Goal: Information Seeking & Learning: Find contact information

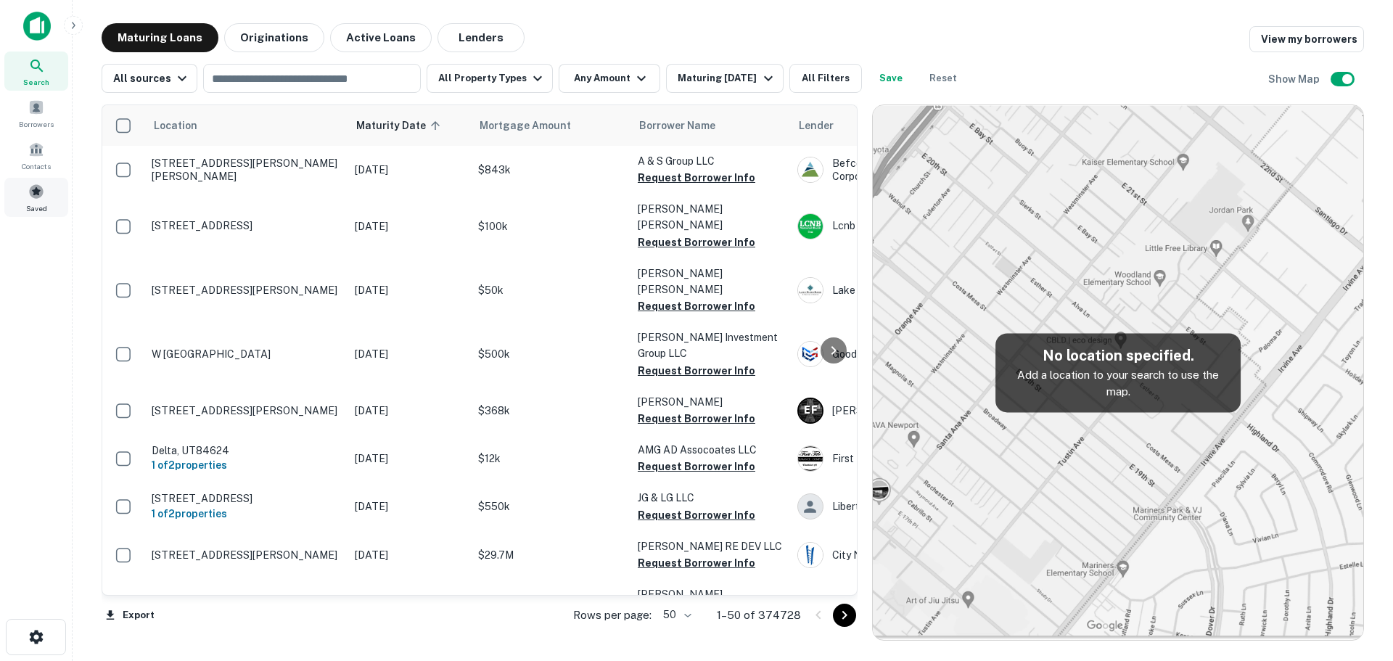
click at [35, 201] on div "Saved" at bounding box center [36, 197] width 64 height 39
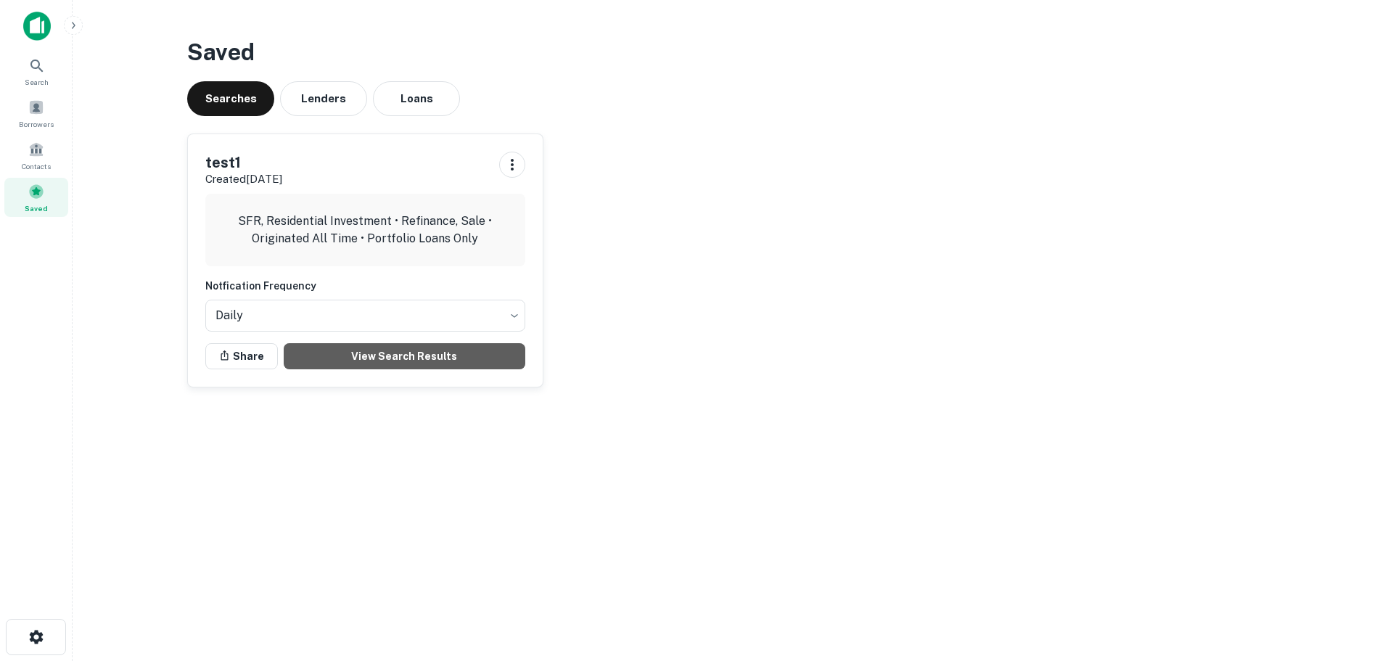
click at [332, 356] on link "View Search Results" at bounding box center [405, 356] width 242 height 26
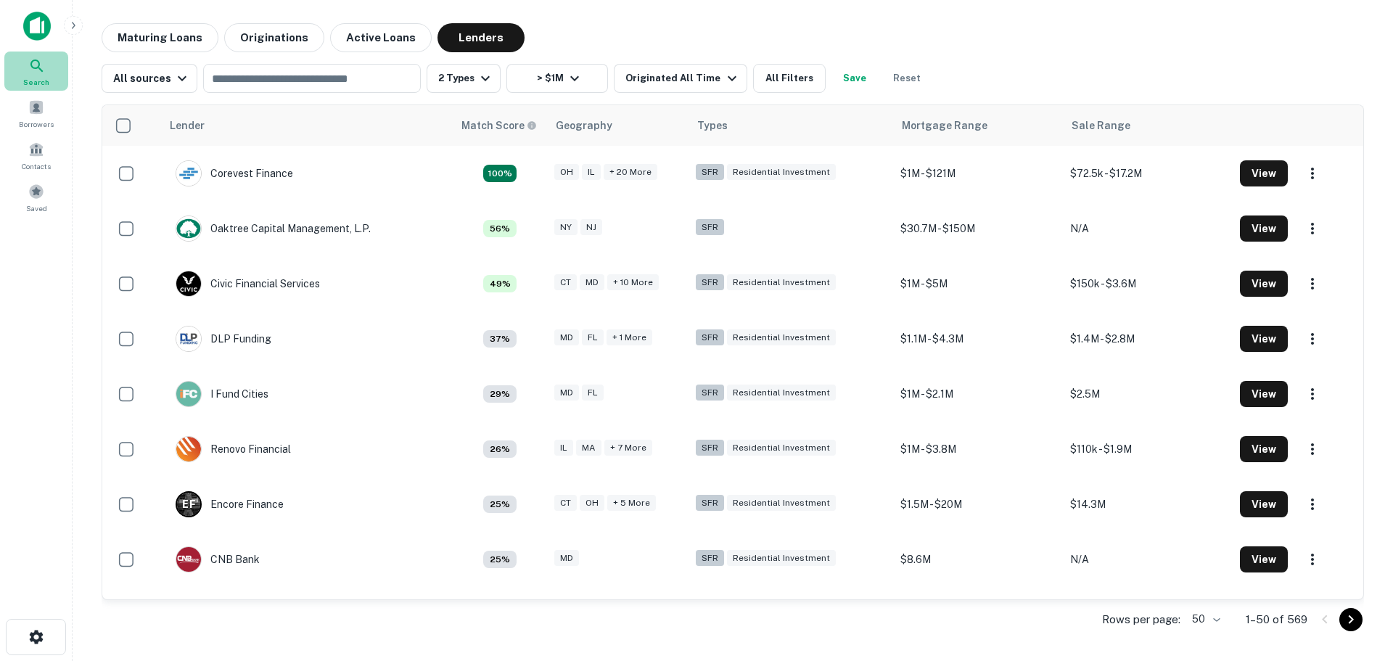
click at [37, 77] on span "Search" at bounding box center [36, 82] width 26 height 12
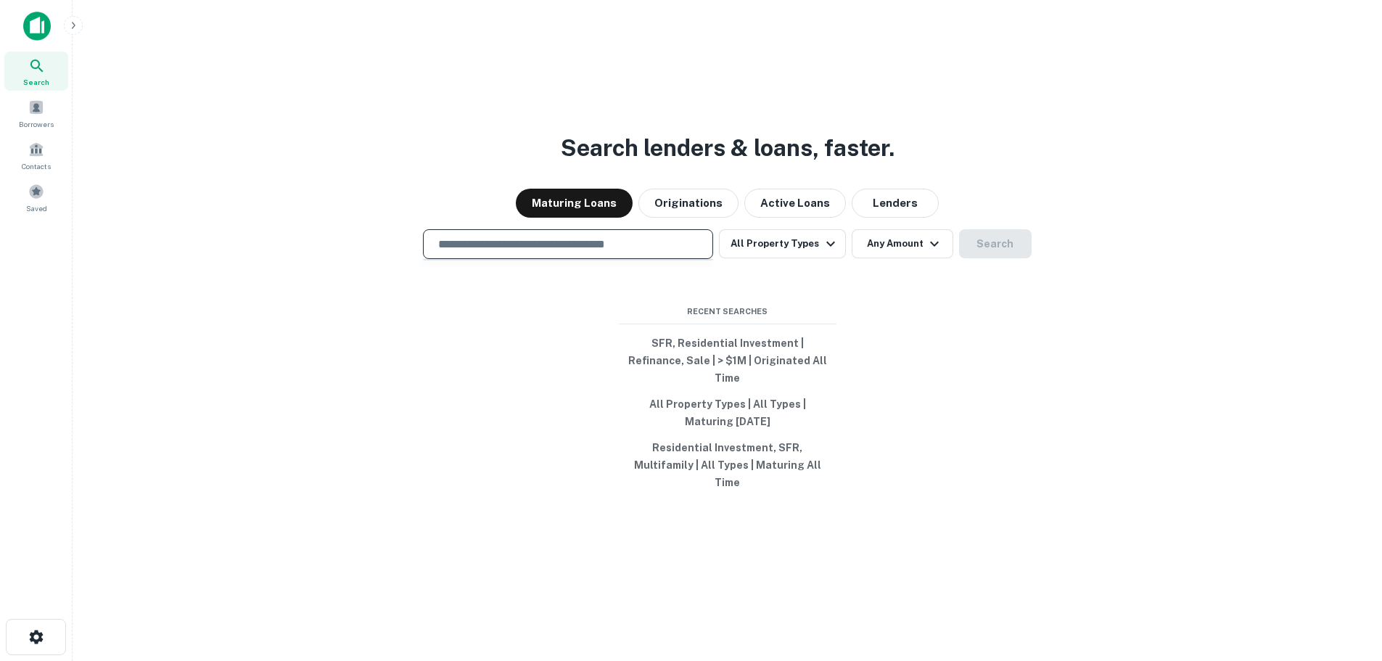
click at [596, 252] on input "text" at bounding box center [567, 244] width 277 height 17
type input "******"
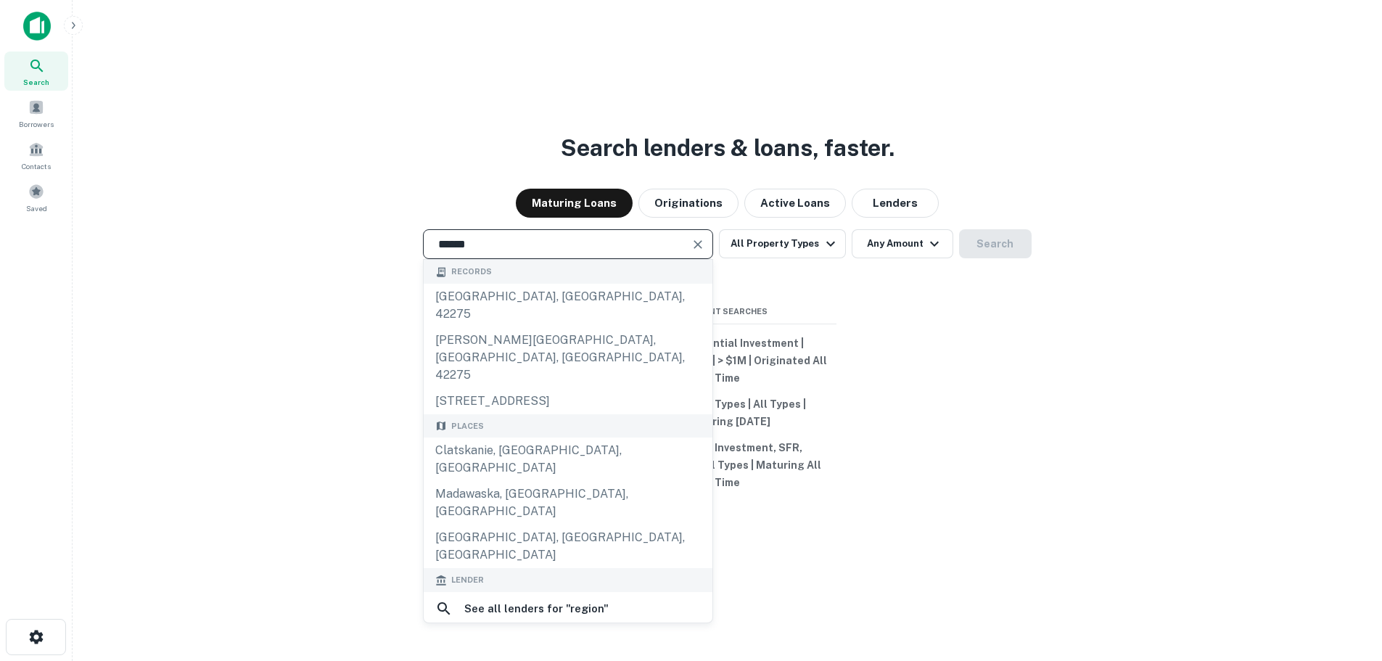
click at [543, 632] on div "regions bank" at bounding box center [568, 643] width 266 height 22
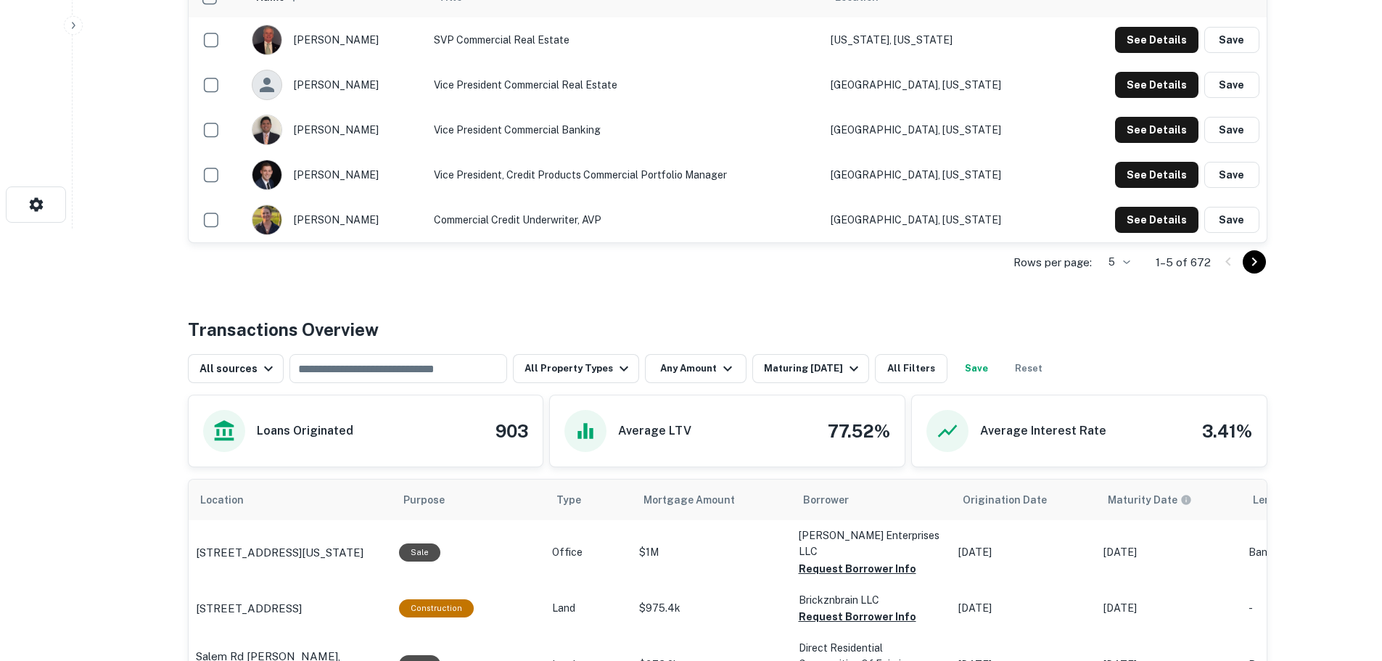
scroll to position [508, 0]
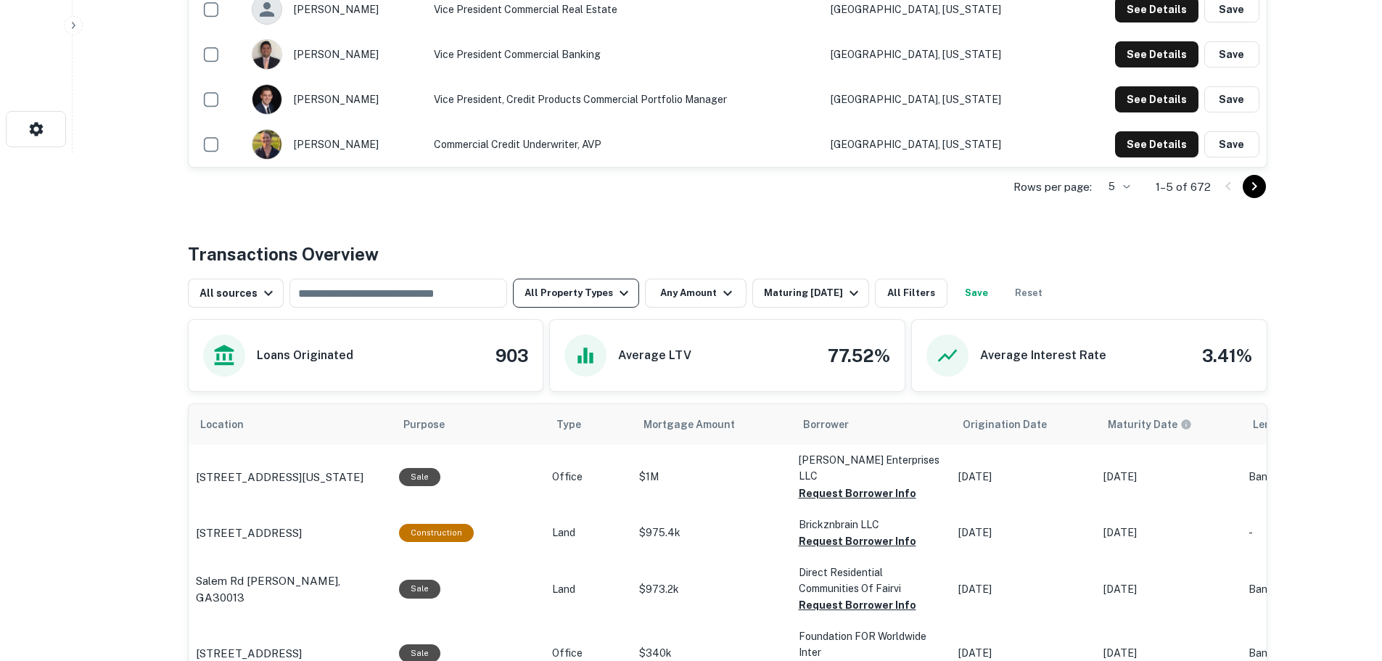
click at [615, 292] on icon "button" at bounding box center [623, 292] width 17 height 17
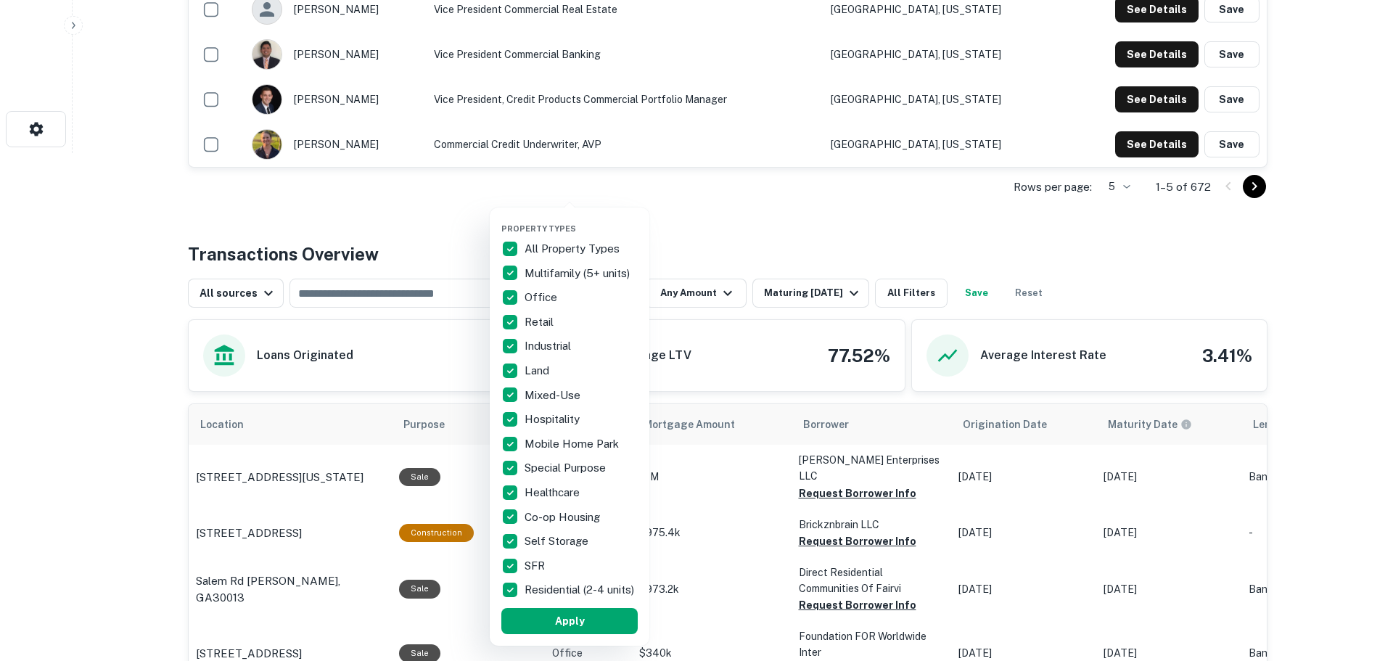
click at [567, 252] on p "All Property Types" at bounding box center [573, 248] width 98 height 17
click at [561, 268] on p "Multifamily (5+ units)" at bounding box center [578, 273] width 108 height 17
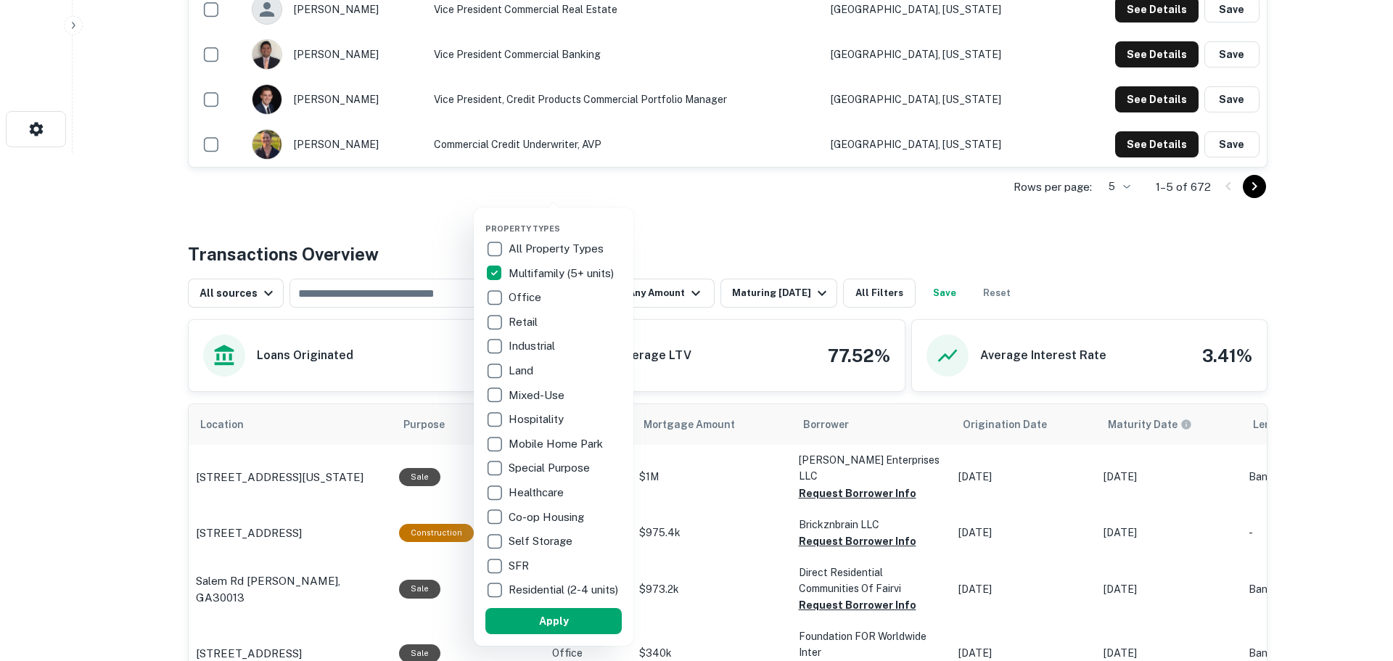
click at [518, 557] on p "SFR" at bounding box center [520, 565] width 23 height 17
click at [524, 591] on p "Residential (2-4 units)" at bounding box center [557, 589] width 112 height 17
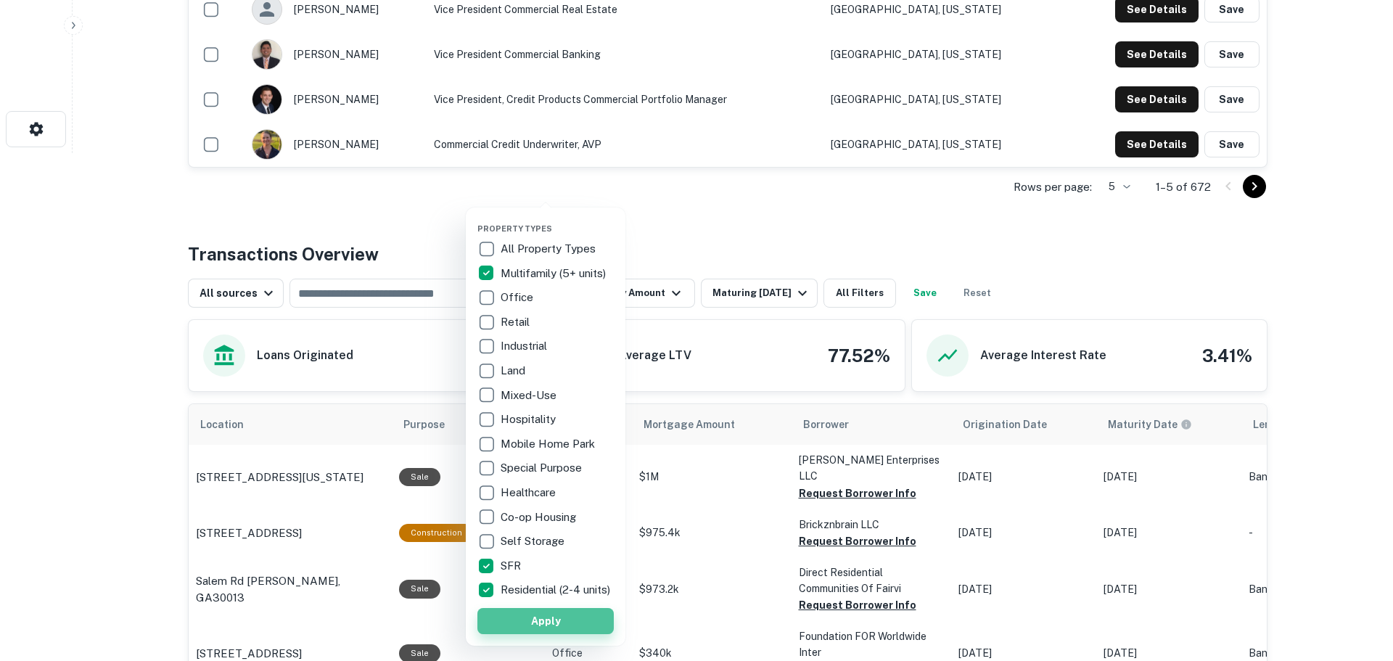
click at [526, 628] on button "Apply" at bounding box center [545, 621] width 136 height 26
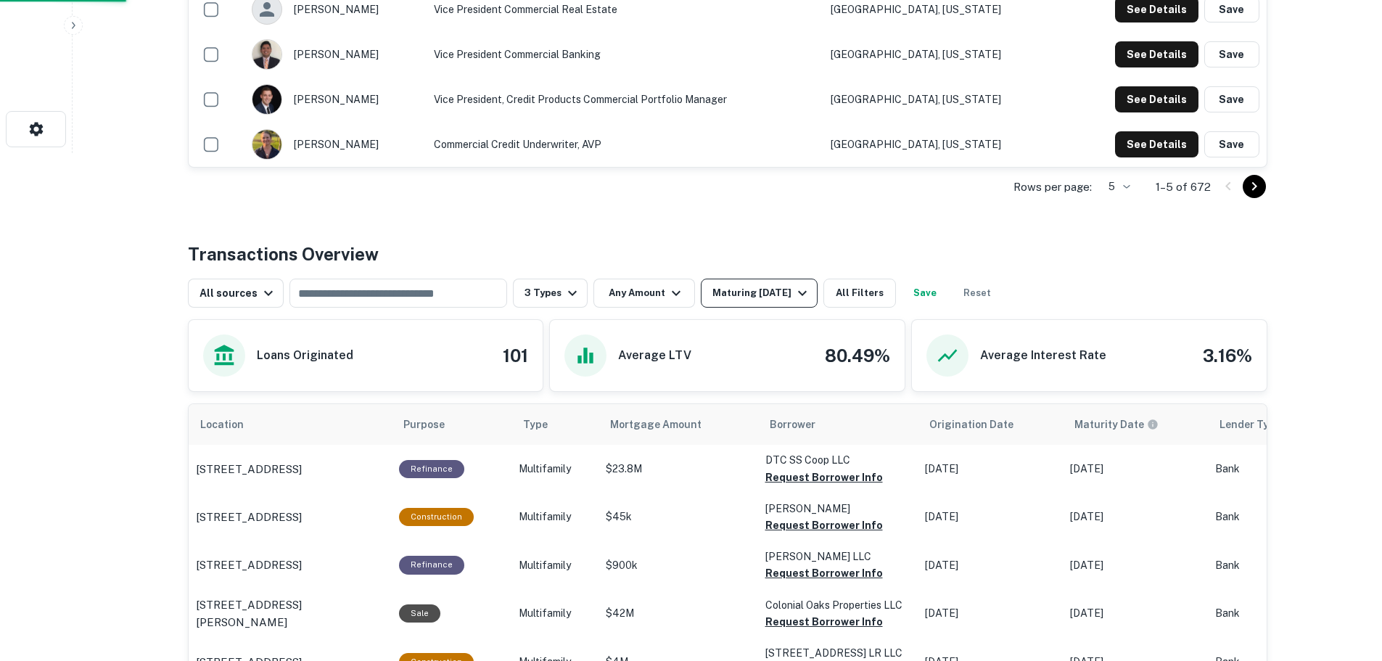
click at [741, 288] on div "Maturing [DATE]" at bounding box center [761, 292] width 99 height 17
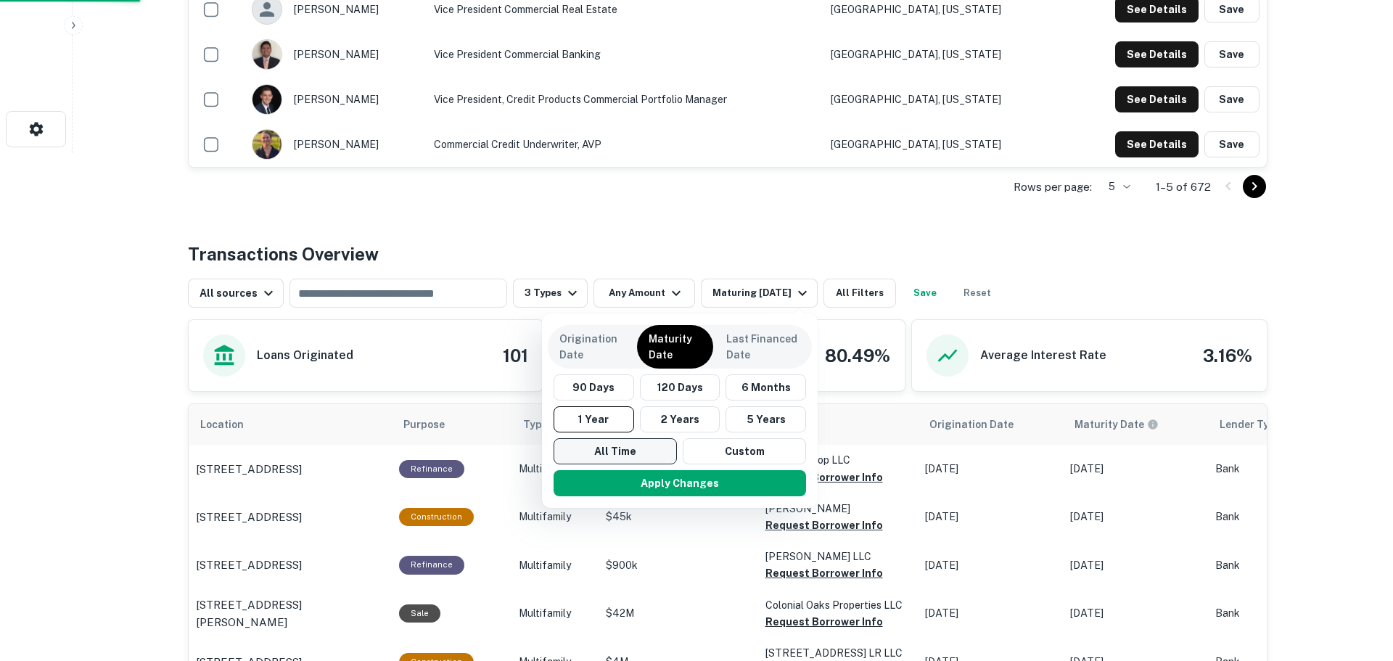
click at [635, 470] on button "Apply Changes" at bounding box center [680, 483] width 252 height 26
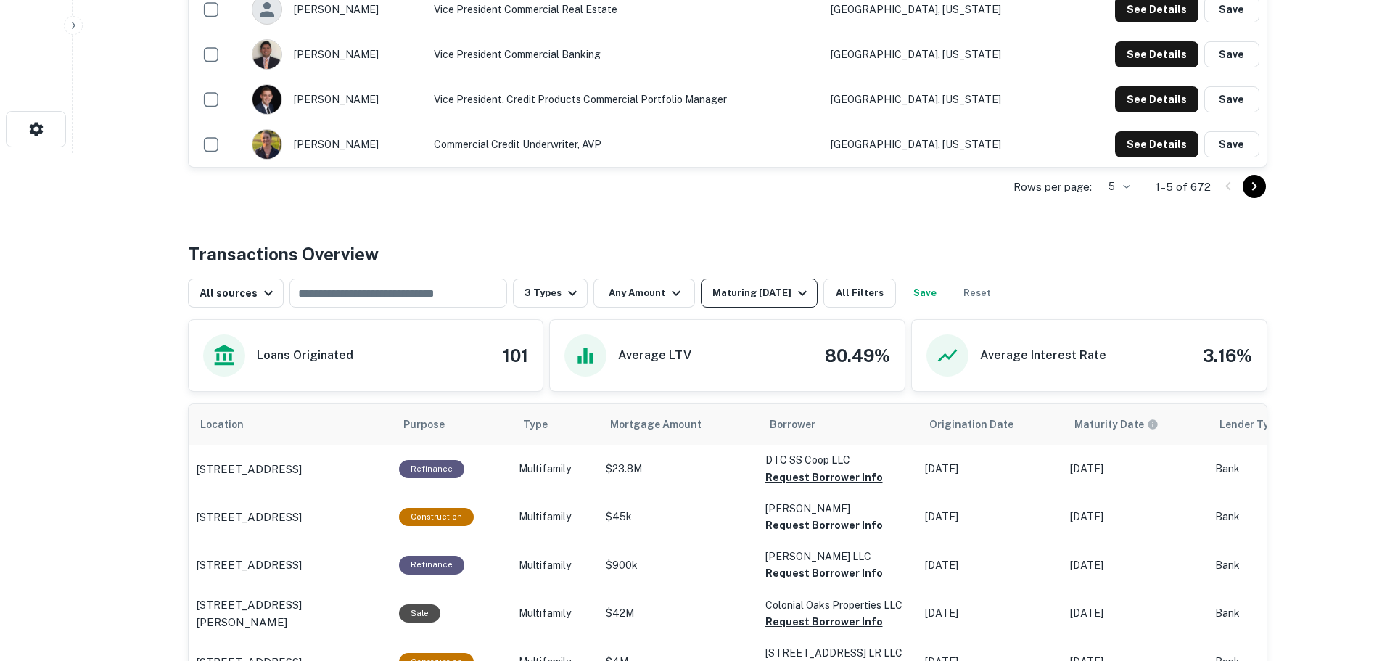
click at [783, 300] on div "Maturing In 1 Year" at bounding box center [761, 292] width 99 height 17
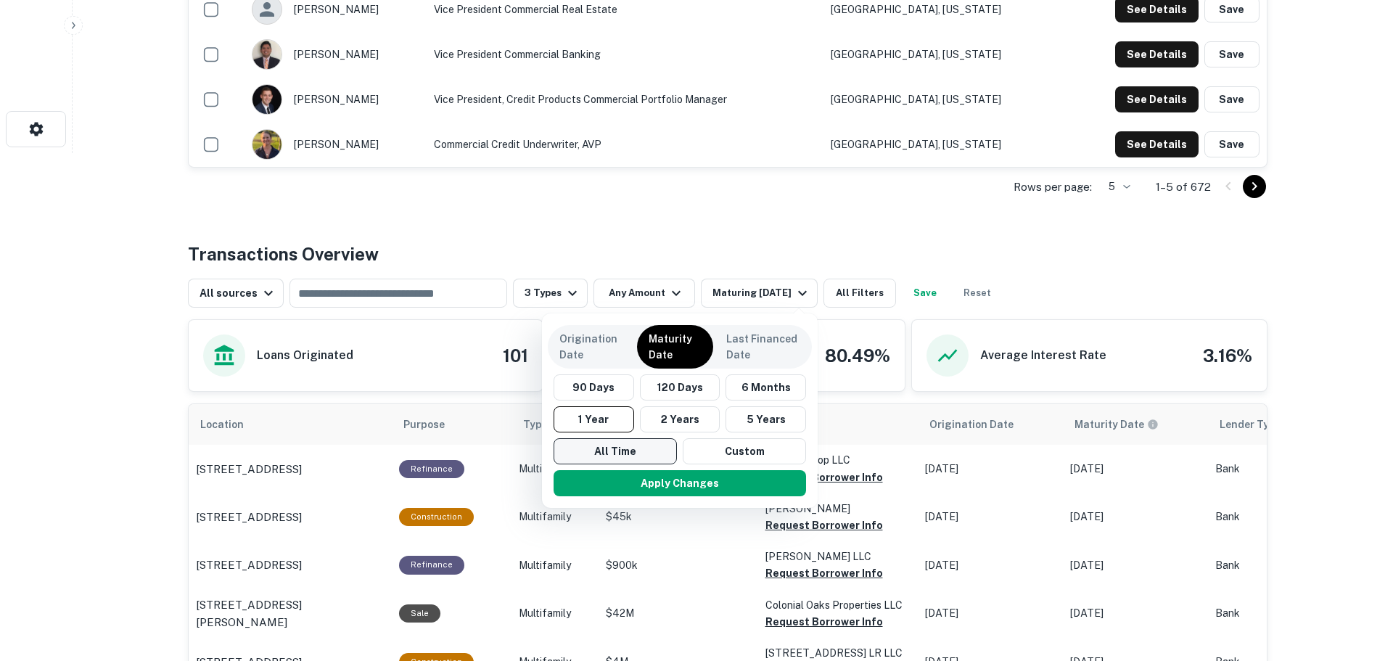
click at [614, 455] on button "All Time" at bounding box center [615, 451] width 123 height 26
click at [640, 492] on button "Apply Changes" at bounding box center [680, 483] width 252 height 26
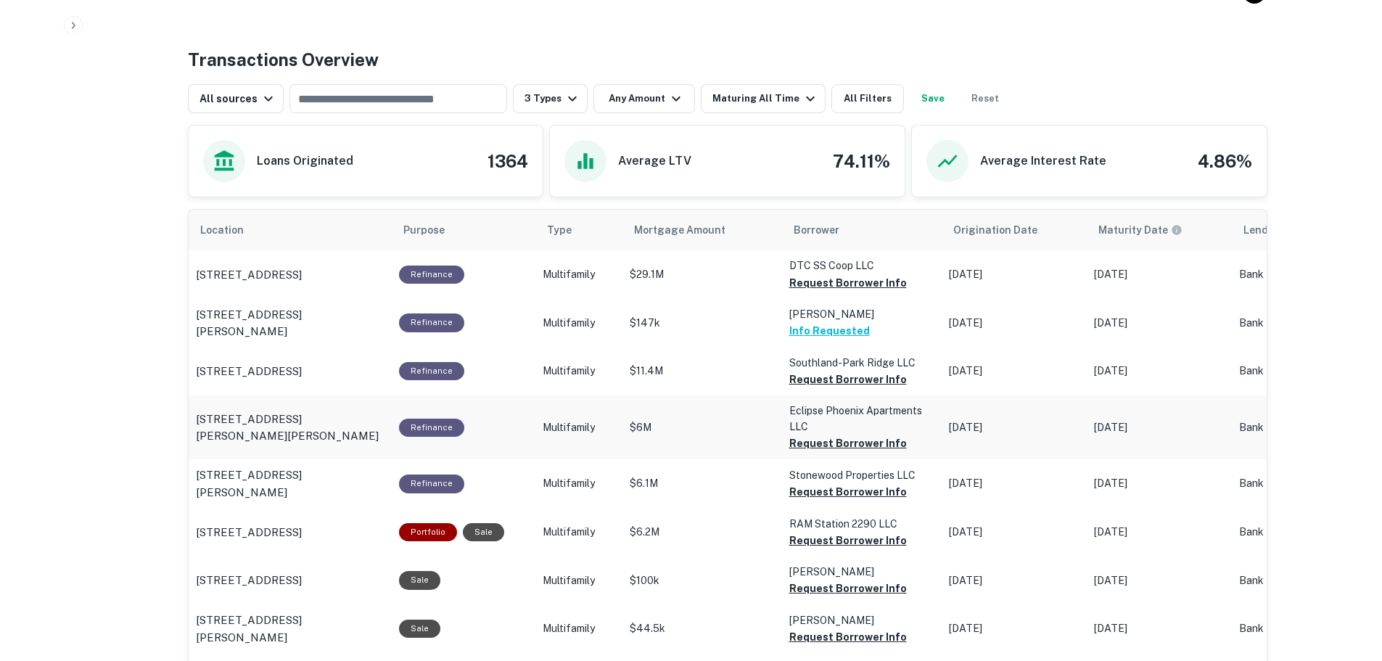
scroll to position [725, 0]
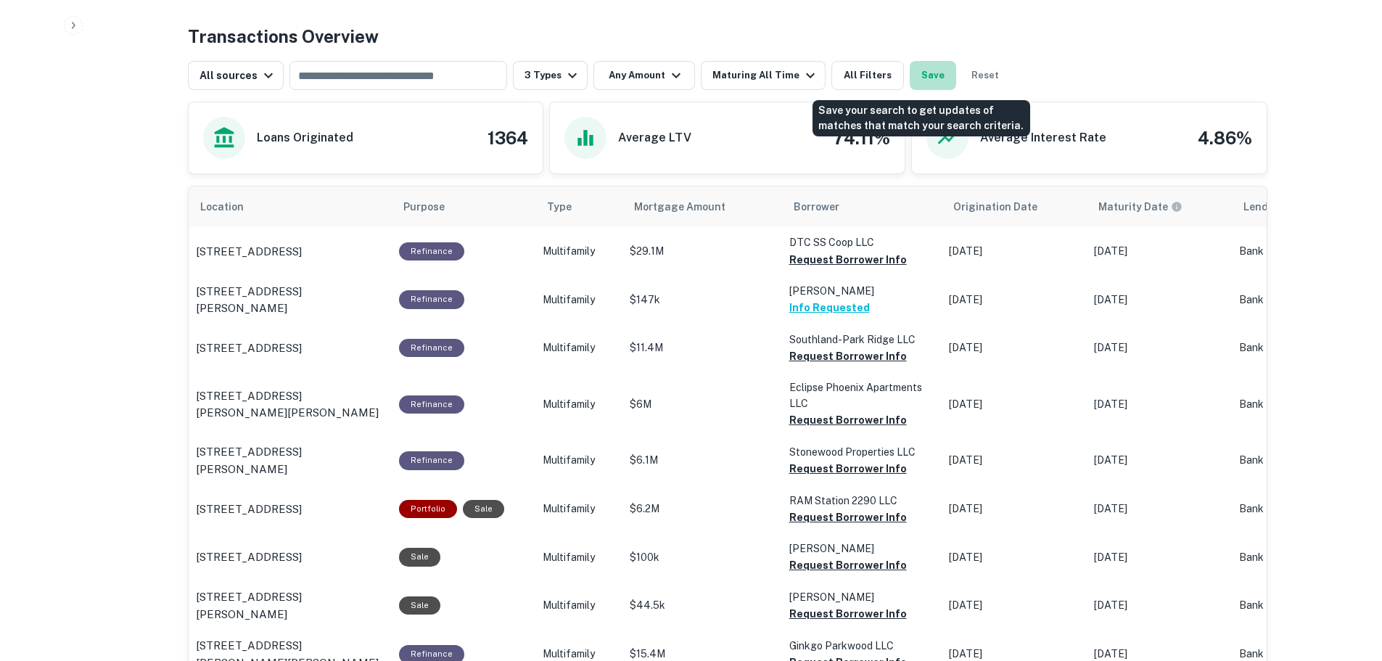
click at [929, 81] on button "Save" at bounding box center [933, 75] width 46 height 29
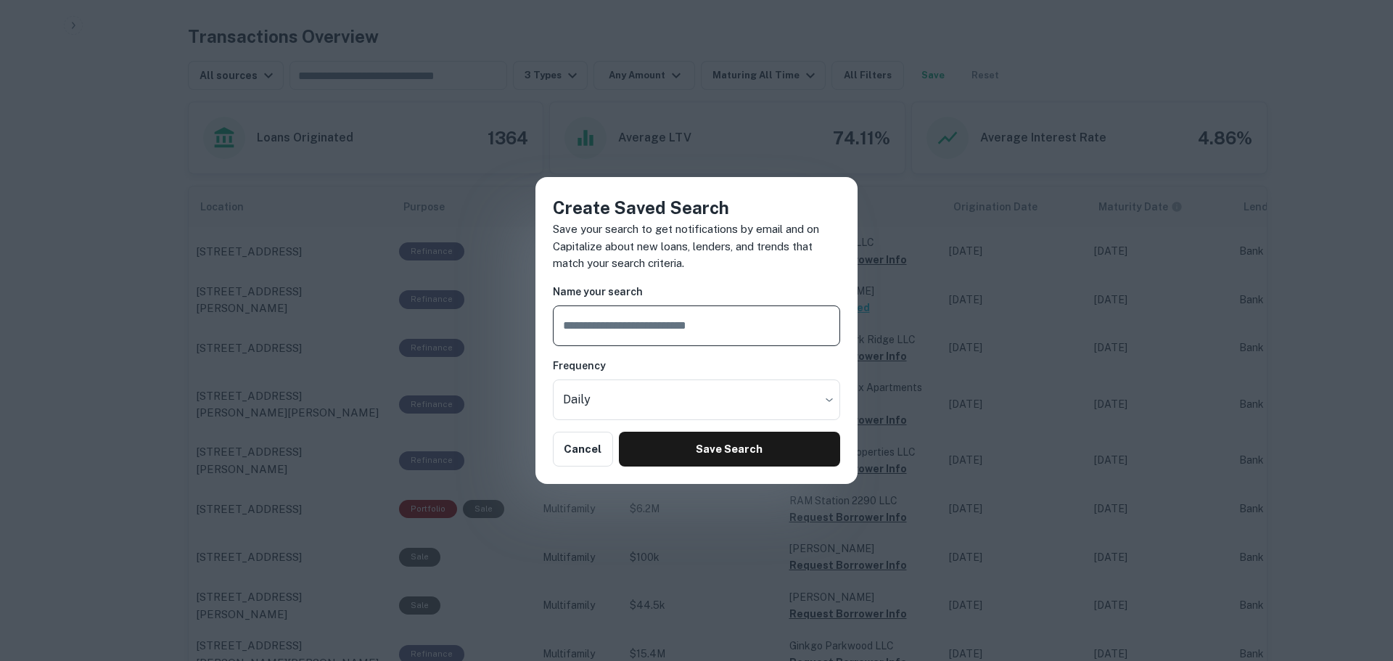
click at [720, 334] on input "text" at bounding box center [696, 325] width 287 height 41
type input "*"
click at [675, 454] on button "Save Search" at bounding box center [729, 449] width 221 height 35
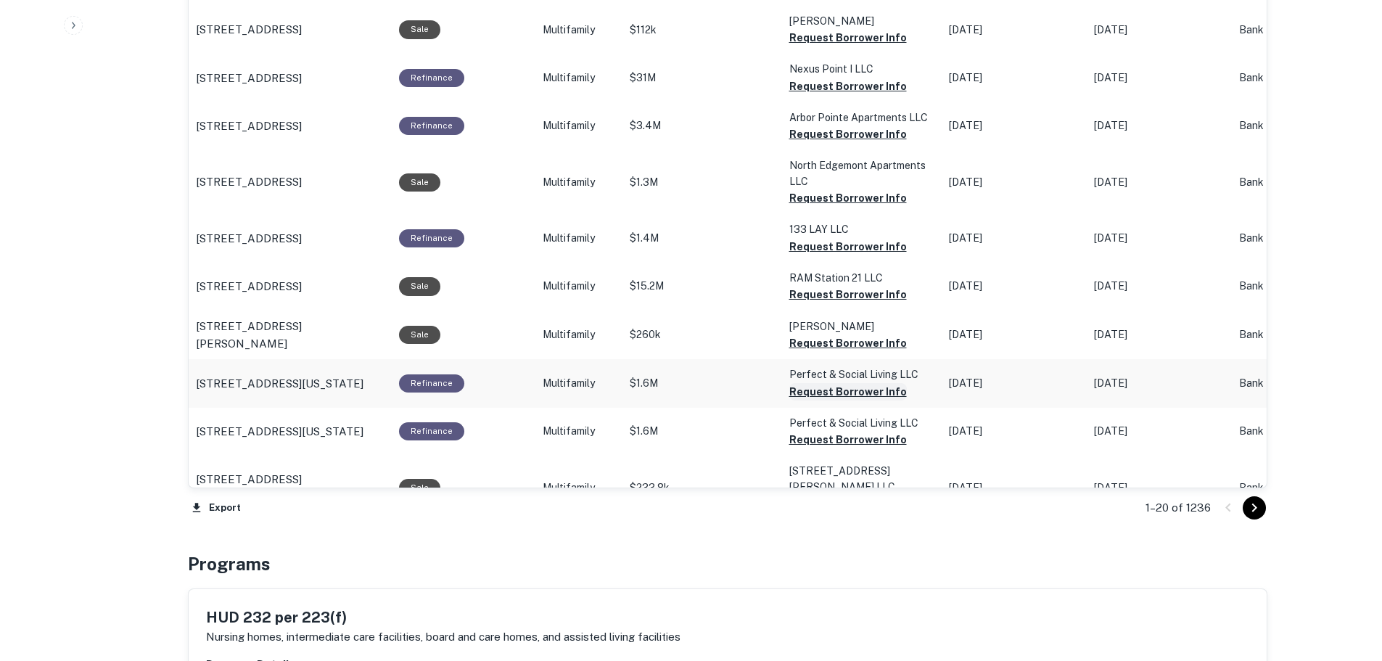
scroll to position [1523, 0]
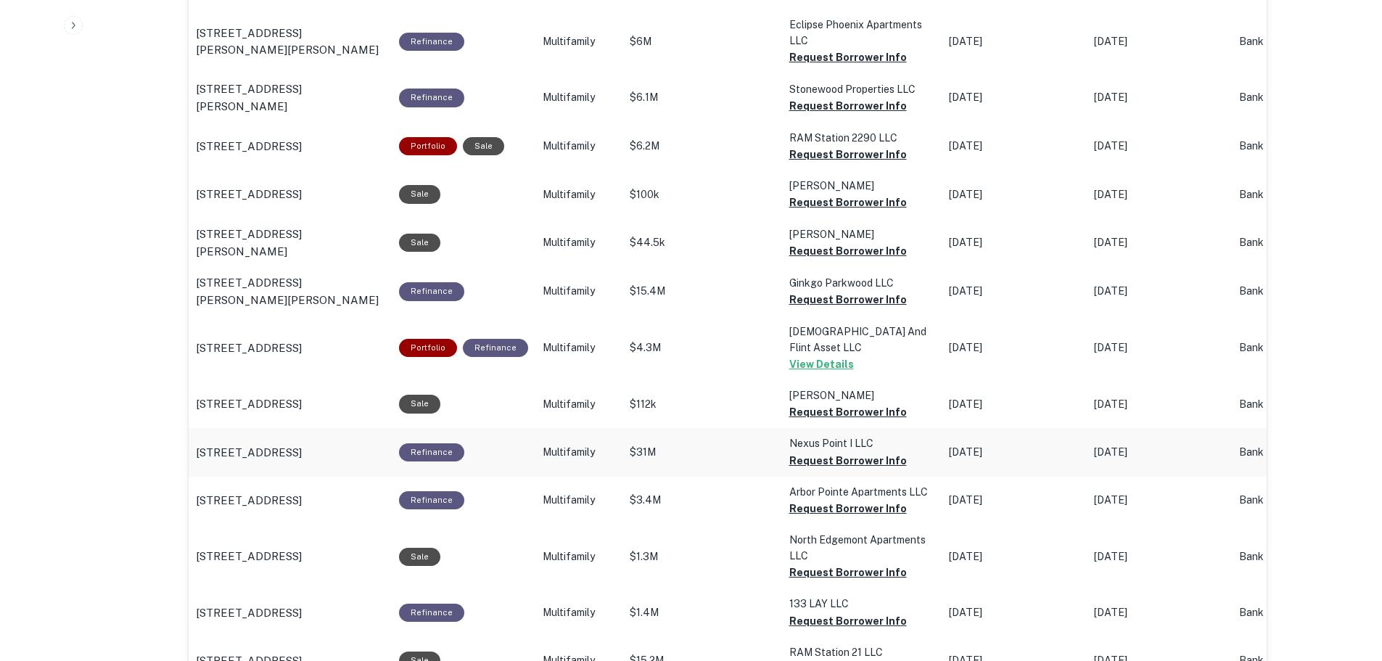
scroll to position [580, 0]
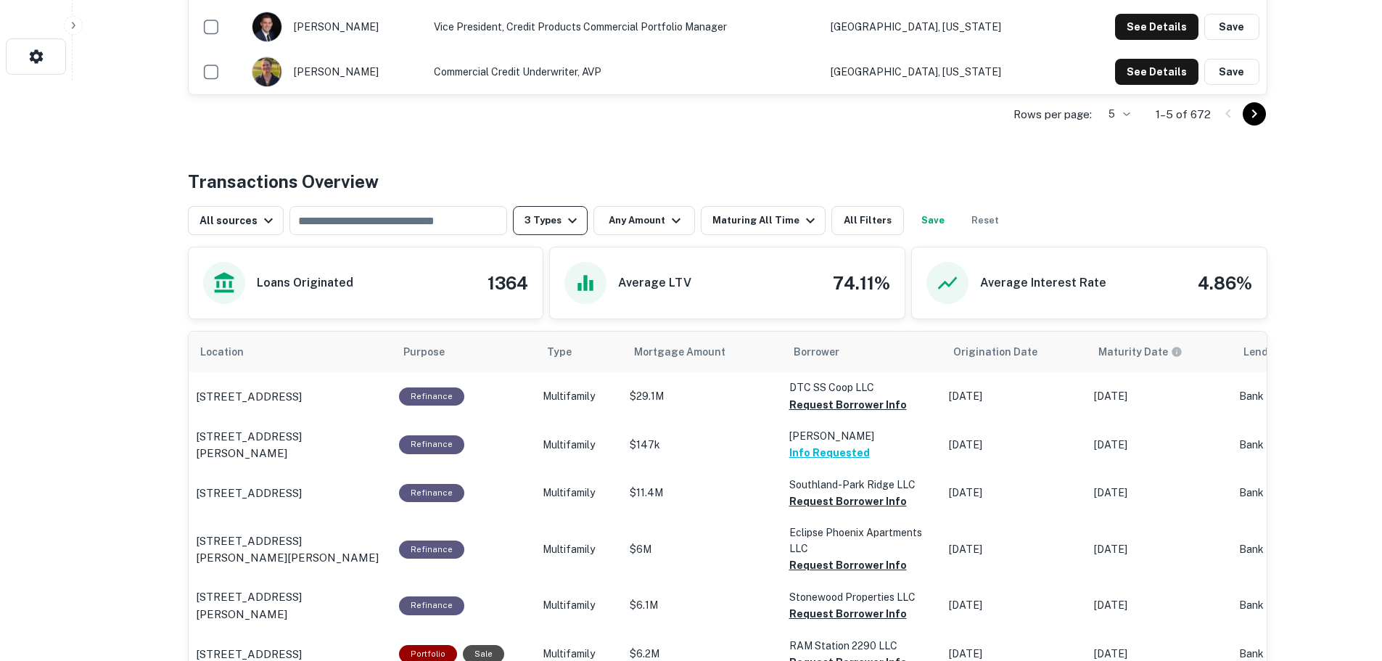
click at [532, 224] on button "3 Types" at bounding box center [550, 220] width 75 height 29
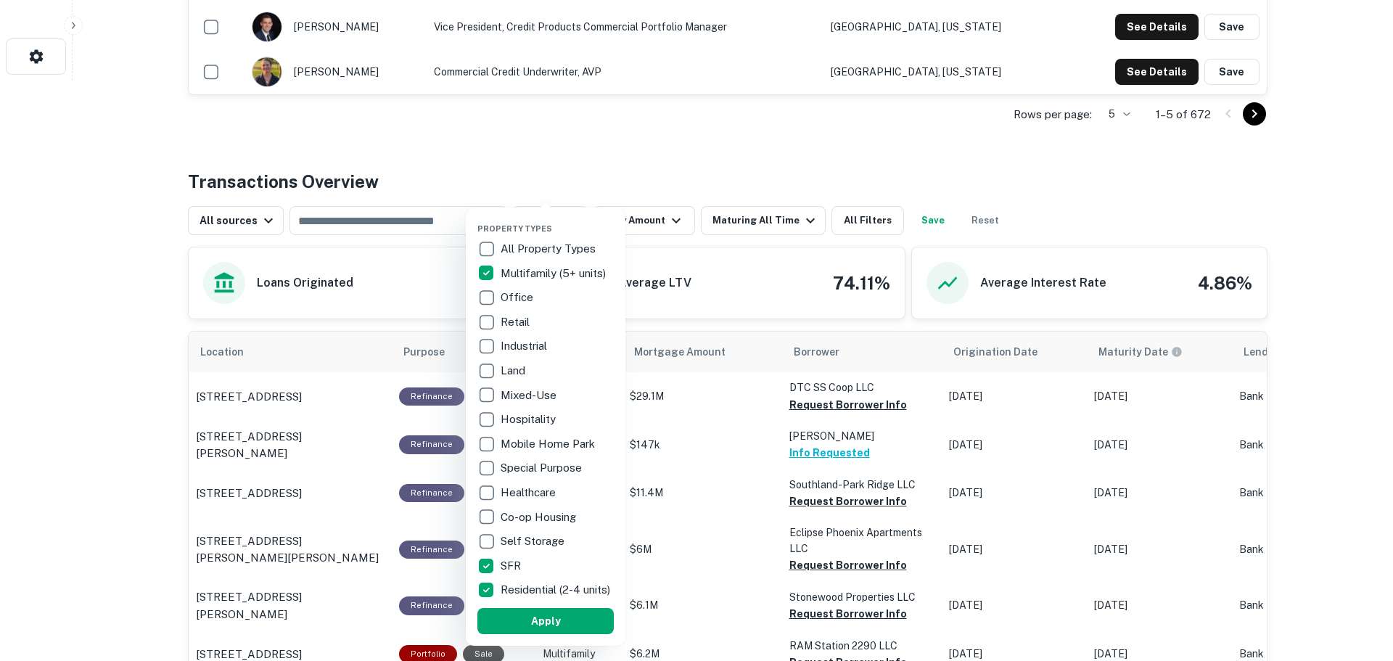
click at [526, 265] on p "Multifamily (5+ units)" at bounding box center [555, 273] width 108 height 17
click at [525, 622] on button "Apply" at bounding box center [545, 621] width 136 height 26
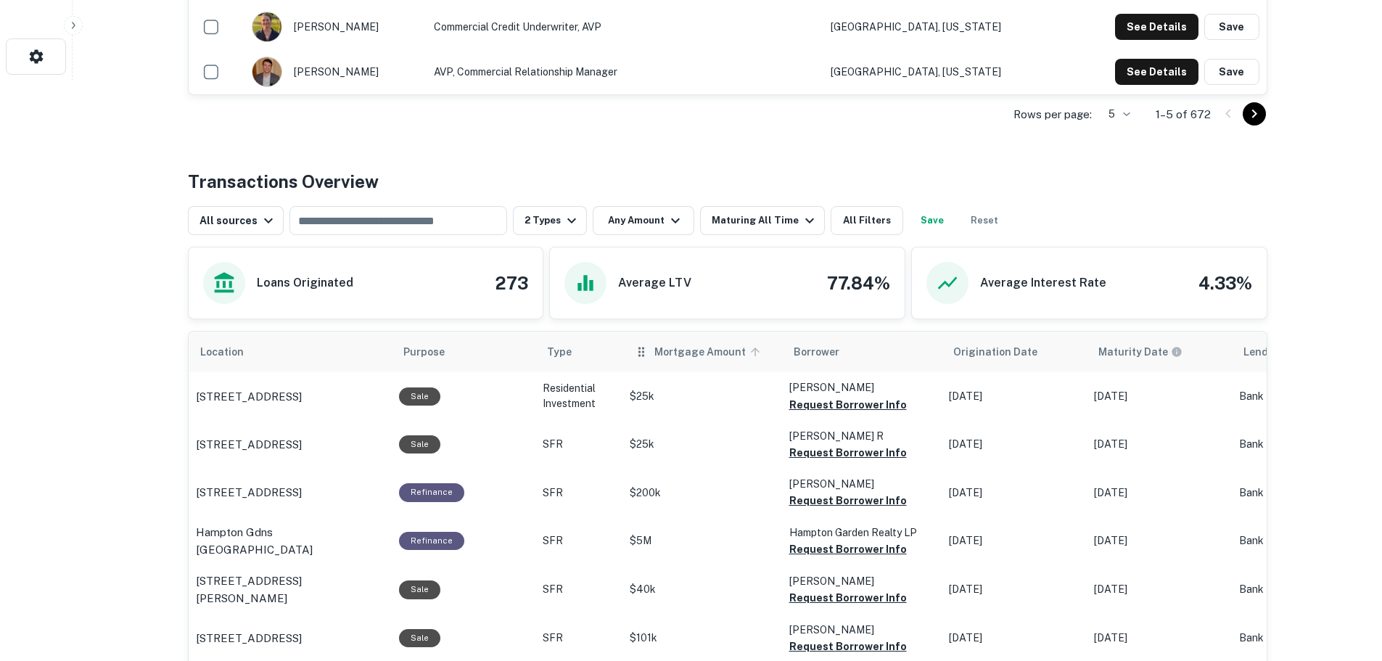
click at [749, 348] on icon "scrollable content" at bounding box center [755, 351] width 13 height 13
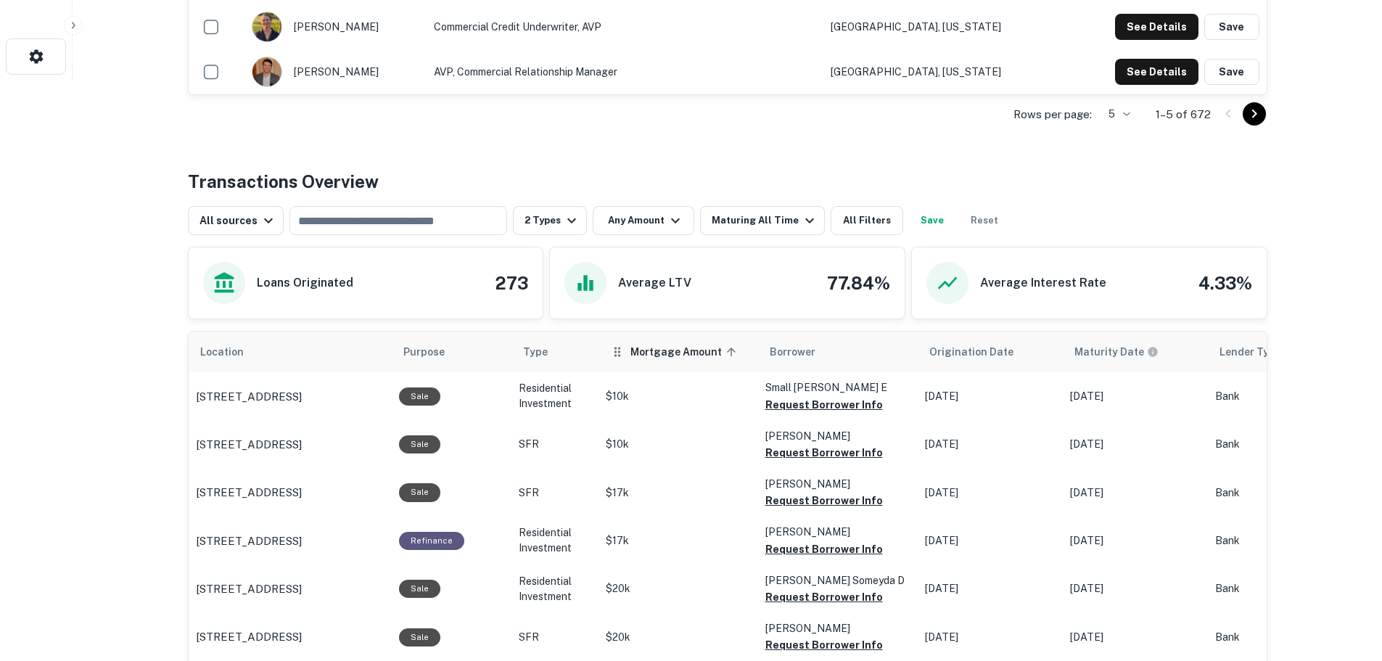
click at [700, 348] on span "Mortgage Amount sorted ascending" at bounding box center [685, 351] width 110 height 17
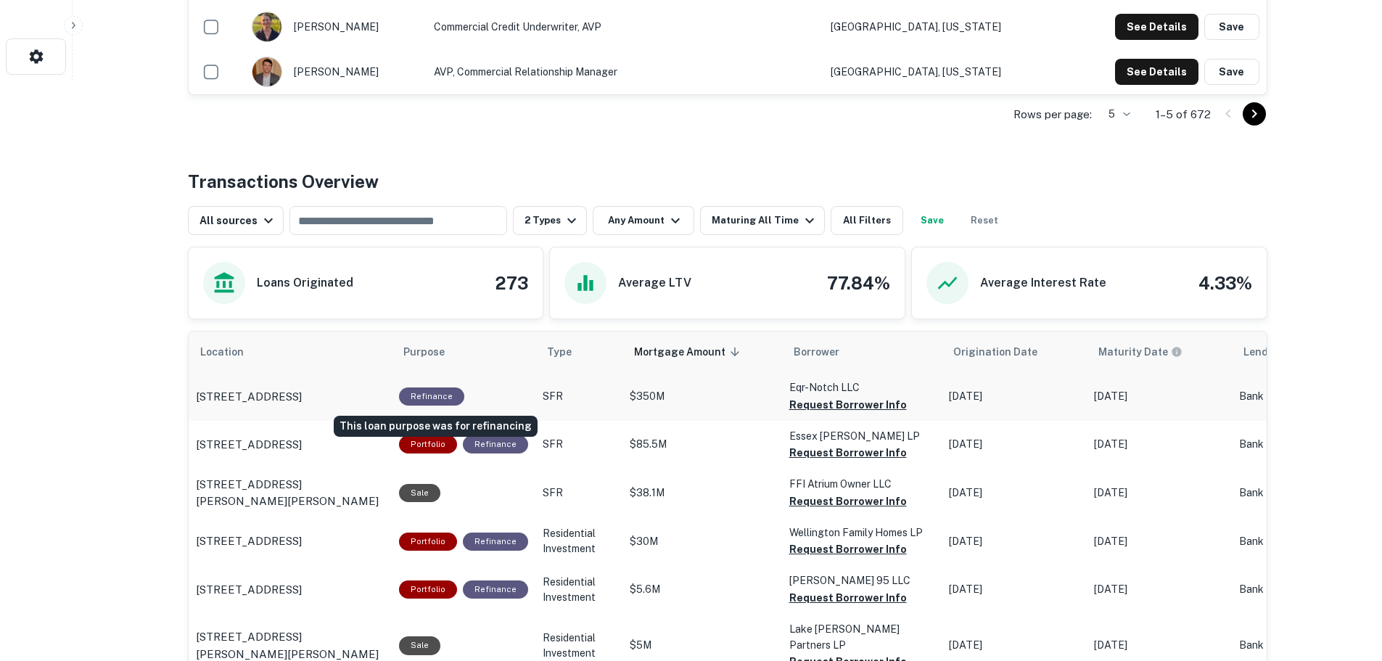
scroll to position [653, 0]
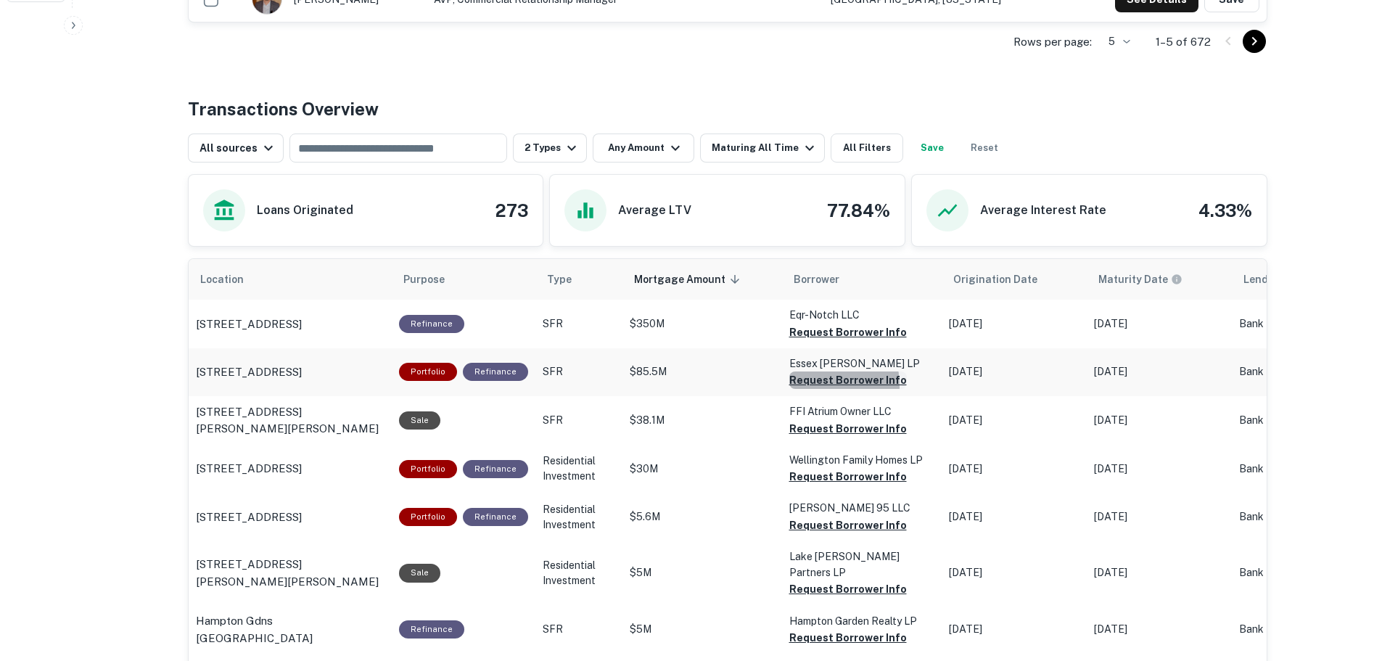
click at [800, 341] on button "Request Borrower Info" at bounding box center [848, 332] width 118 height 17
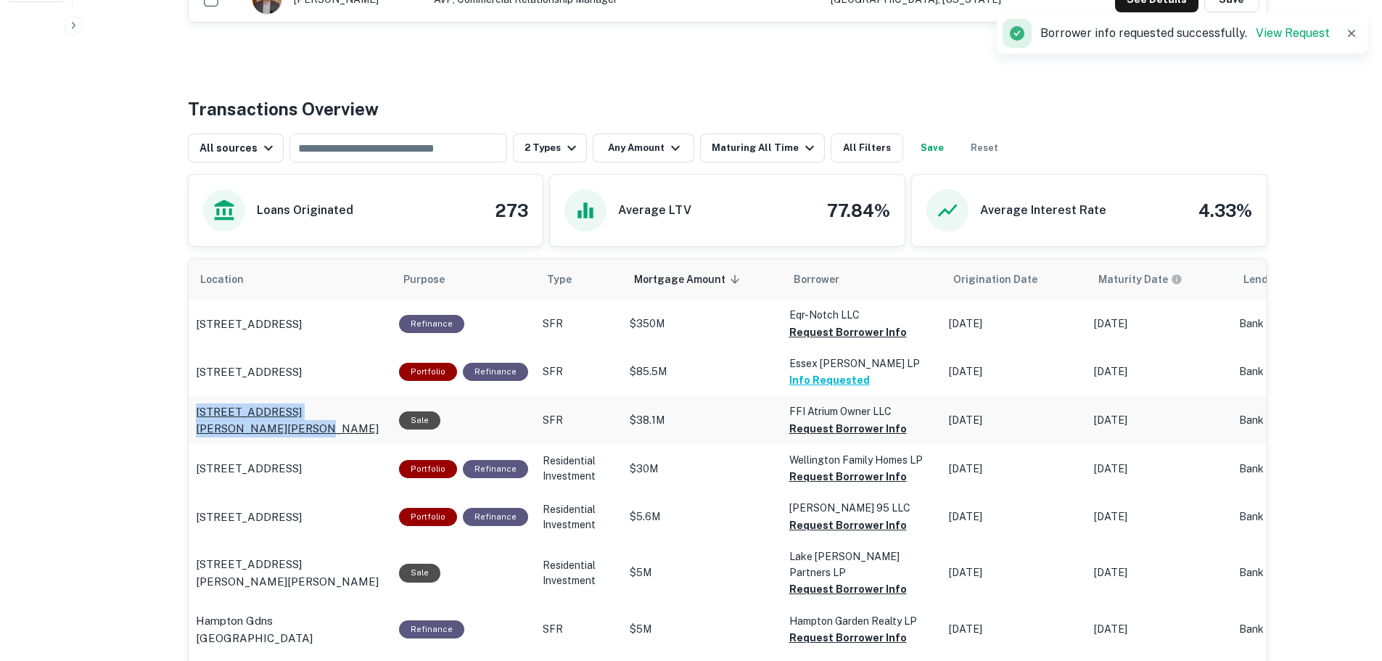
drag, startPoint x: 189, startPoint y: 408, endPoint x: 295, endPoint y: 429, distance: 107.8
click at [295, 347] on td "4730 Atrium Ct Owings Mills, MD21117" at bounding box center [290, 324] width 203 height 48
copy p "4730 Atrium Ct Owings Mills, MD21117"
click at [550, 148] on button "2 Types" at bounding box center [550, 147] width 74 height 29
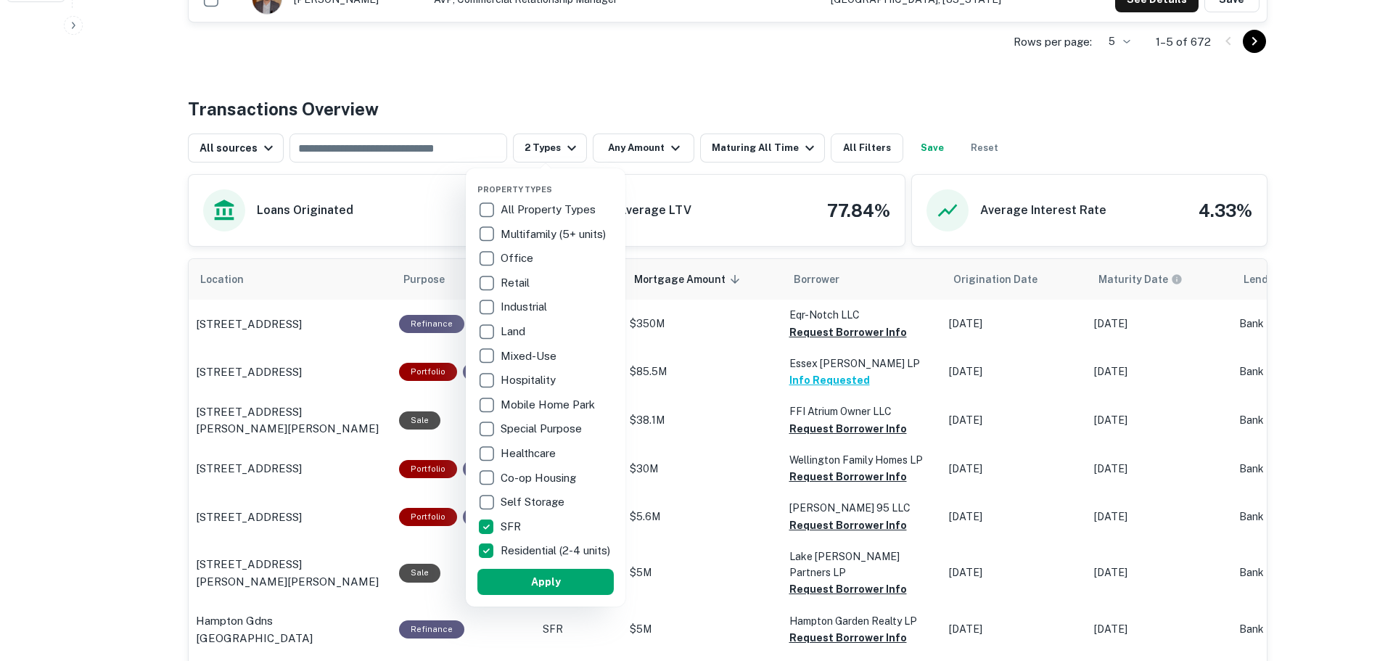
click at [545, 94] on div at bounding box center [696, 330] width 1393 height 661
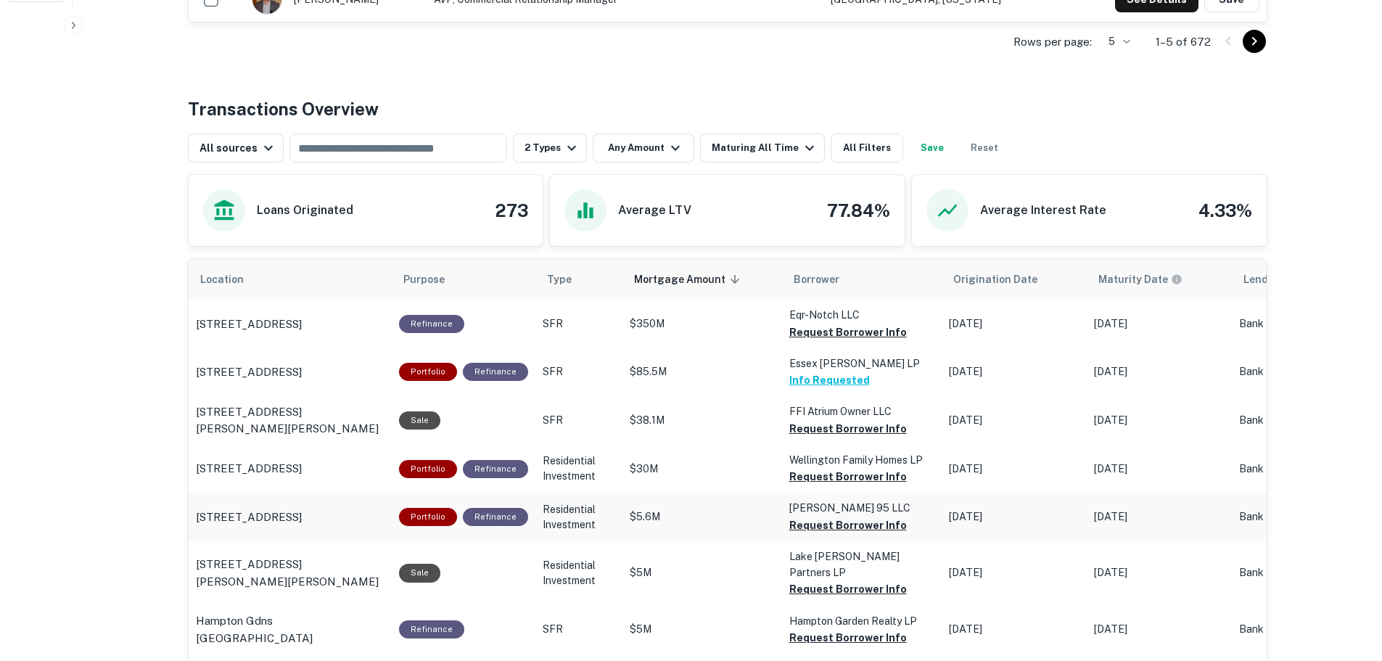
scroll to position [725, 0]
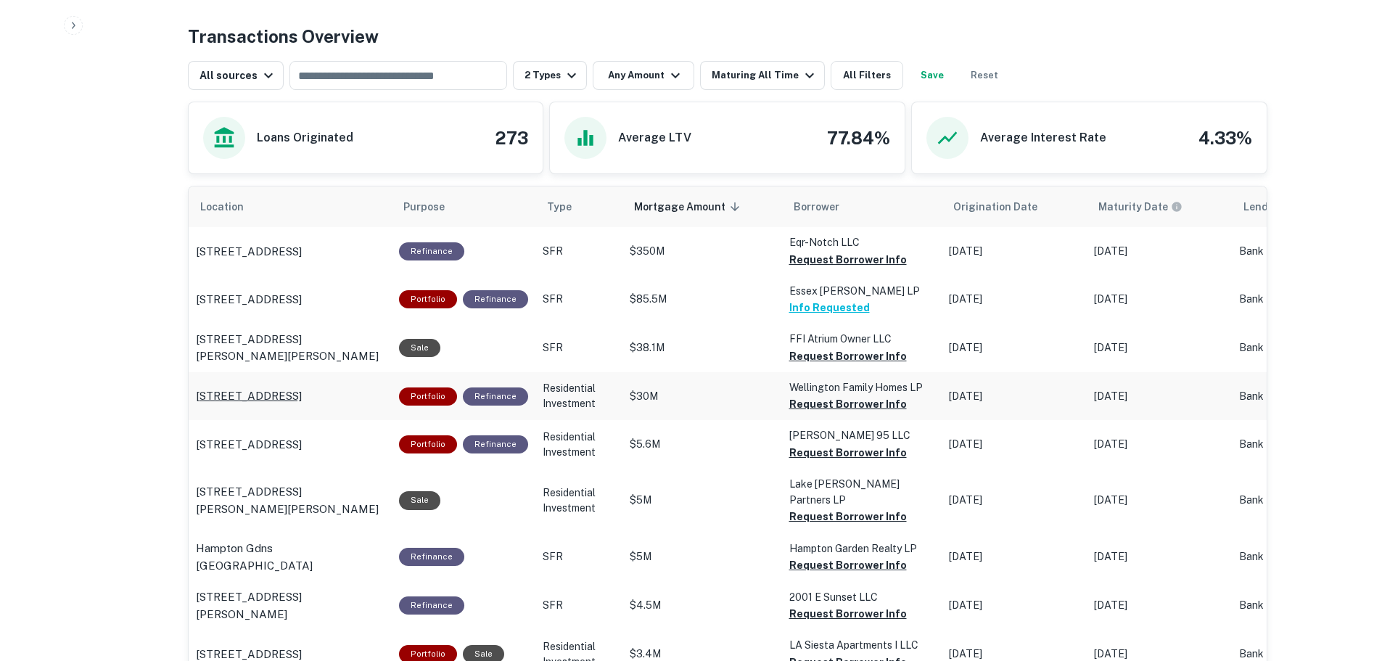
drag, startPoint x: 187, startPoint y: 391, endPoint x: 234, endPoint y: 406, distance: 49.6
drag, startPoint x: 190, startPoint y: 390, endPoint x: 252, endPoint y: 411, distance: 65.4
click at [252, 275] on td "6335 Wellsmar Ave Saint Louis, MO63133" at bounding box center [290, 251] width 203 height 48
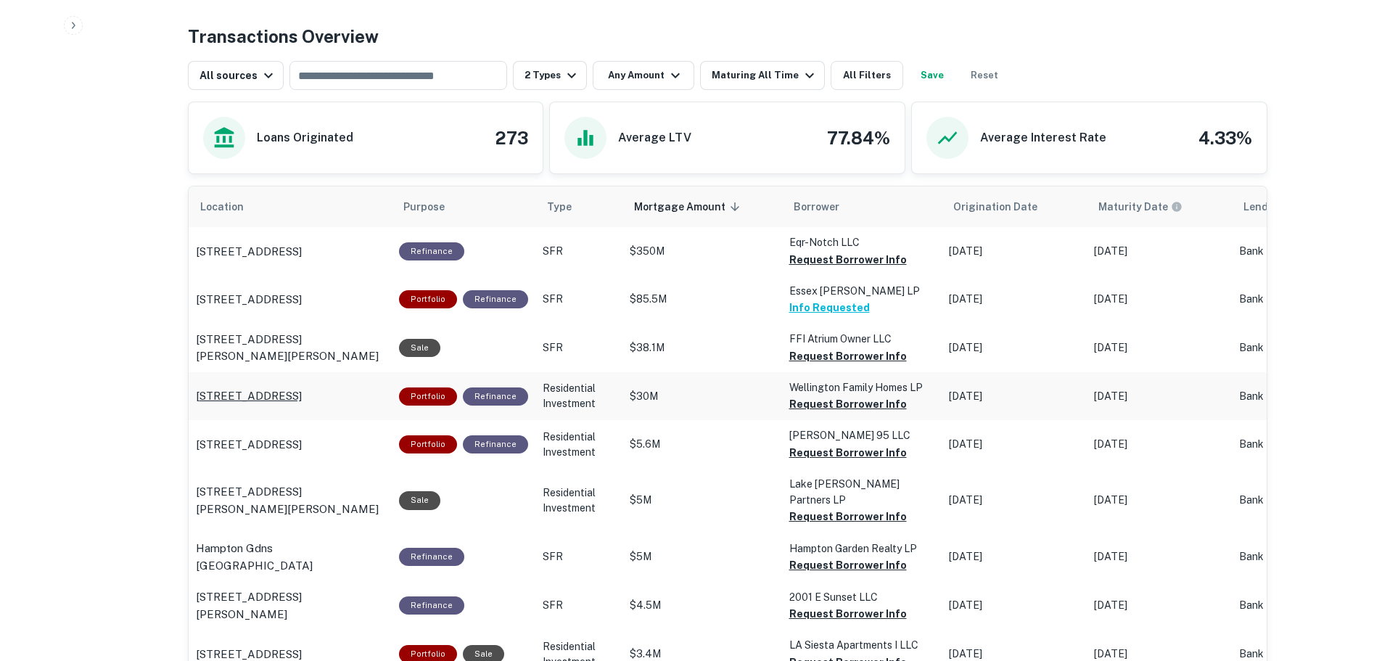
copy p "6335 Wellsmar Ave Saint Louis, MO63133"
click at [789, 268] on button "Request Borrower Info" at bounding box center [848, 259] width 118 height 17
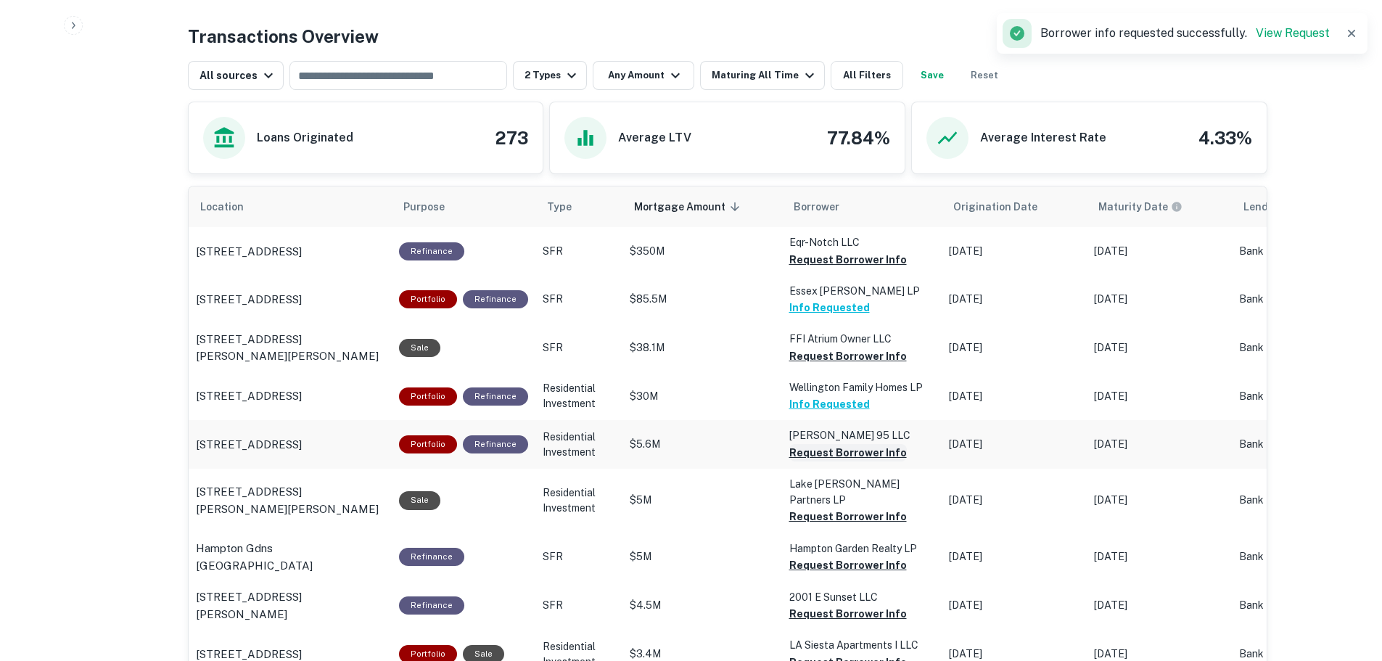
click at [880, 268] on button "Request Borrower Info" at bounding box center [848, 259] width 118 height 17
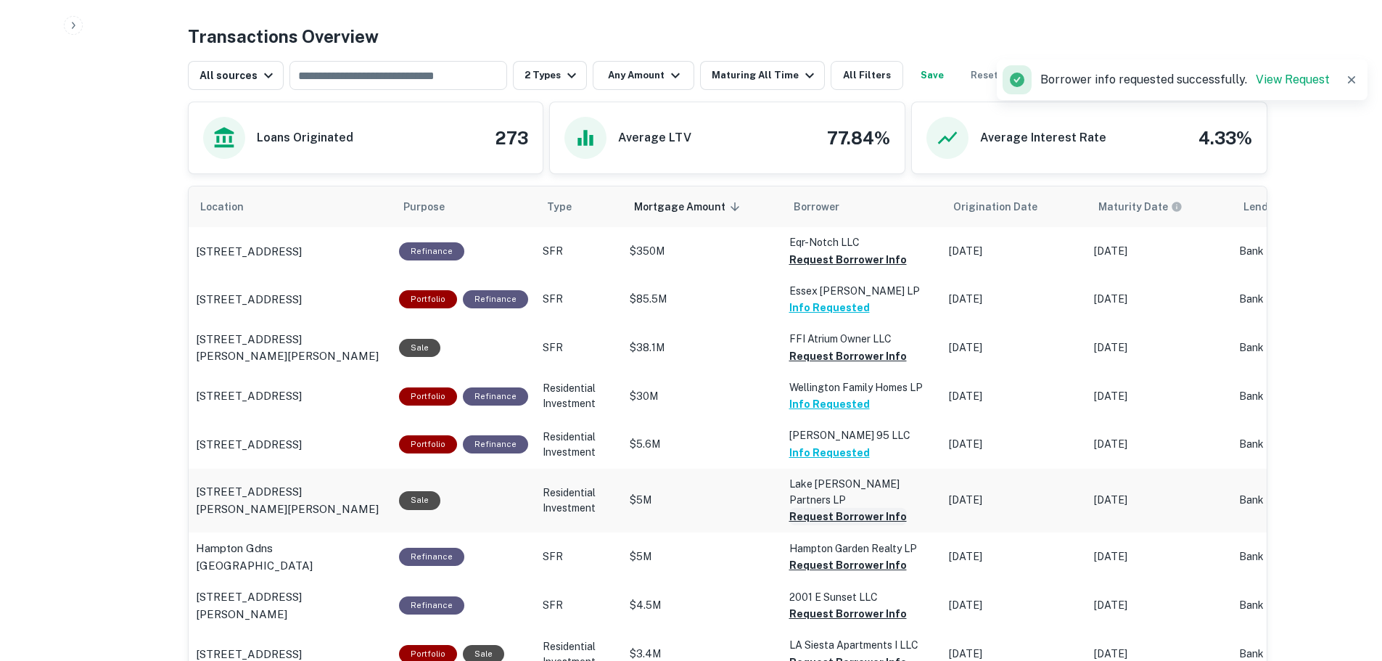
click at [868, 268] on button "Request Borrower Info" at bounding box center [848, 259] width 118 height 17
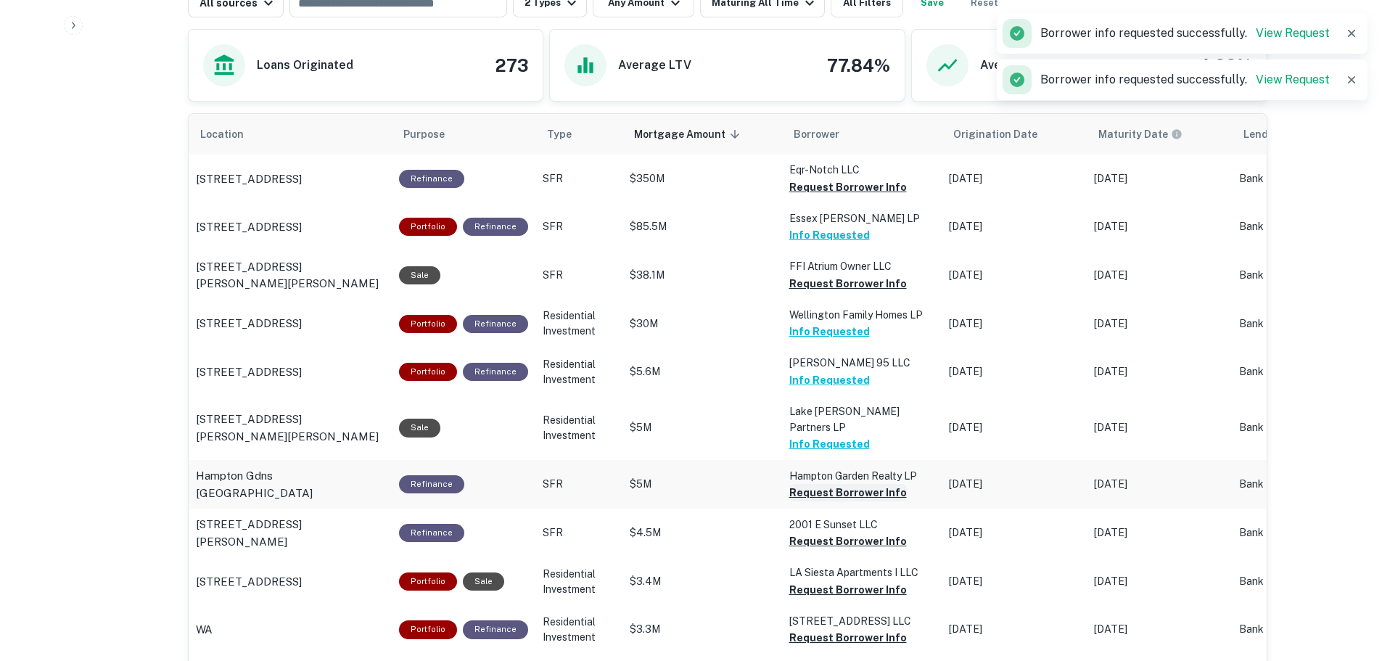
click at [870, 196] on button "Request Borrower Info" at bounding box center [848, 186] width 118 height 17
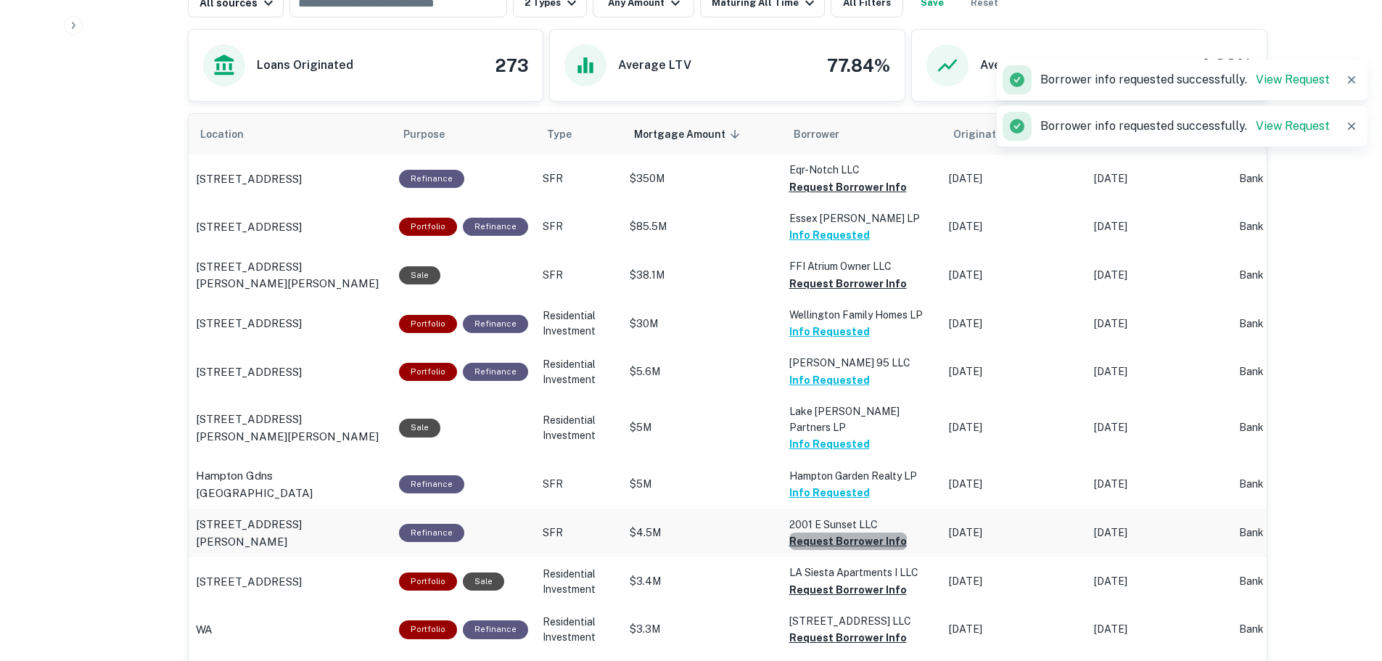
click at [867, 196] on button "Request Borrower Info" at bounding box center [848, 186] width 118 height 17
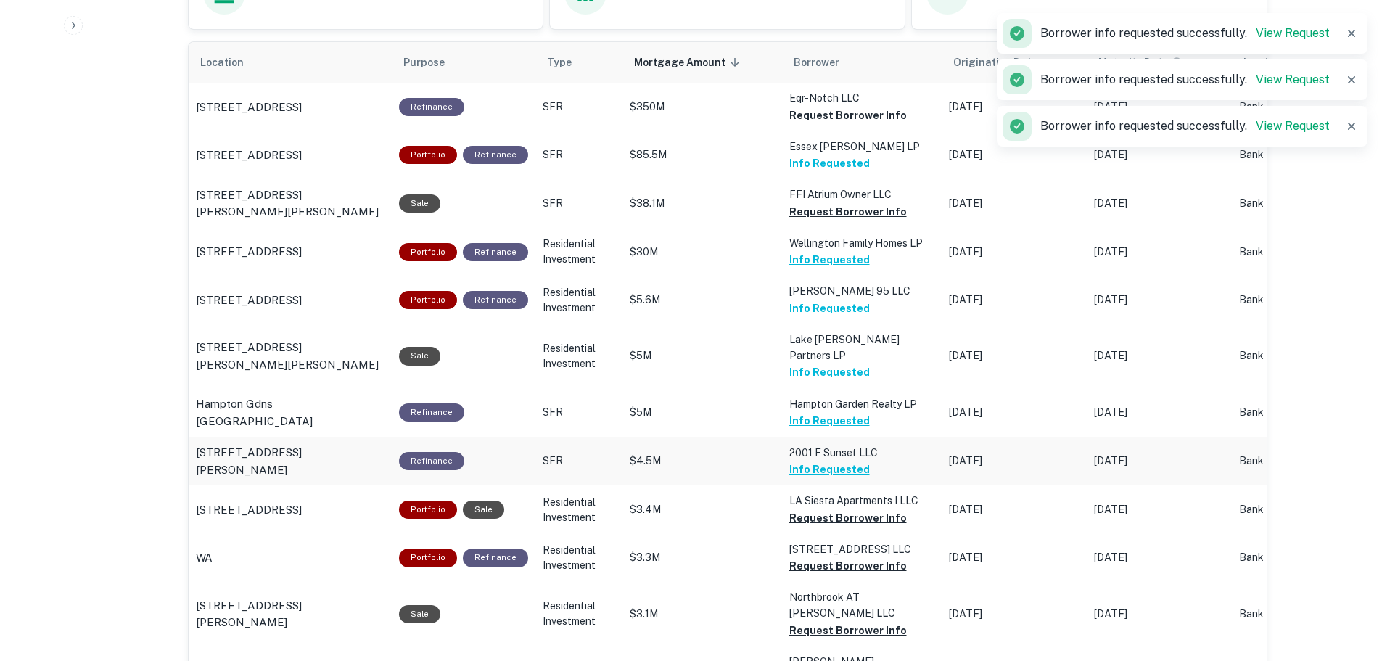
scroll to position [871, 0]
click at [853, 123] on button "Request Borrower Info" at bounding box center [848, 114] width 118 height 17
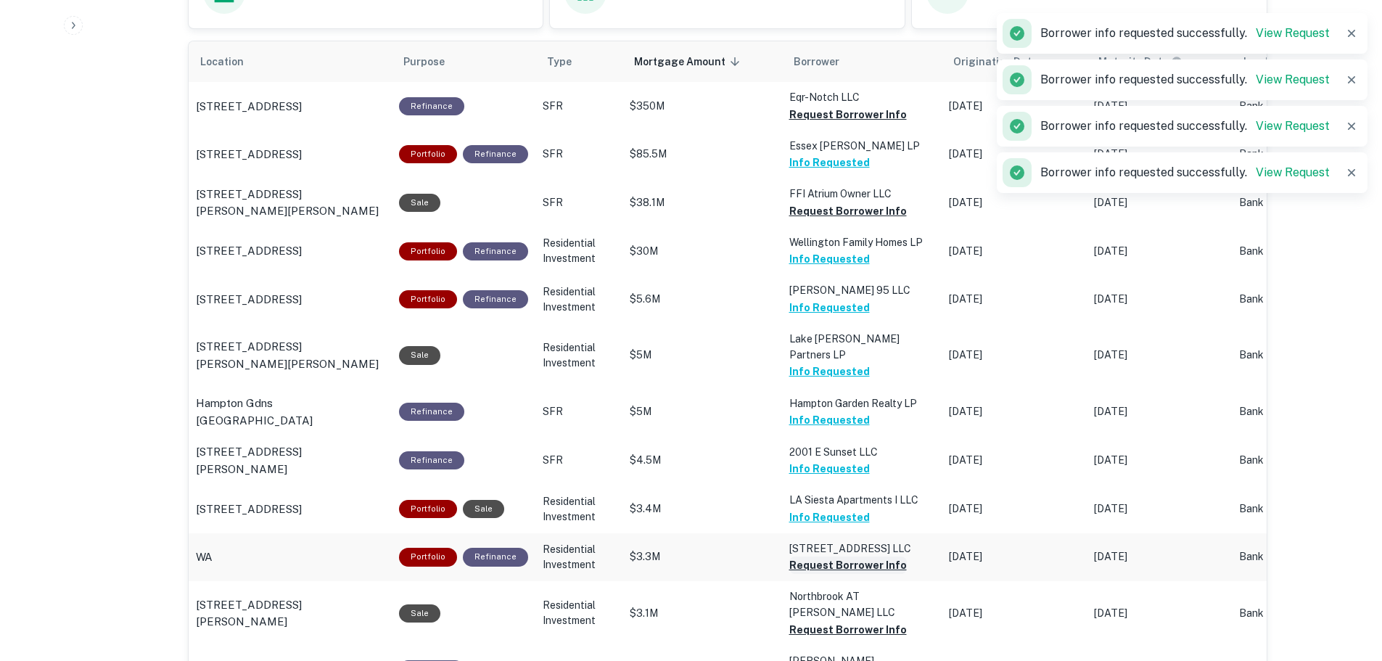
click at [847, 123] on button "Request Borrower Info" at bounding box center [848, 114] width 118 height 17
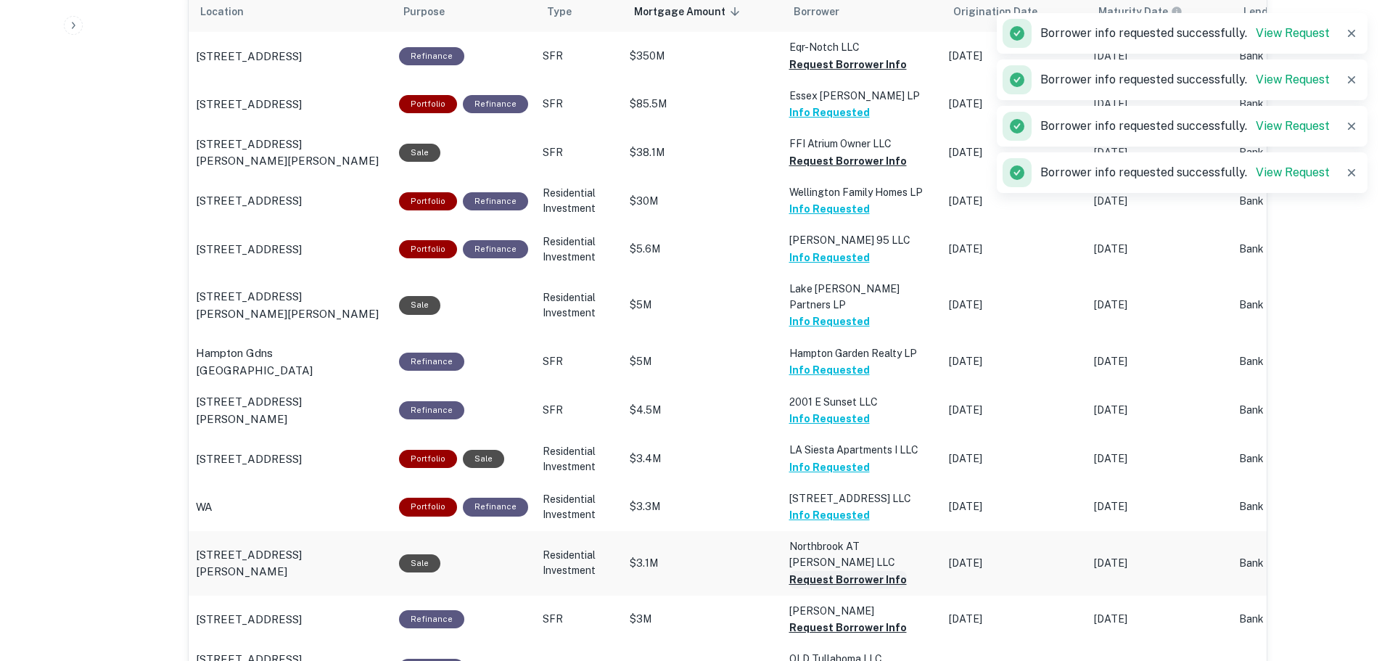
scroll to position [943, 0]
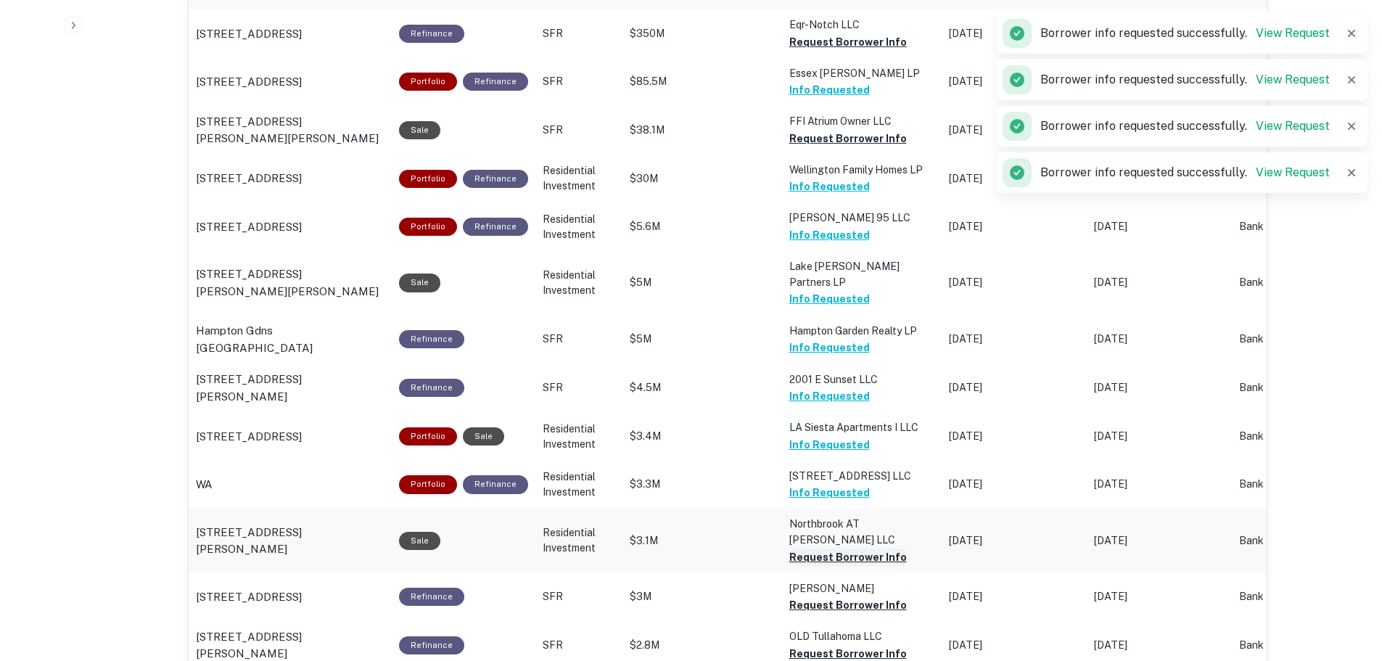
click at [837, 51] on button "Request Borrower Info" at bounding box center [848, 41] width 118 height 17
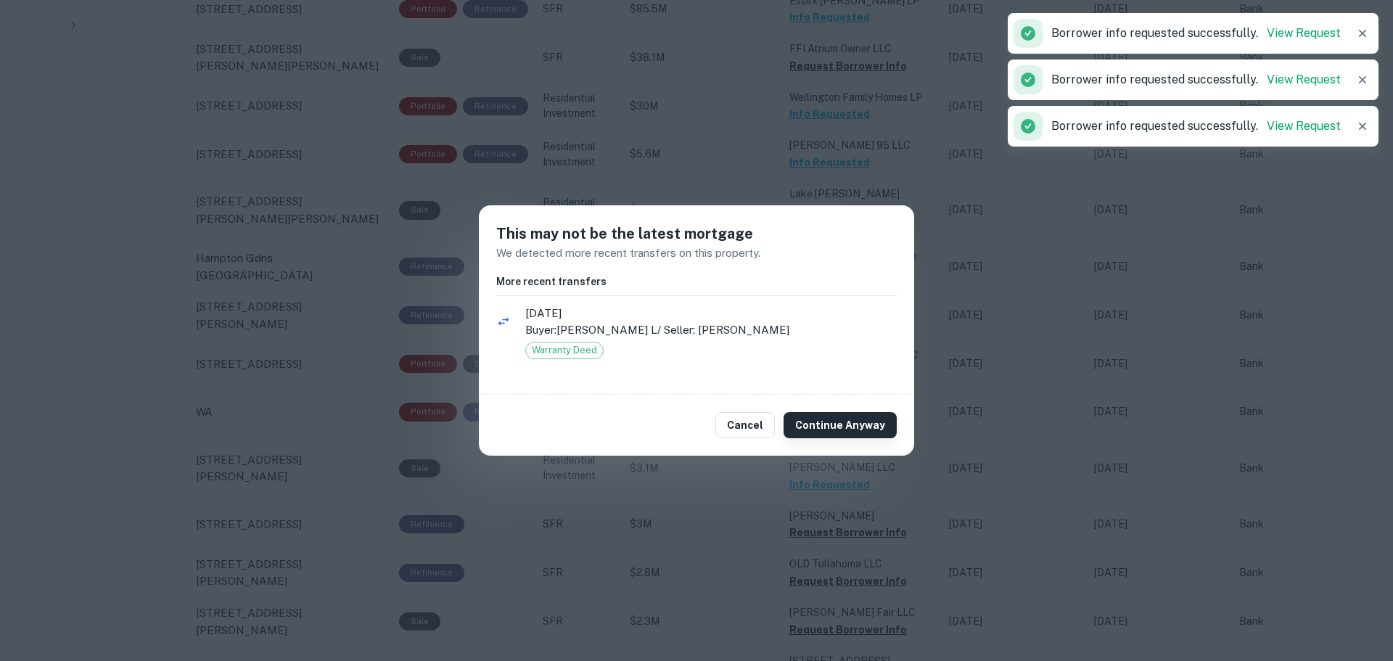
click at [821, 430] on button "Continue Anyway" at bounding box center [839, 425] width 113 height 26
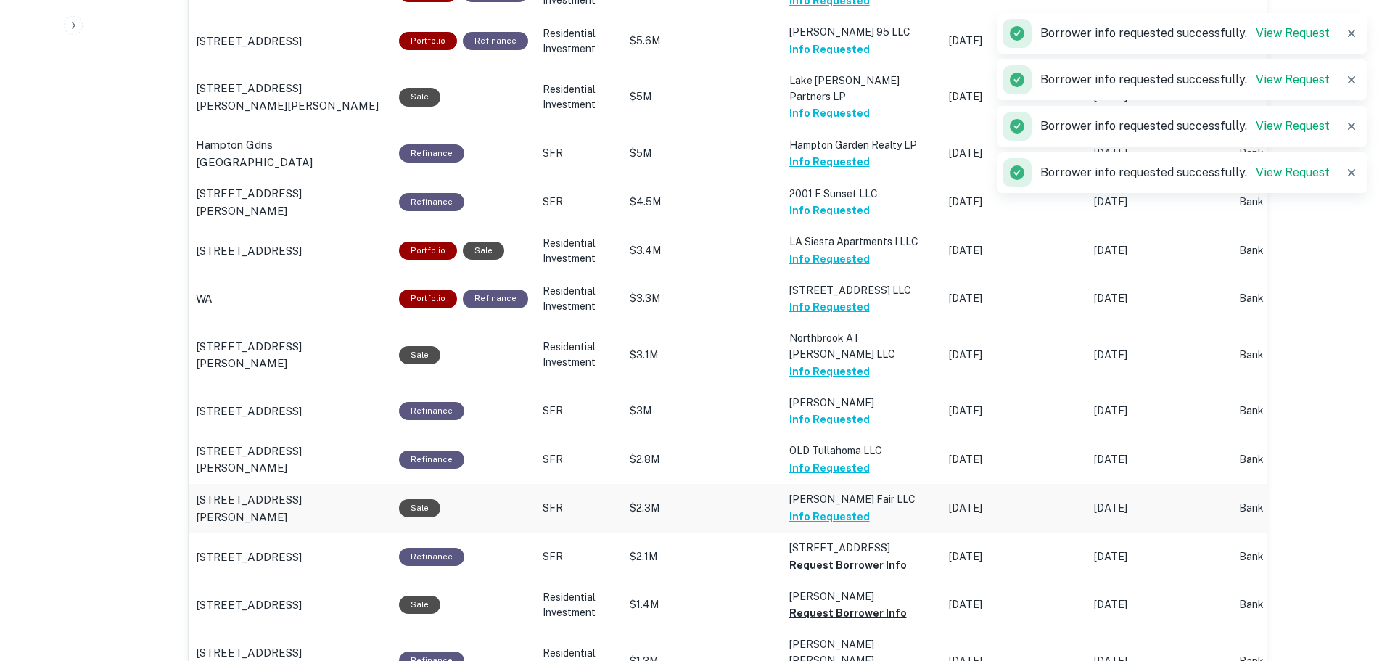
scroll to position [1161, 0]
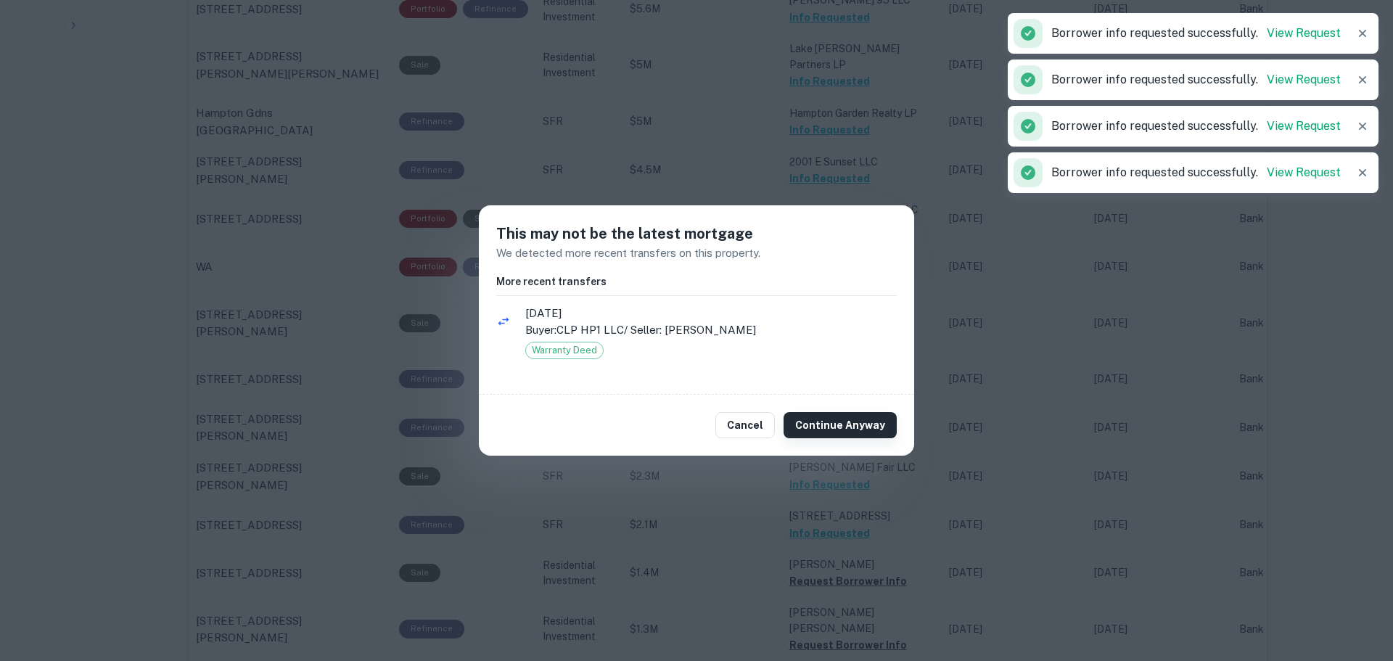
click at [835, 424] on button "Continue Anyway" at bounding box center [839, 425] width 113 height 26
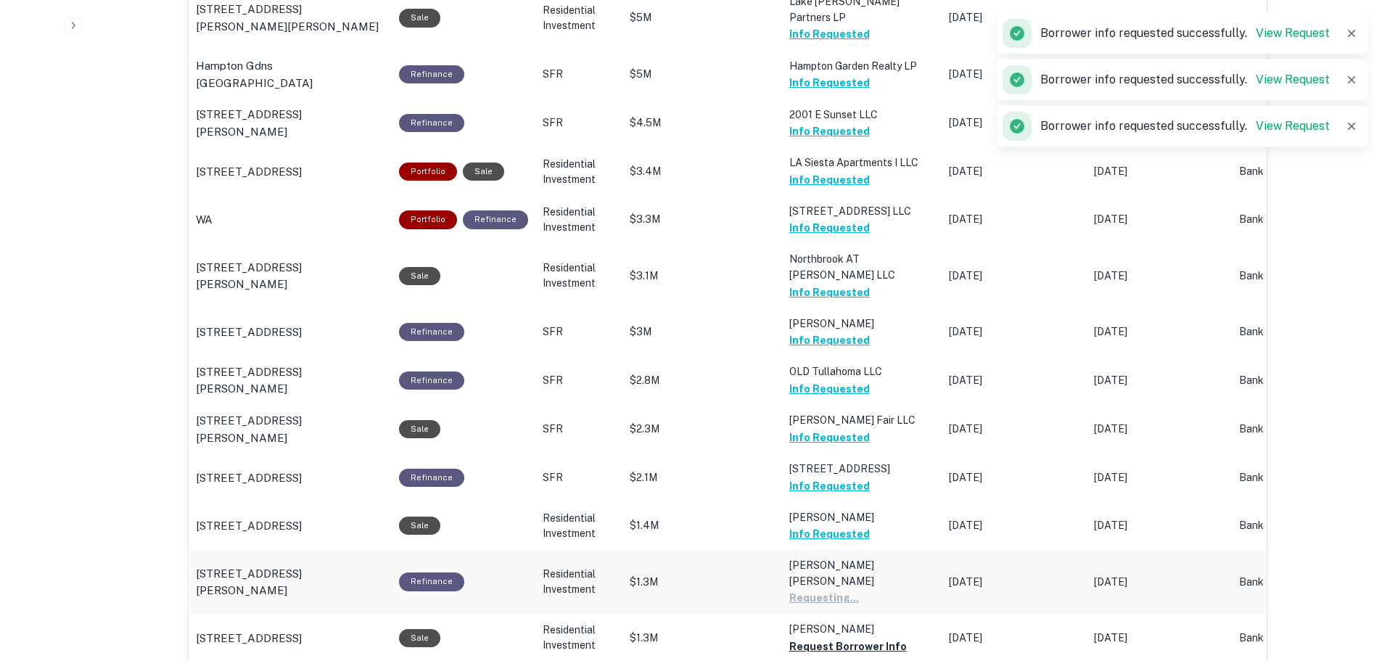
scroll to position [1233, 0]
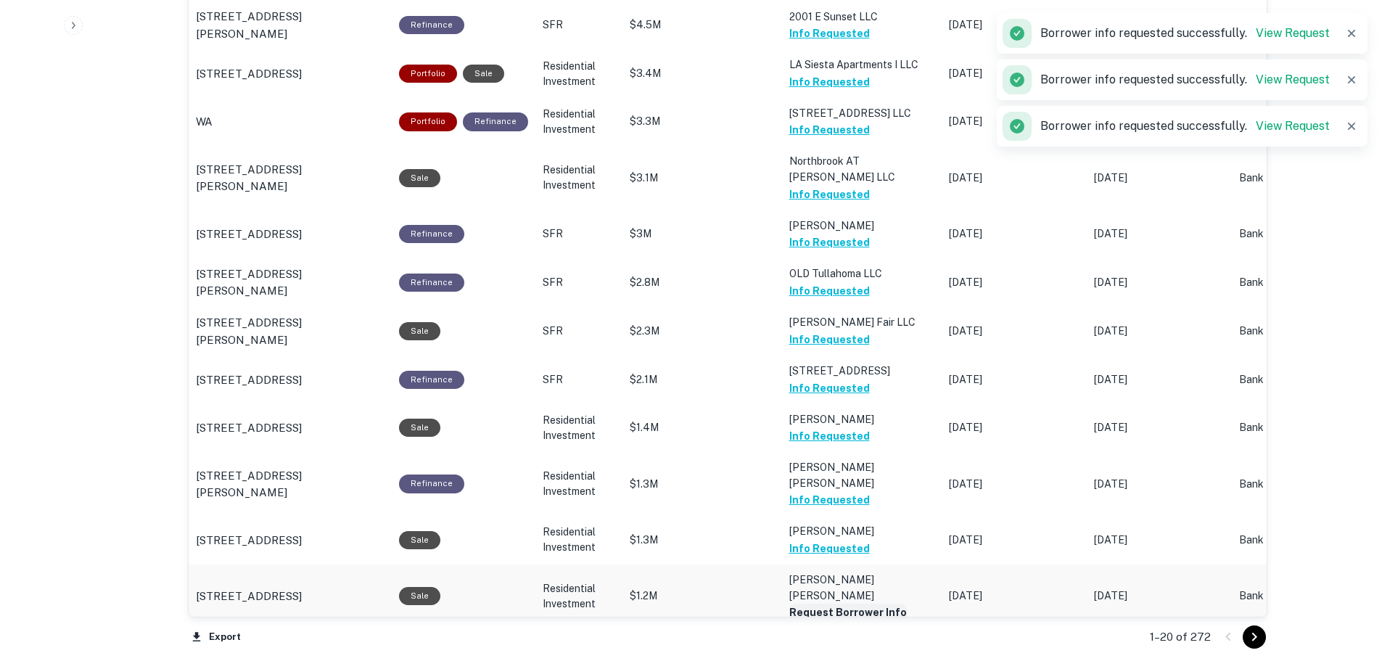
drag, startPoint x: 1255, startPoint y: 635, endPoint x: 955, endPoint y: 535, distance: 315.9
click at [1255, 635] on icon "Go to next page" at bounding box center [1253, 637] width 5 height 9
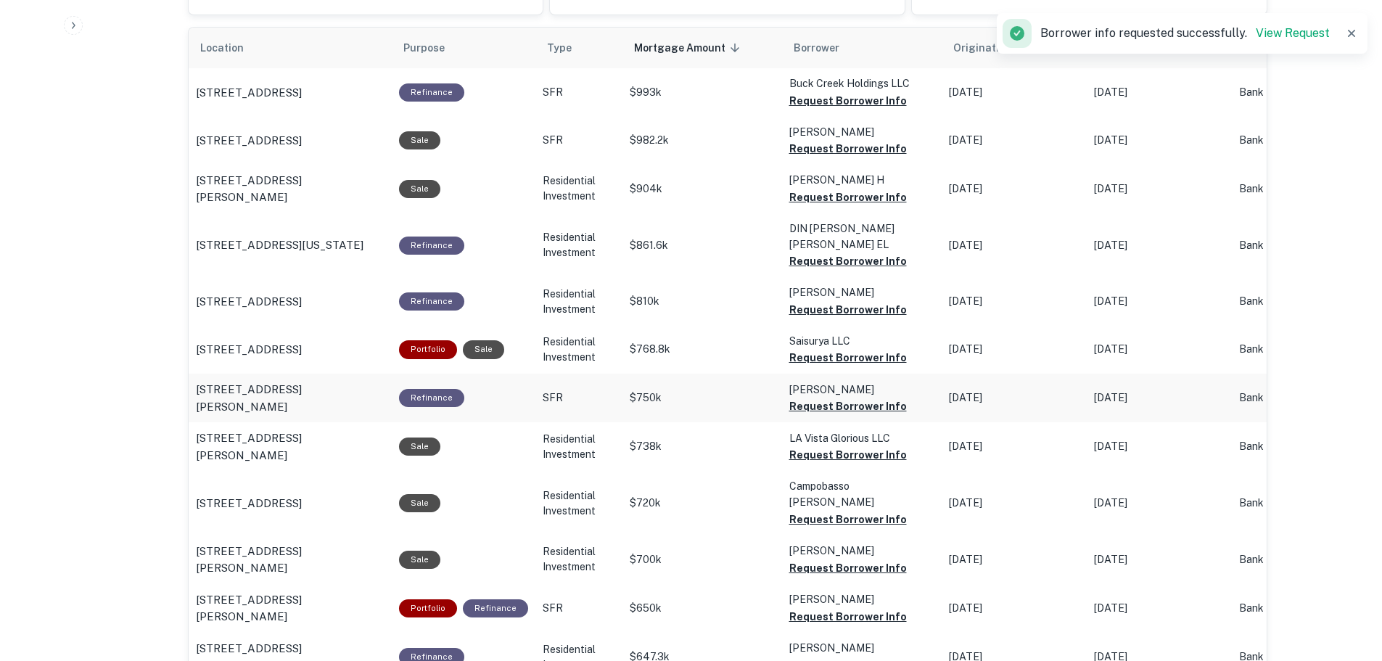
scroll to position [871, 0]
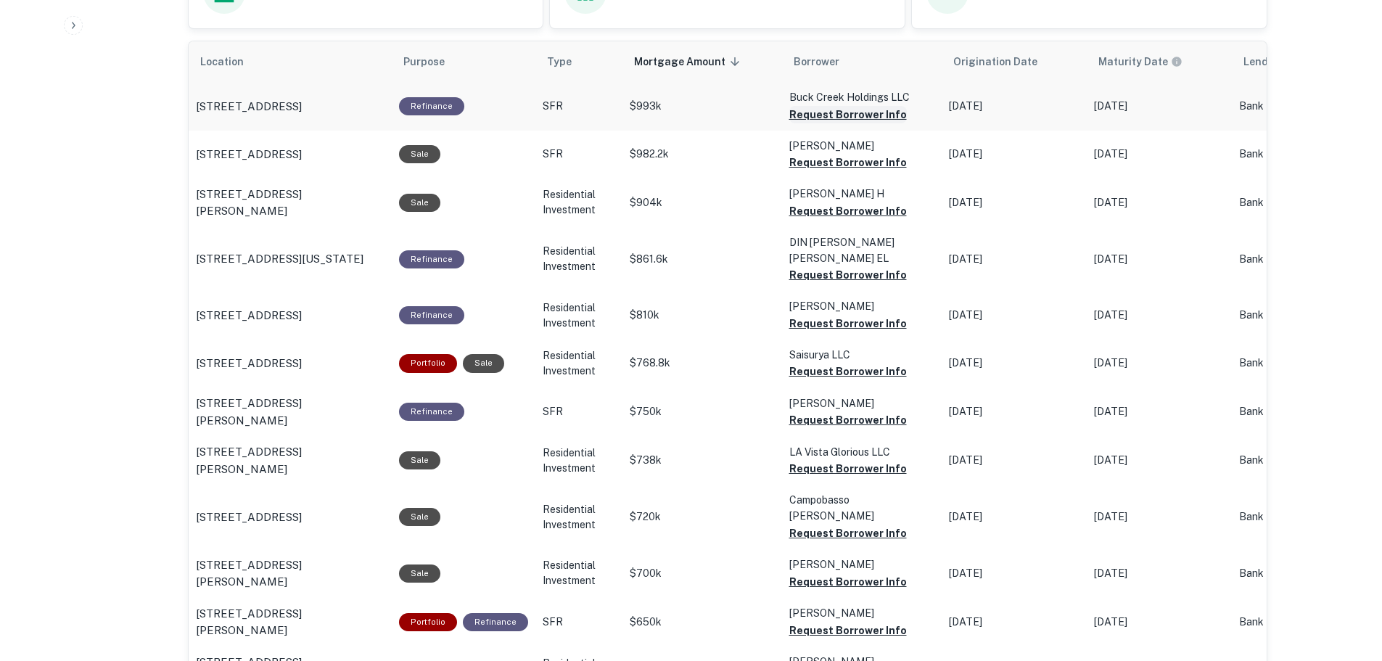
click at [825, 120] on button "Request Borrower Info" at bounding box center [848, 114] width 118 height 17
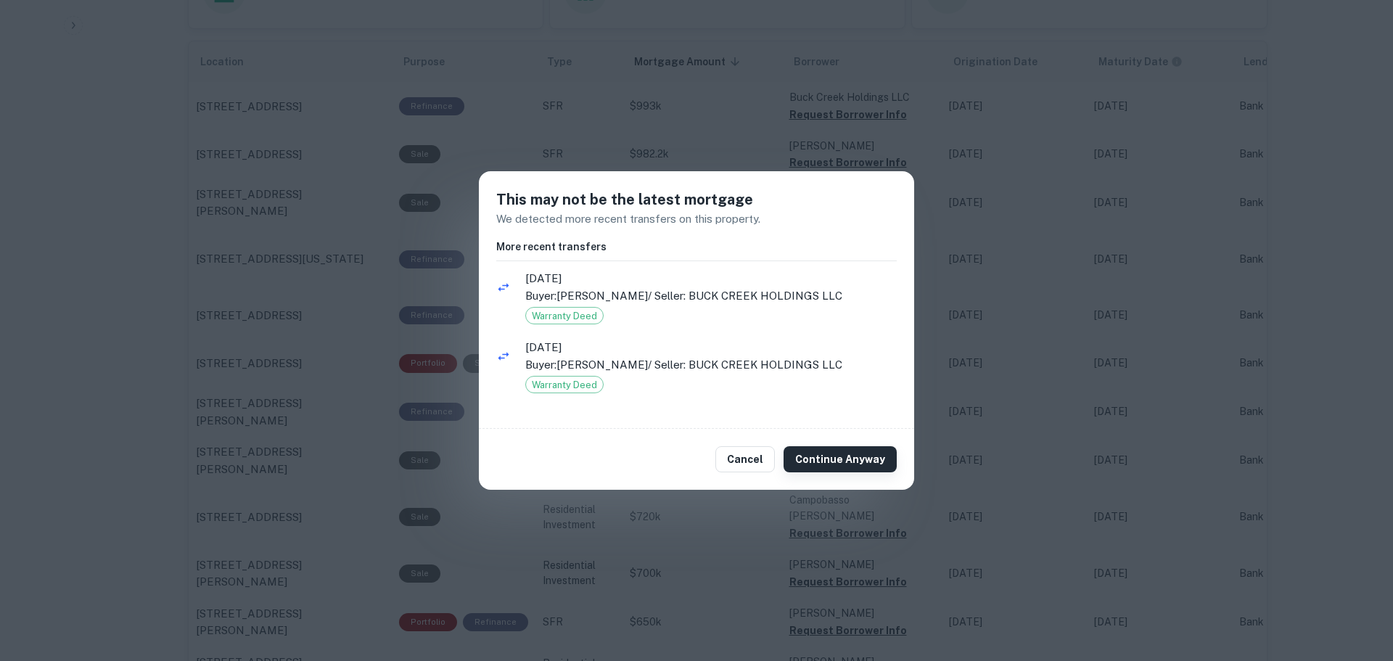
click at [832, 465] on button "Continue Anyway" at bounding box center [839, 459] width 113 height 26
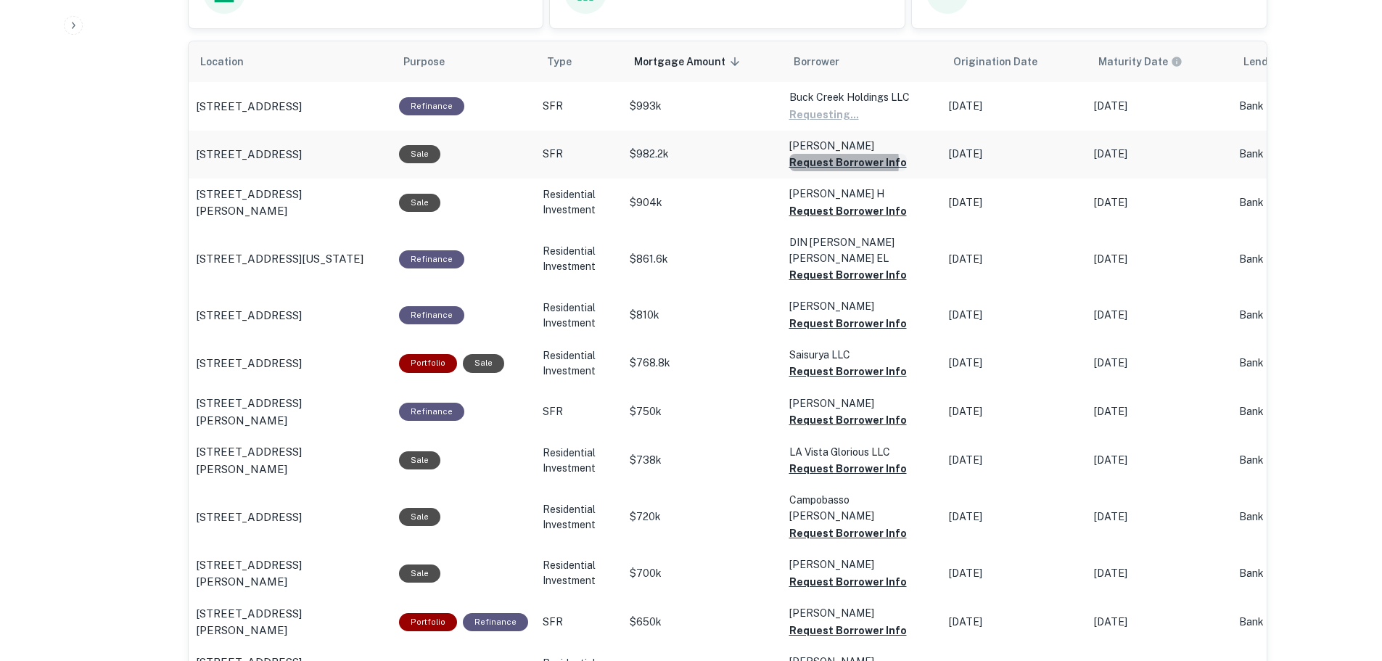
click at [807, 123] on button "Request Borrower Info" at bounding box center [824, 114] width 70 height 17
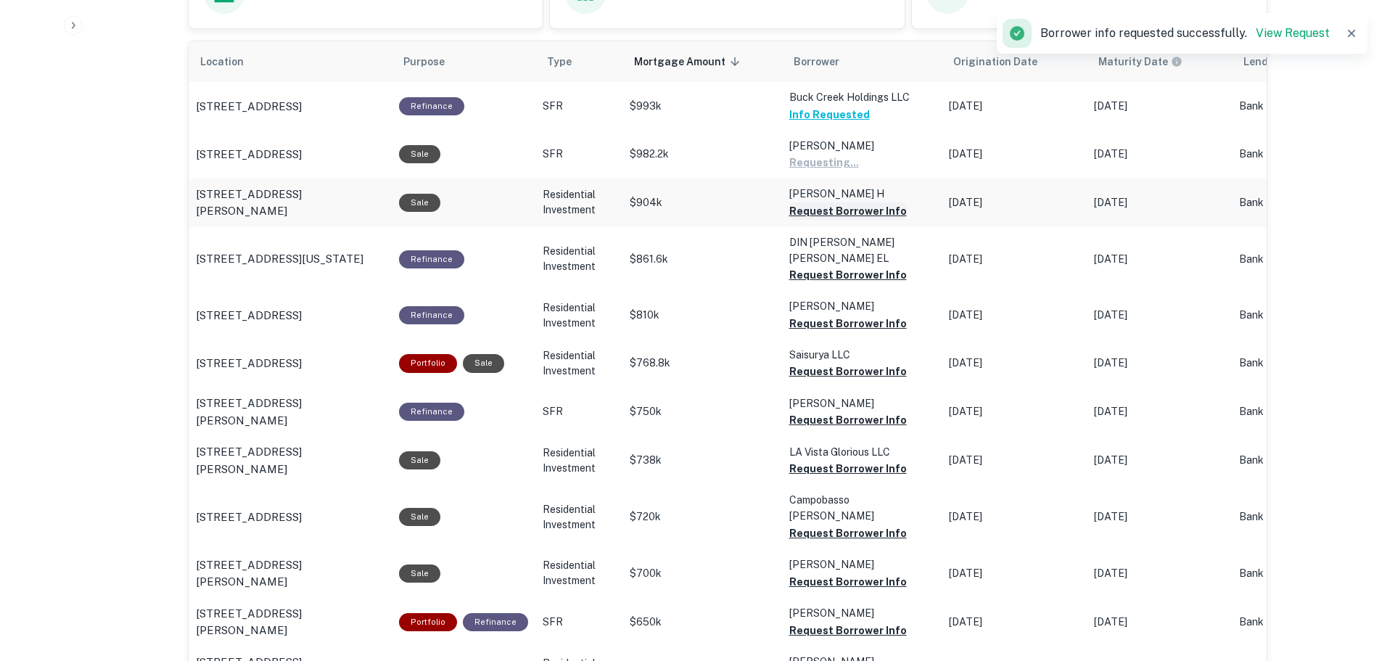
click at [834, 171] on button "Request Borrower Info" at bounding box center [824, 162] width 70 height 17
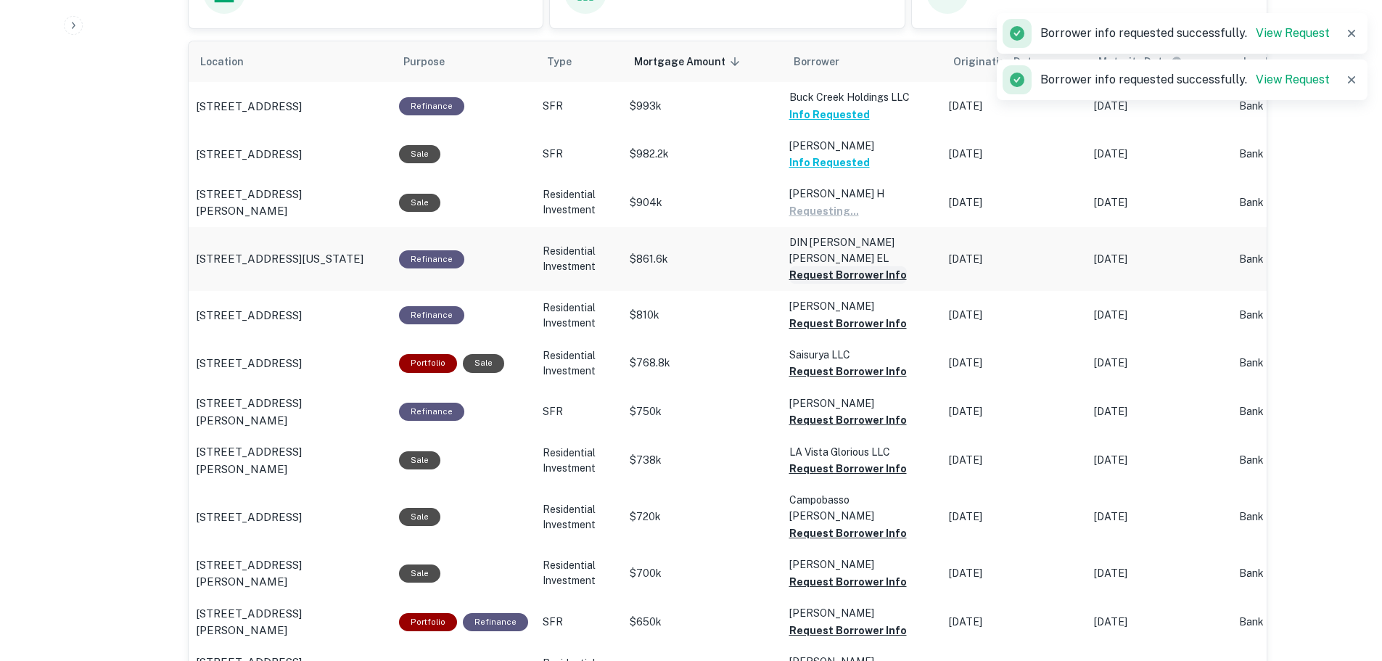
click at [842, 220] on button "Request Borrower Info" at bounding box center [824, 210] width 70 height 17
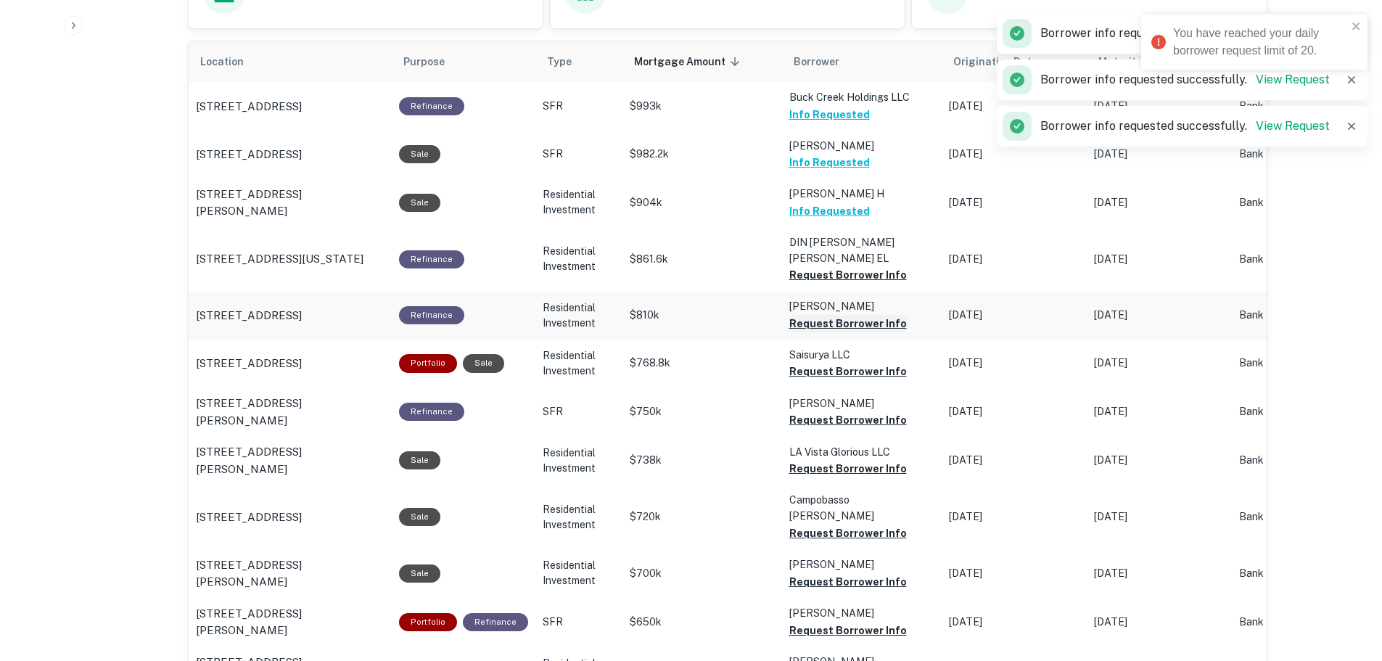
click at [839, 284] on button "Request Borrower Info" at bounding box center [848, 274] width 118 height 17
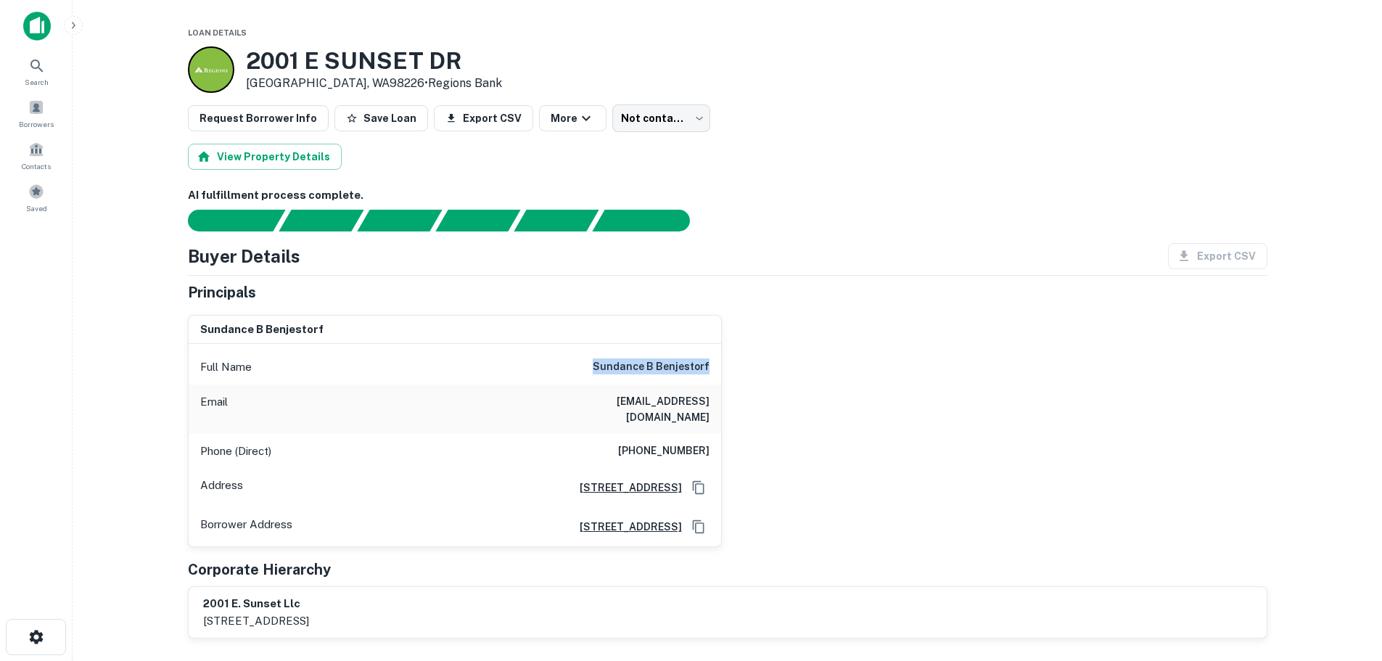
drag, startPoint x: 588, startPoint y: 361, endPoint x: 707, endPoint y: 371, distance: 119.3
click at [707, 371] on div "Full Name sundance b benjestorf" at bounding box center [455, 367] width 532 height 35
drag, startPoint x: 577, startPoint y: 407, endPoint x: 717, endPoint y: 411, distance: 139.3
click at [717, 411] on div "Email sundanceb@gmail.com" at bounding box center [455, 408] width 532 height 49
copy h6 "sundanceb@gmail.com"
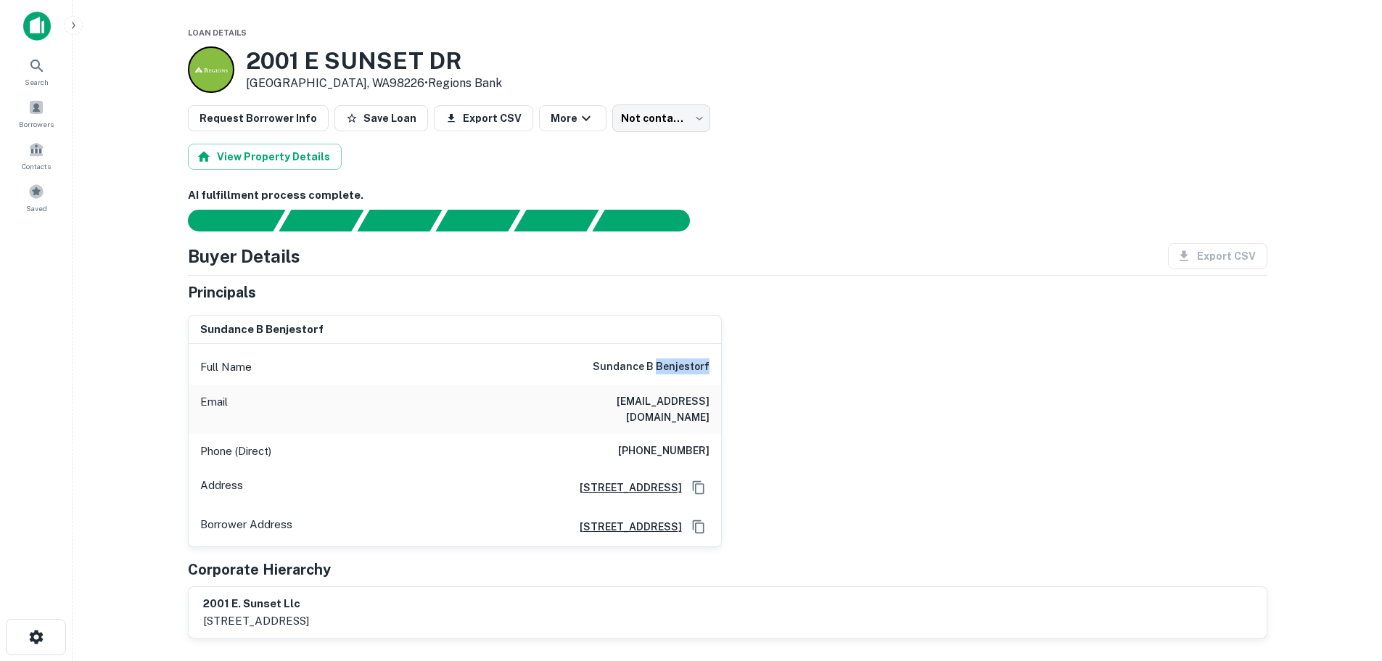
drag, startPoint x: 715, startPoint y: 367, endPoint x: 659, endPoint y: 371, distance: 56.0
click at [659, 371] on div "Full Name sundance b benjestorf" at bounding box center [455, 367] width 532 height 35
copy h6 "benjestorf"
drag, startPoint x: 597, startPoint y: 366, endPoint x: 730, endPoint y: 361, distance: 132.9
click at [730, 361] on div "sundance b benjestorf Full Name sundance b benjestorf Email sundanceb@gmail.com…" at bounding box center [721, 425] width 1091 height 244
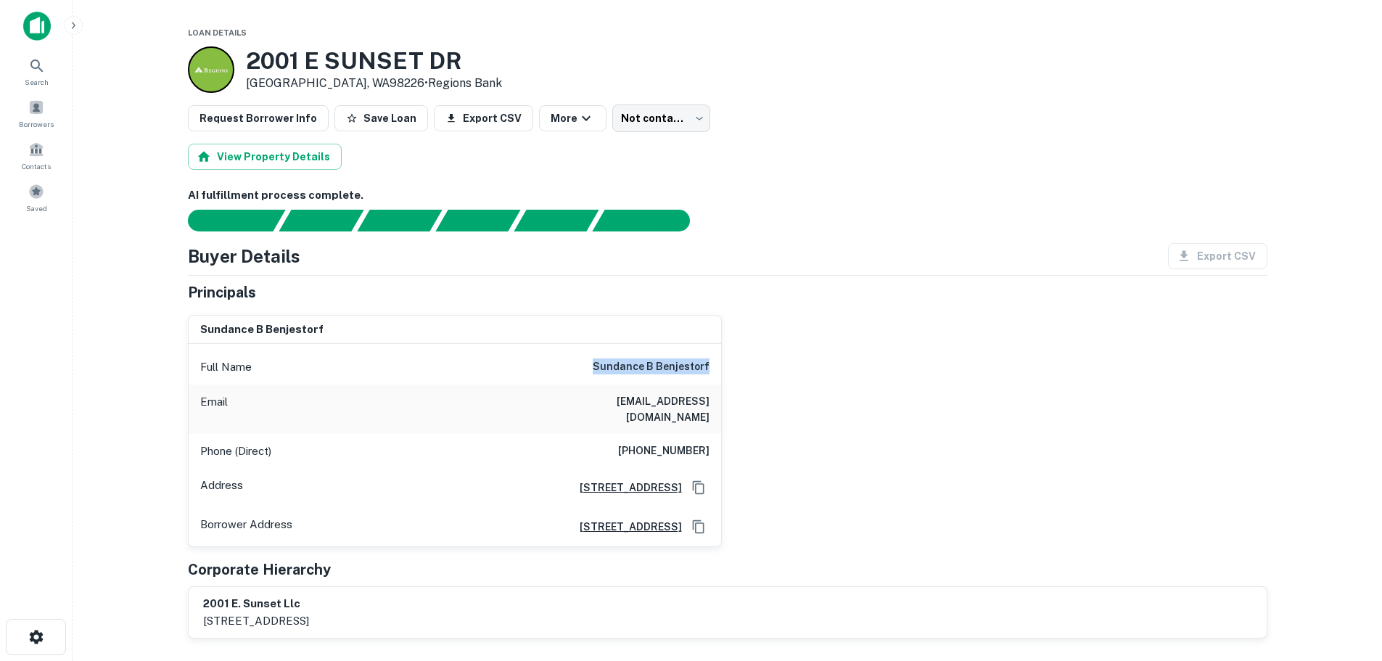
copy h6 "sundance b benjestorf"
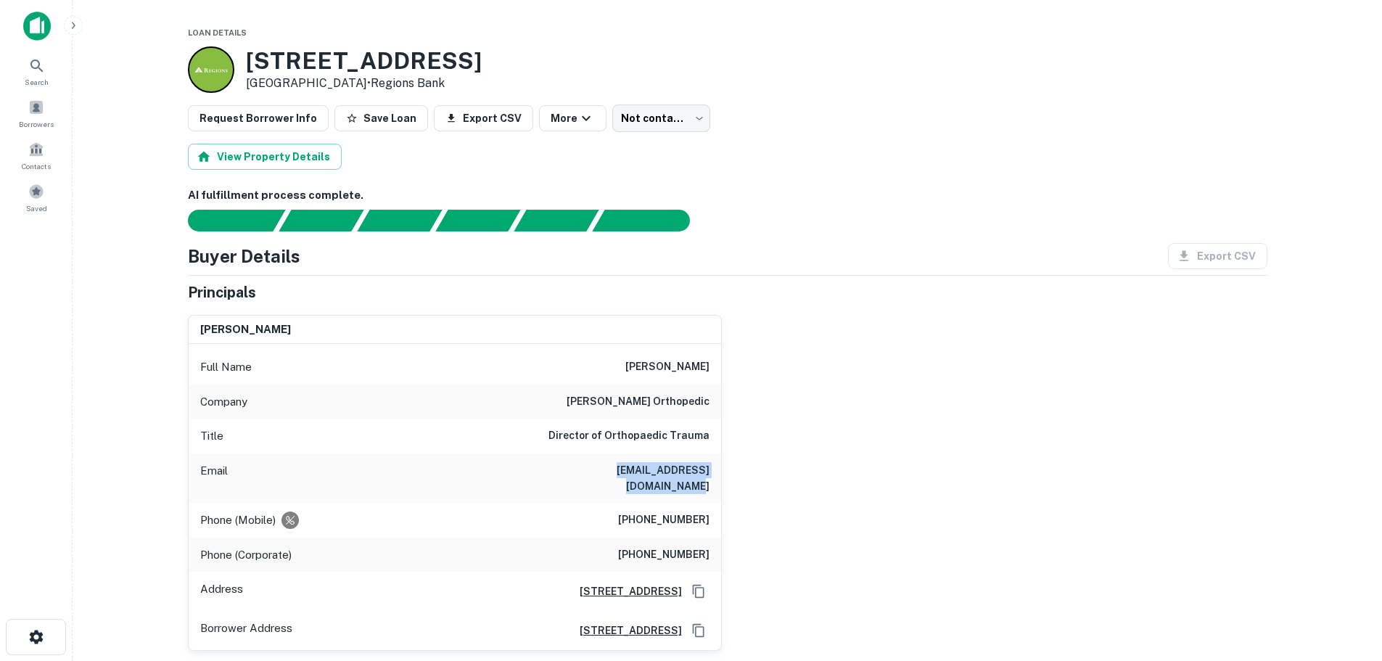
drag, startPoint x: 566, startPoint y: 470, endPoint x: 713, endPoint y: 473, distance: 147.3
click at [713, 473] on div "Email [EMAIL_ADDRESS][DOMAIN_NAME]" at bounding box center [455, 477] width 532 height 49
copy h6 "[EMAIL_ADDRESS][DOMAIN_NAME]"
drag, startPoint x: 637, startPoint y: 366, endPoint x: 733, endPoint y: 370, distance: 96.6
click at [733, 370] on div "stephen m. quinnan Full Name stephen m. quinnan Company paley orthopedic Title …" at bounding box center [721, 477] width 1091 height 348
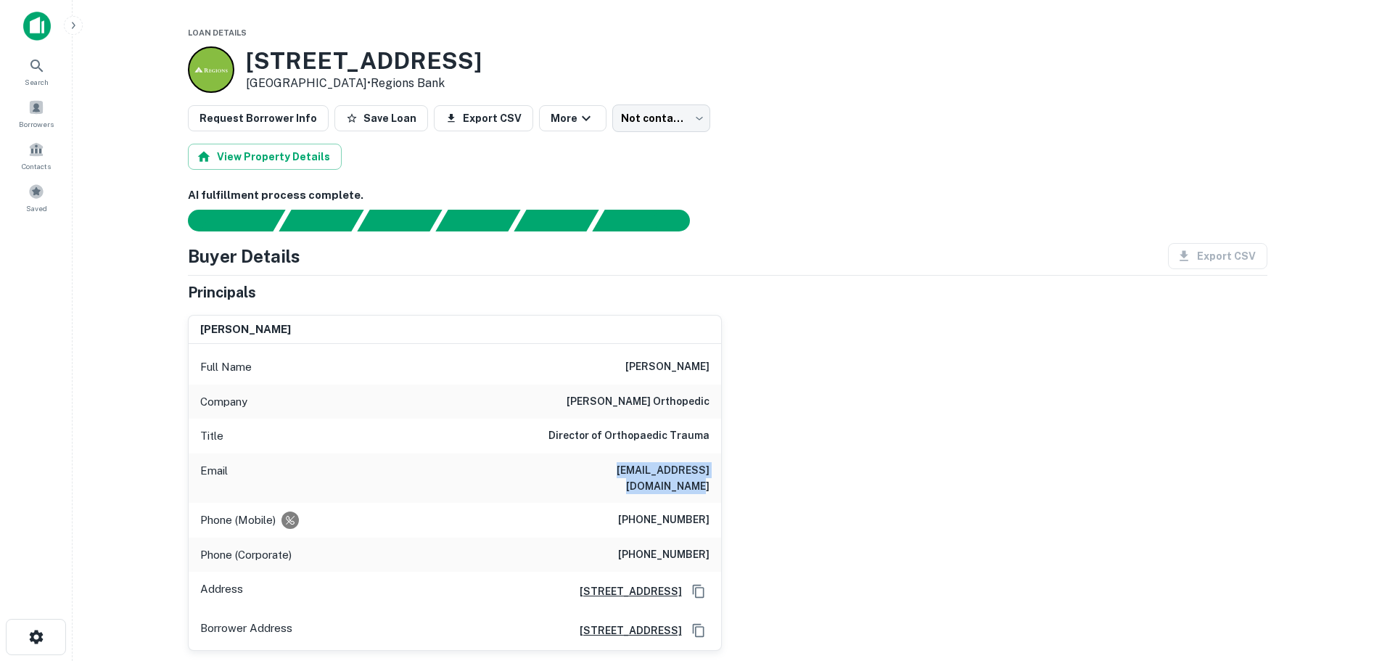
copy h6 "stephen m. quinnan"
drag, startPoint x: 546, startPoint y: 466, endPoint x: 719, endPoint y: 485, distance: 173.7
click at [719, 485] on div "Email aschlesinger@copperlinepartners.com" at bounding box center [455, 477] width 532 height 49
drag, startPoint x: 524, startPoint y: 470, endPoint x: 712, endPoint y: 493, distance: 189.3
click at [712, 493] on div "Email aschlesinger@copperlinepartners.com" at bounding box center [455, 477] width 532 height 49
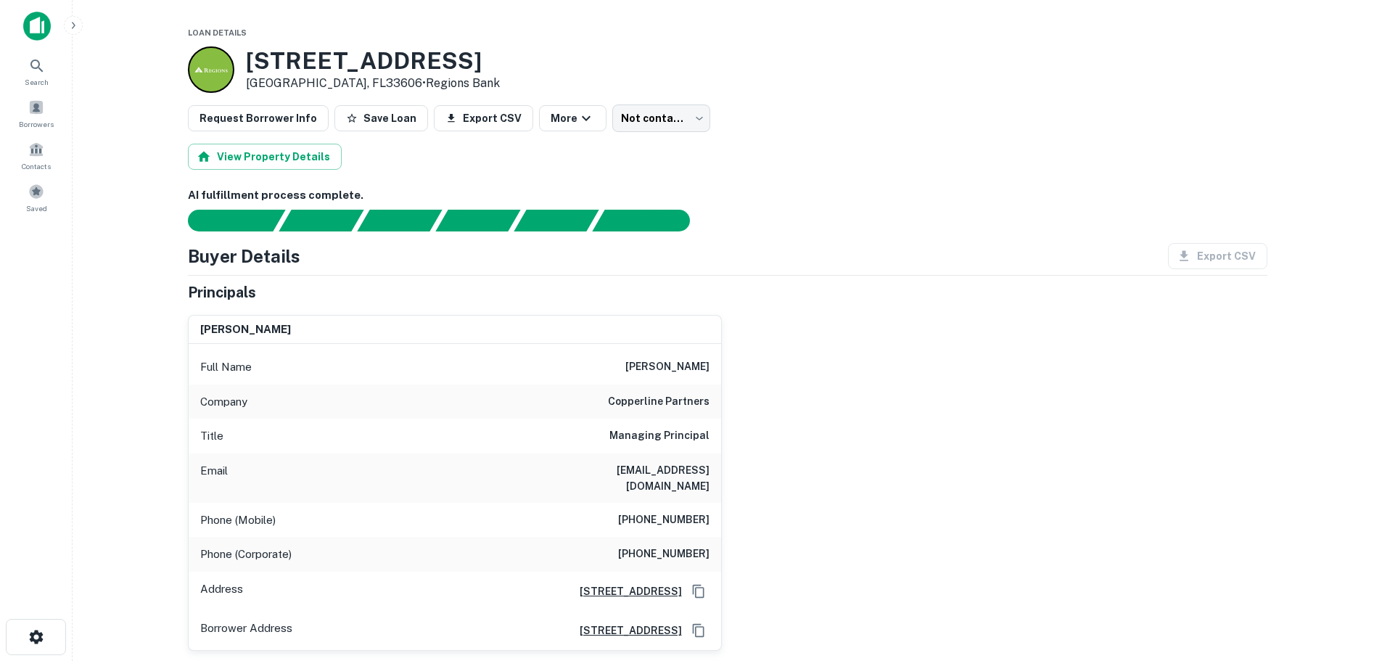
copy h6 "aschlesinger@copperlinepartners.com"
drag, startPoint x: 612, startPoint y: 364, endPoint x: 719, endPoint y: 366, distance: 106.7
click at [719, 366] on div "Full Name adam schlesinger" at bounding box center [455, 367] width 532 height 35
copy h6 "adam schlesinger"
drag, startPoint x: 539, startPoint y: 474, endPoint x: 715, endPoint y: 481, distance: 175.7
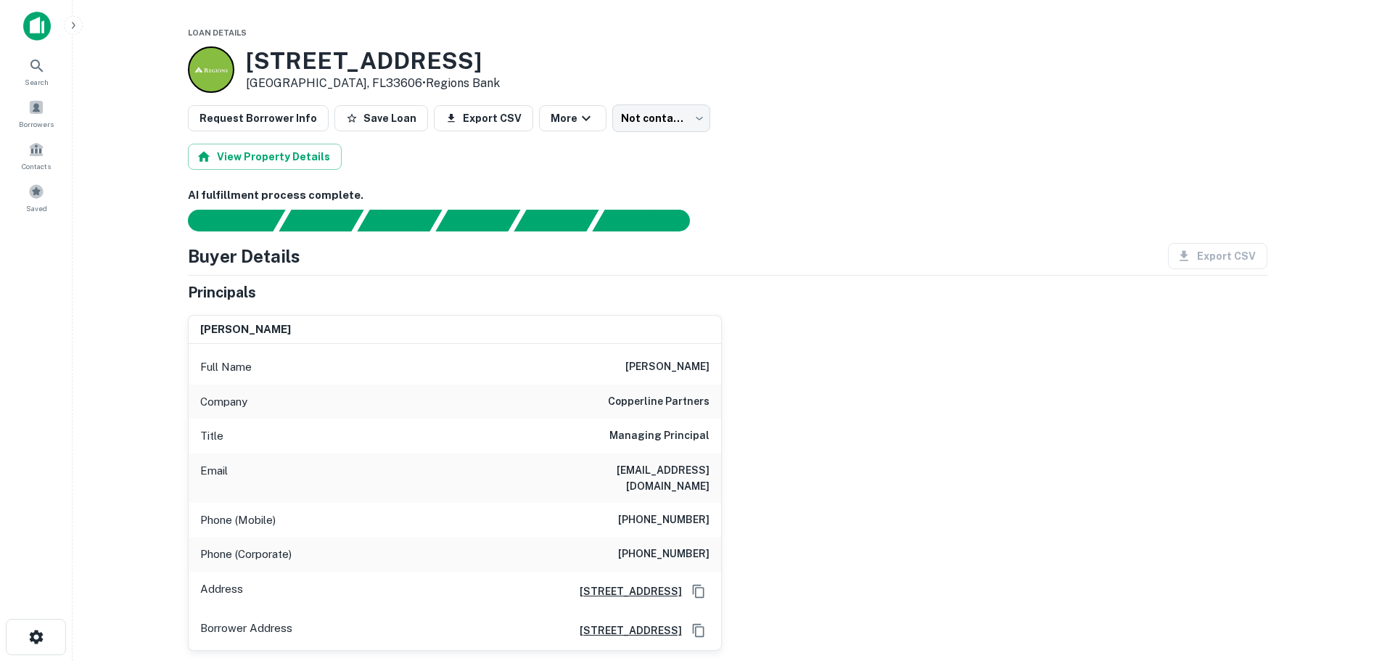
click at [715, 481] on div "Email aschlesinger@copperlinepartners.com" at bounding box center [455, 477] width 532 height 49
copy h6 "aschlesinger@copperlinepartners.com"
click at [687, 366] on h6 "adam schlesinger" at bounding box center [667, 366] width 84 height 17
copy h6 "schlesinger"
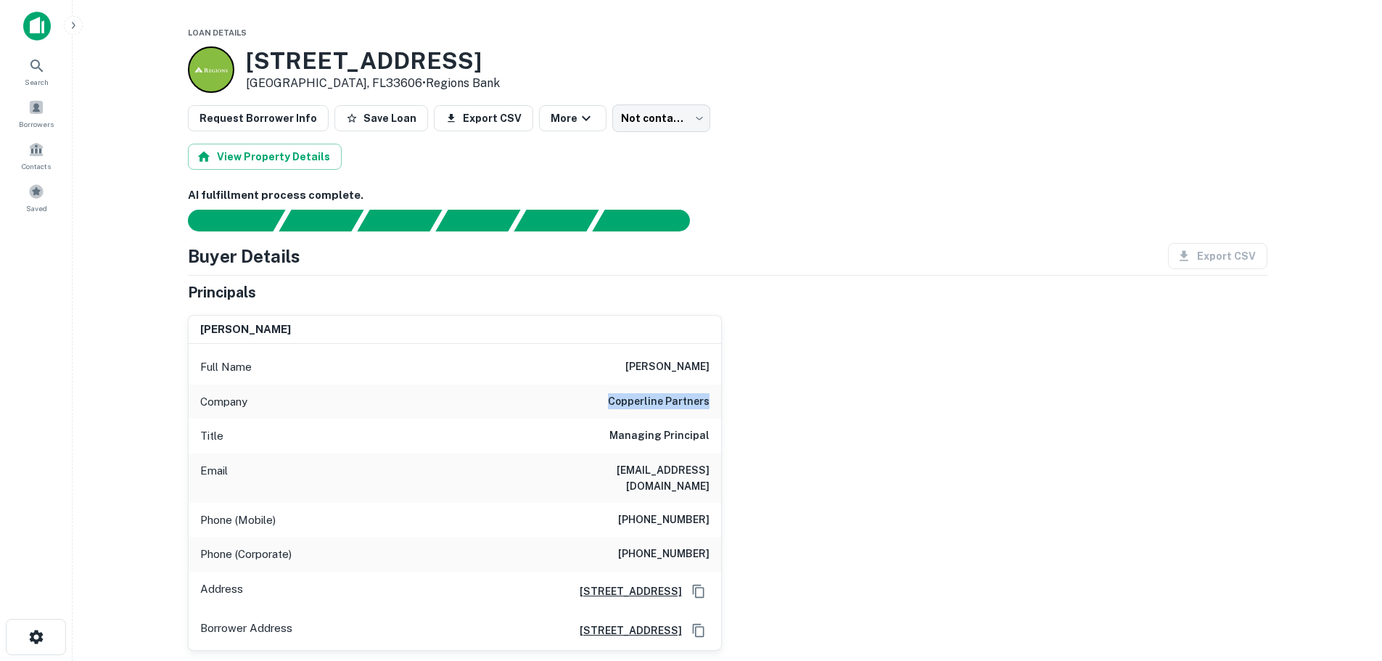
drag, startPoint x: 612, startPoint y: 396, endPoint x: 744, endPoint y: 398, distance: 132.8
click at [744, 398] on div "adam schlesinger Full Name adam schlesinger Company copperline partners Title M…" at bounding box center [721, 476] width 1091 height 347
copy h6 "copperline partners"
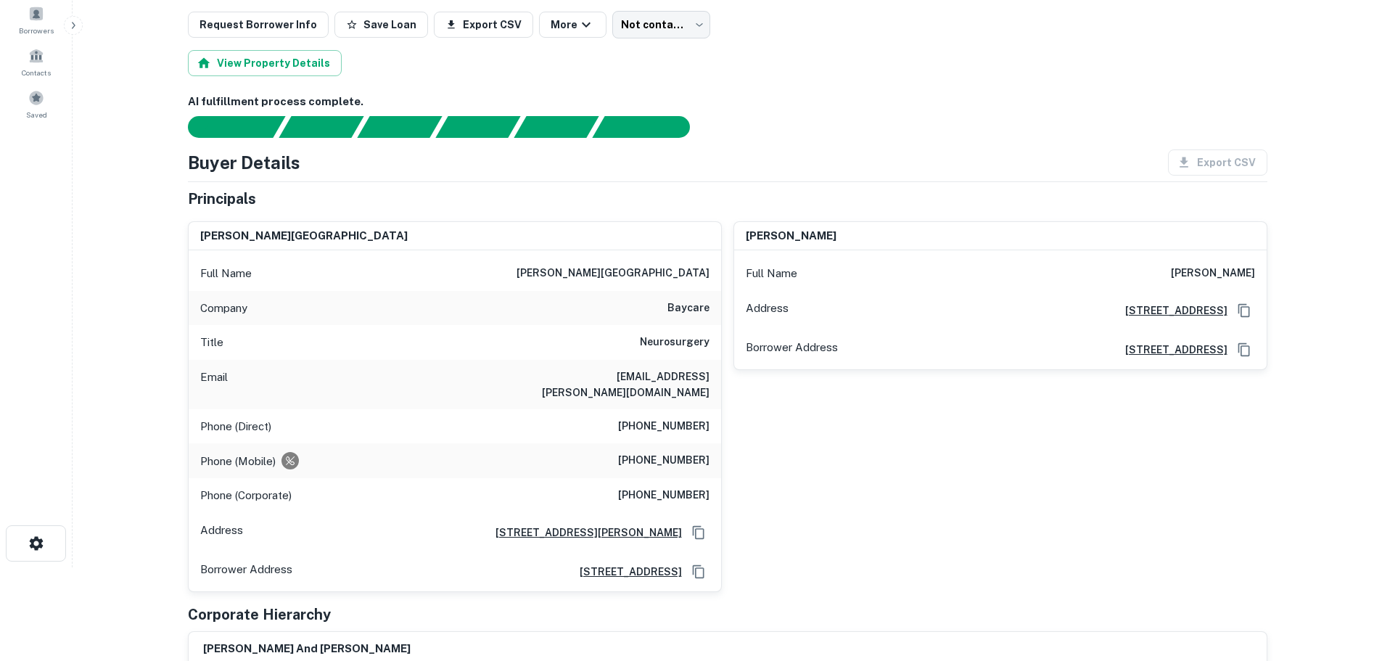
scroll to position [73, 0]
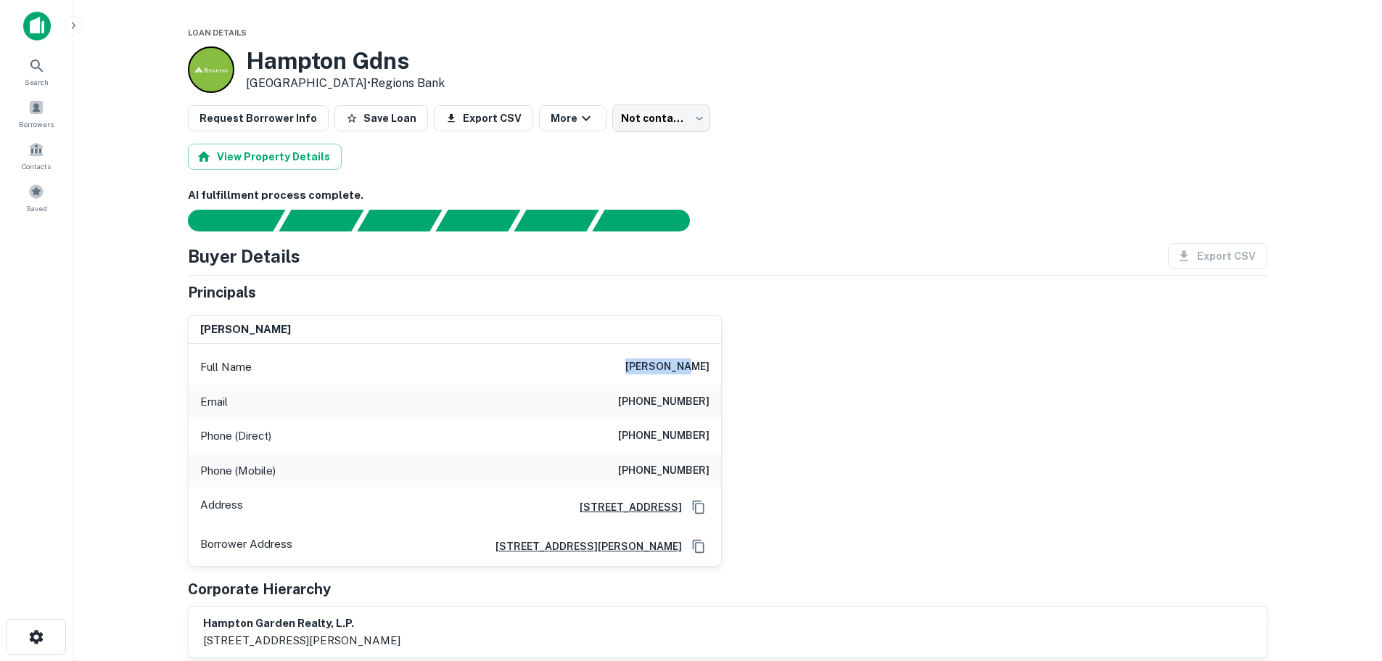
drag, startPoint x: 642, startPoint y: 371, endPoint x: 724, endPoint y: 371, distance: 82.0
click at [724, 371] on div "joseph yeh Full Name joseph yeh Email (201) 653-6960 Phone (Direct) (201) 653-6…" at bounding box center [721, 435] width 1091 height 264
copy h6 "[PERSON_NAME]"
click at [33, 81] on span "Search" at bounding box center [37, 82] width 24 height 12
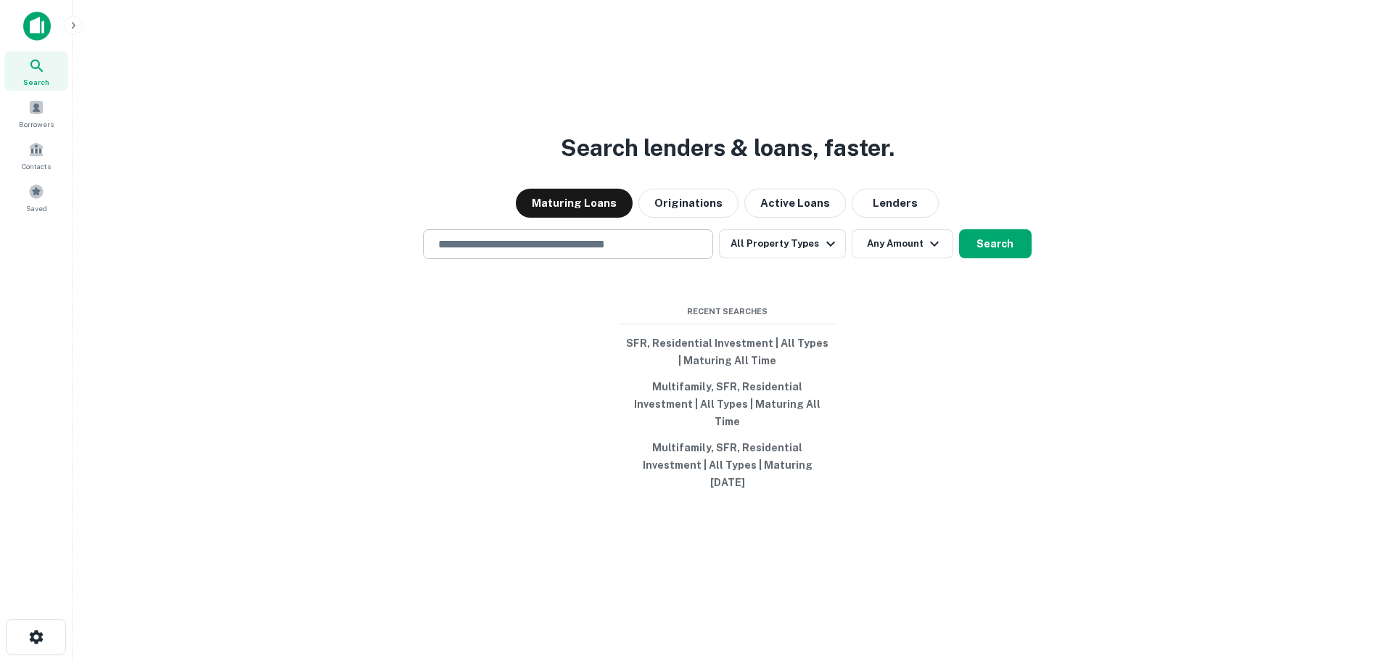
click at [508, 252] on input "text" at bounding box center [567, 244] width 277 height 17
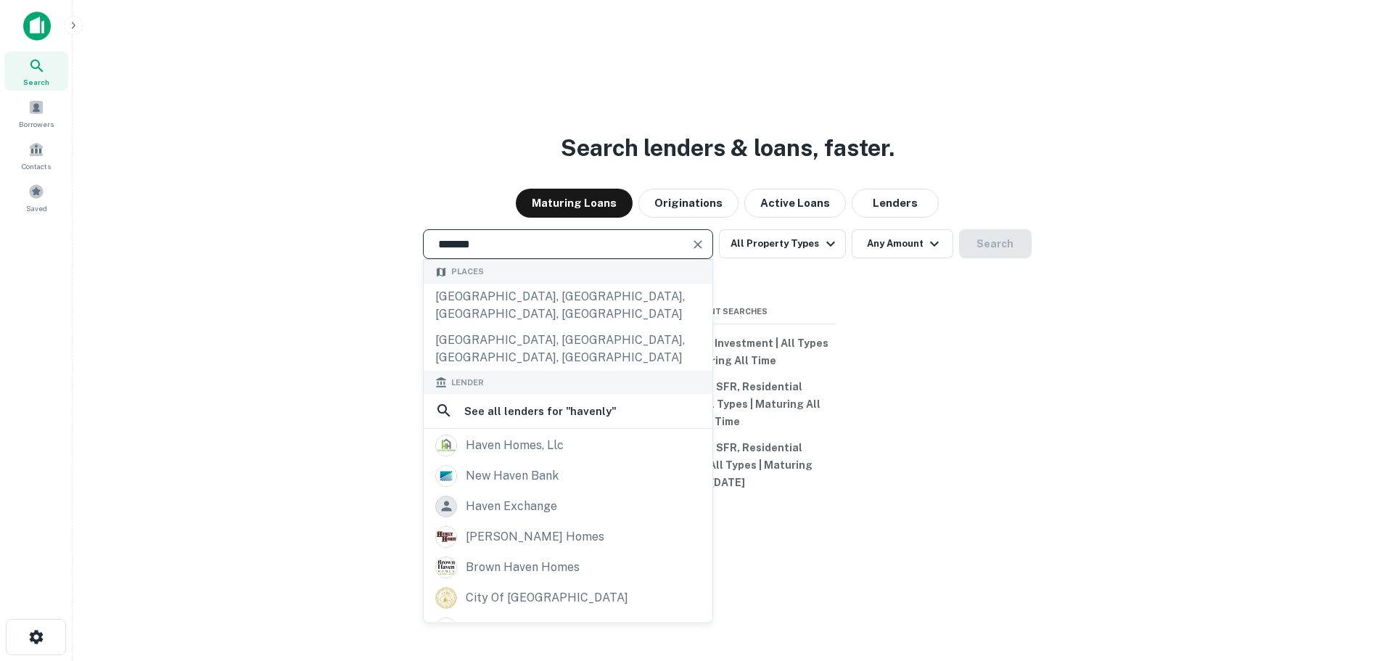
click at [547, 252] on input "*******" at bounding box center [556, 244] width 255 height 17
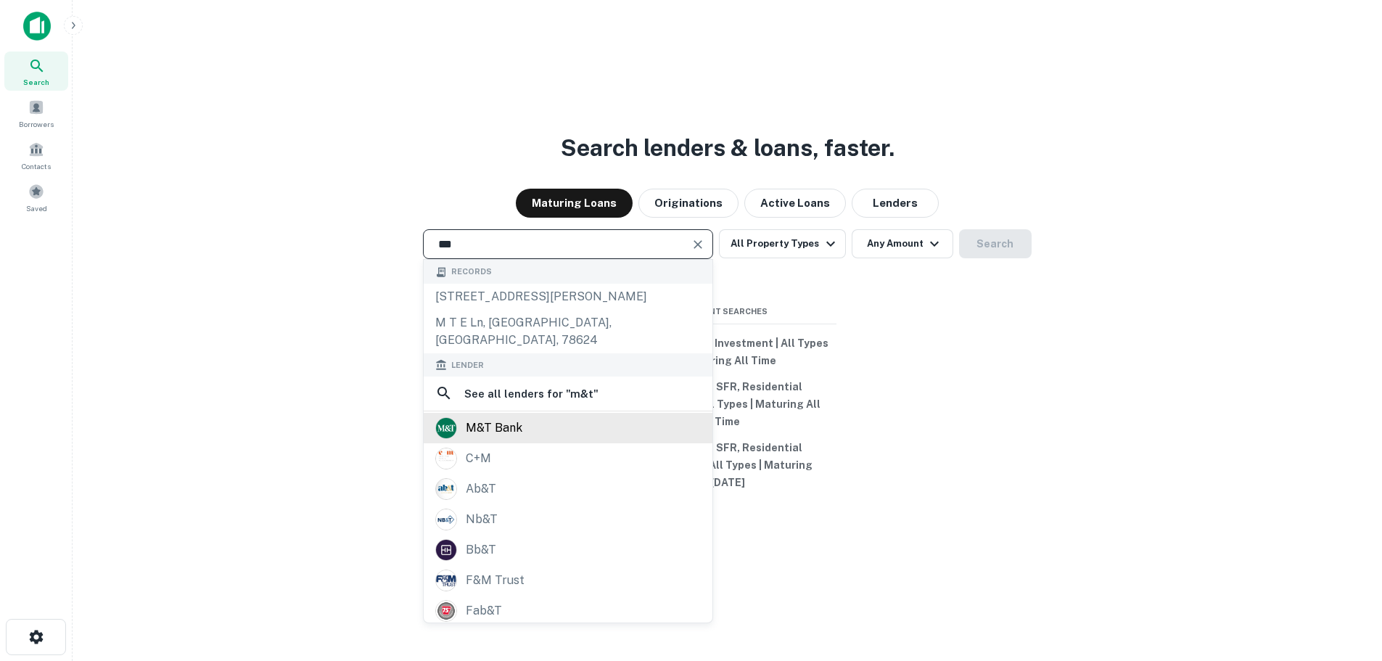
type input "***"
click at [500, 439] on div "m&t bank" at bounding box center [494, 428] width 57 height 22
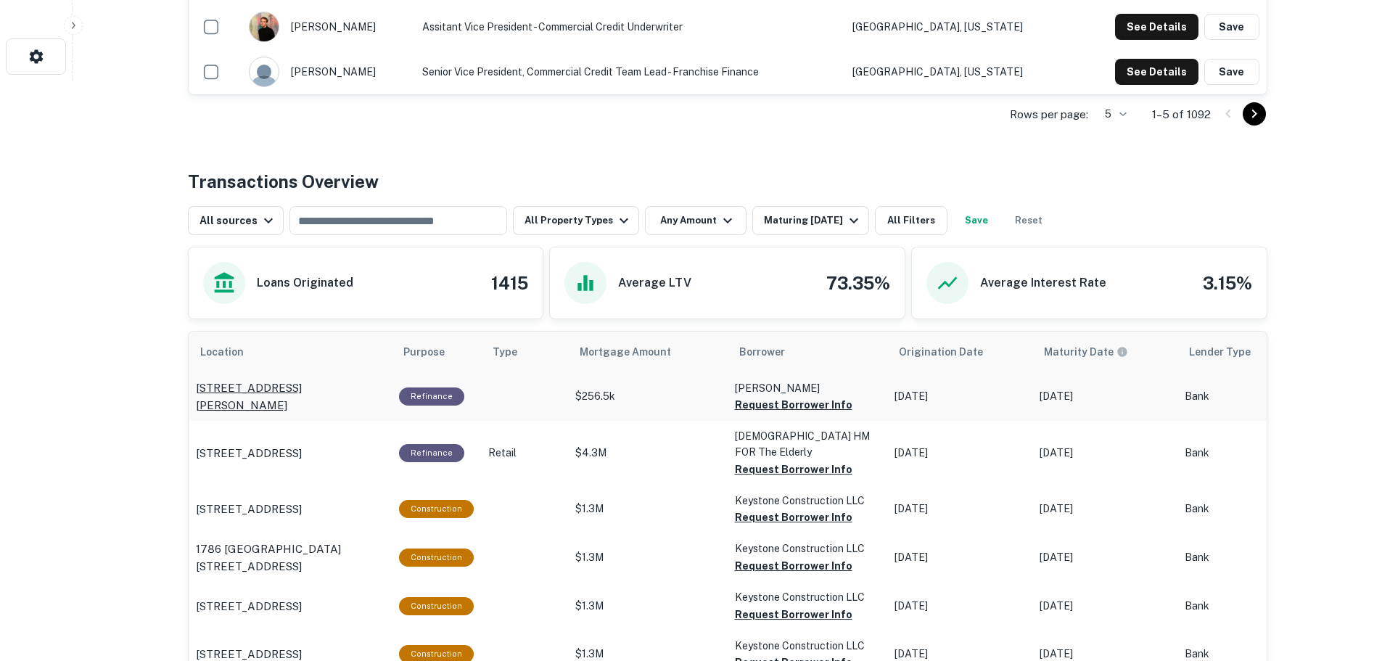
scroll to position [653, 0]
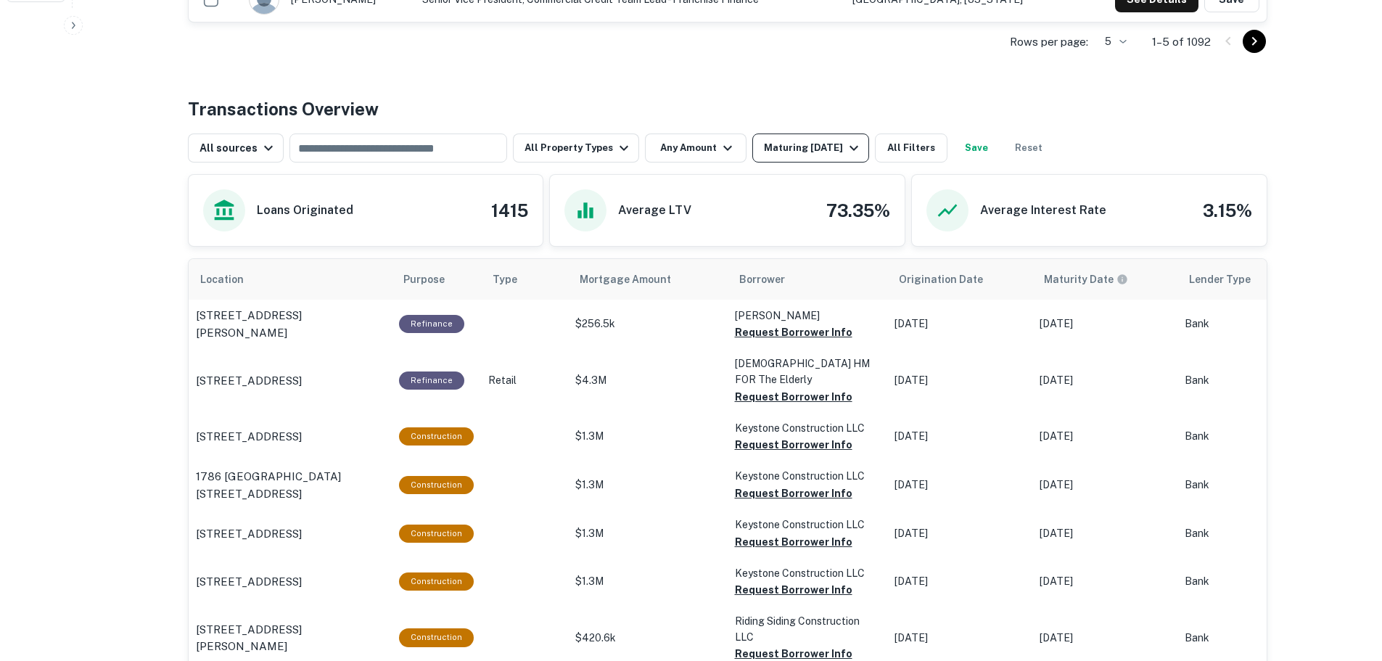
click at [815, 146] on div "Maturing In 1 Year" at bounding box center [813, 147] width 99 height 17
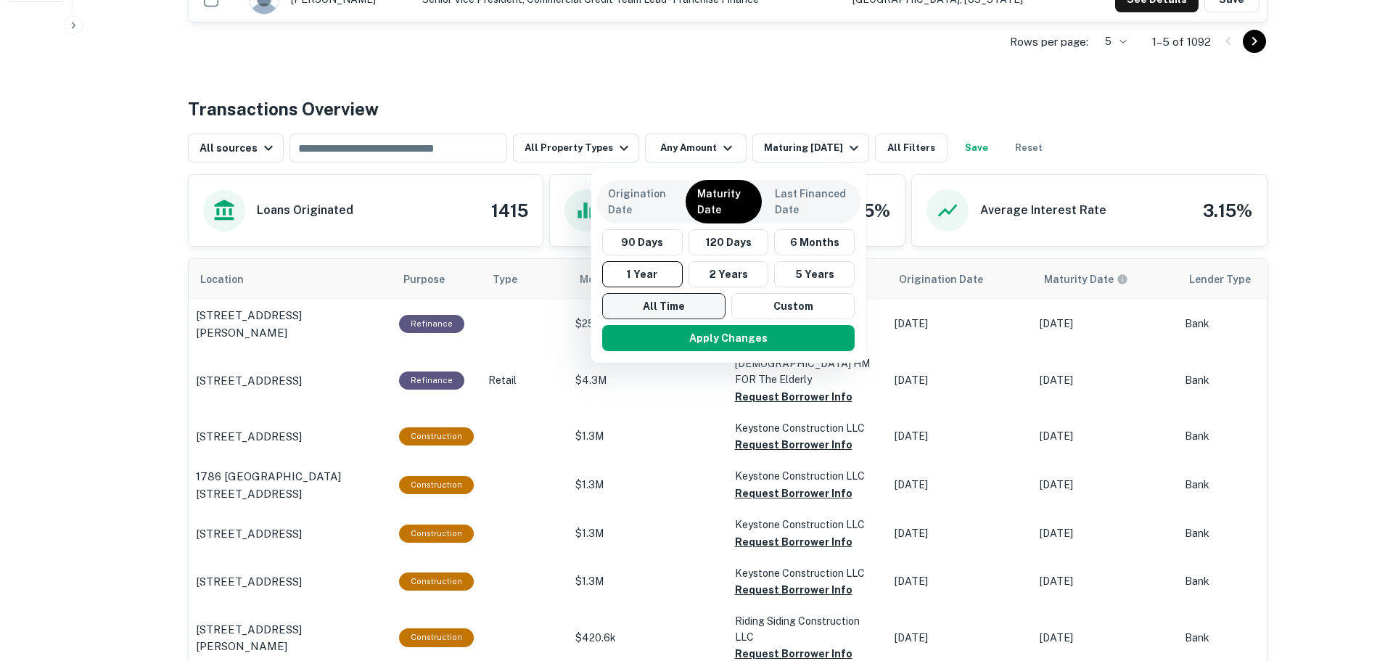
click at [692, 301] on button "All Time" at bounding box center [663, 306] width 123 height 26
click at [705, 336] on button "Apply Changes" at bounding box center [728, 338] width 252 height 26
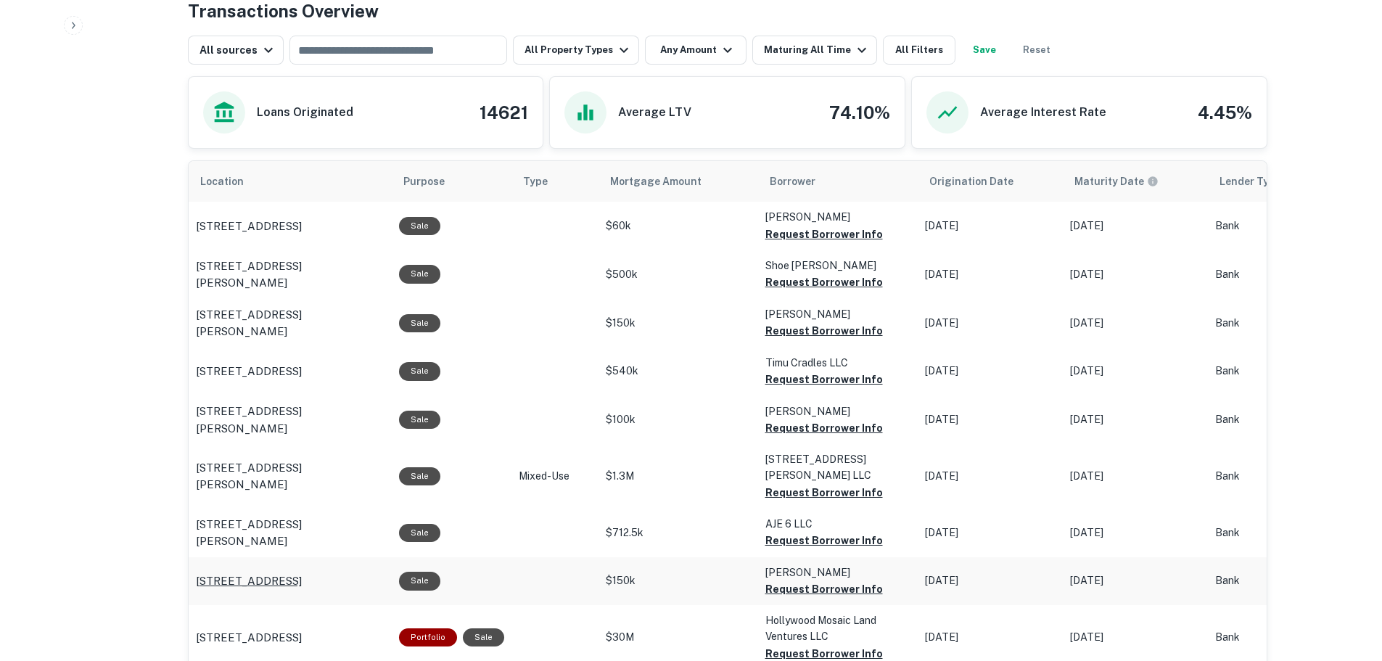
scroll to position [508, 0]
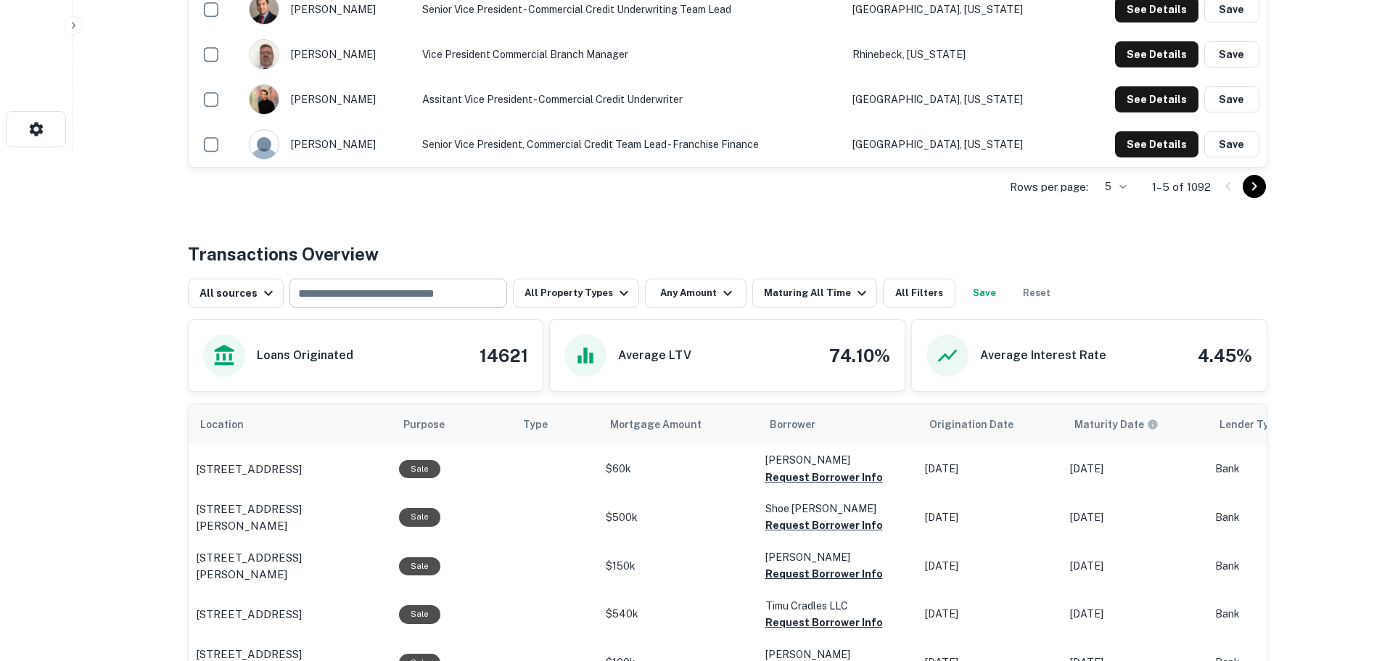
click at [364, 305] on div "​" at bounding box center [398, 293] width 218 height 29
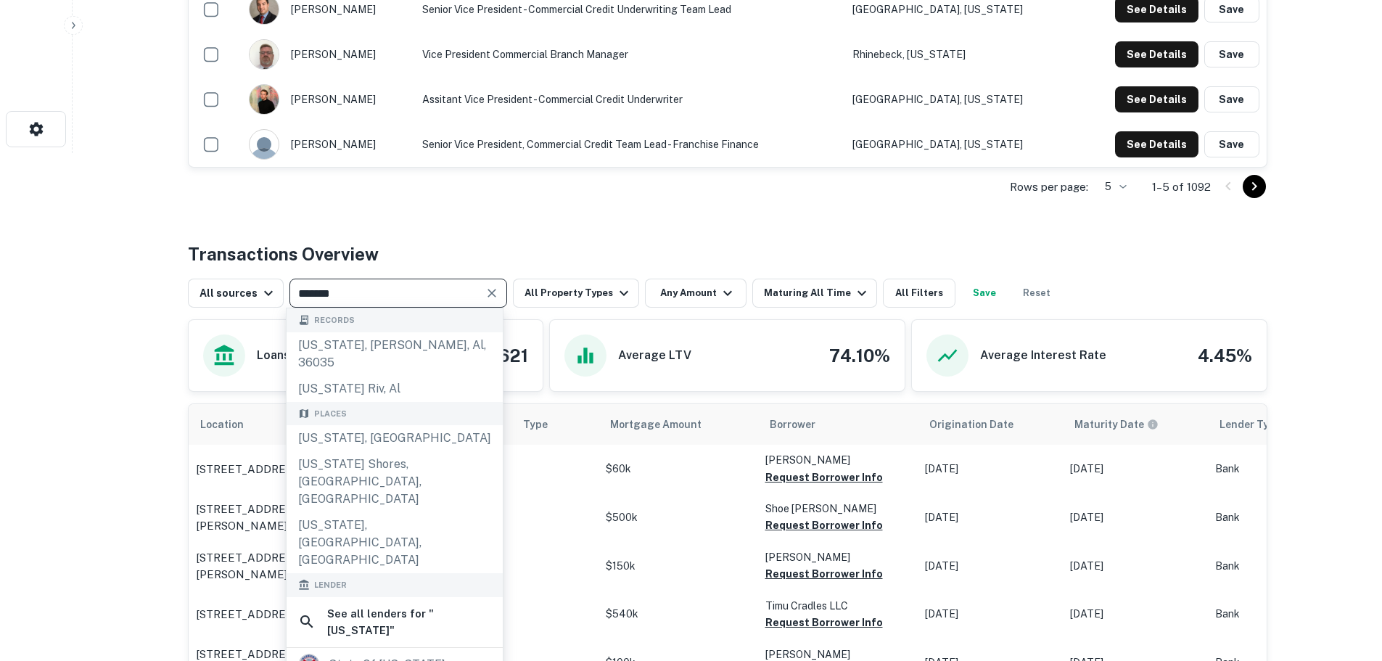
type input "*******"
click at [387, 425] on div "Alabama, USA" at bounding box center [395, 438] width 216 height 26
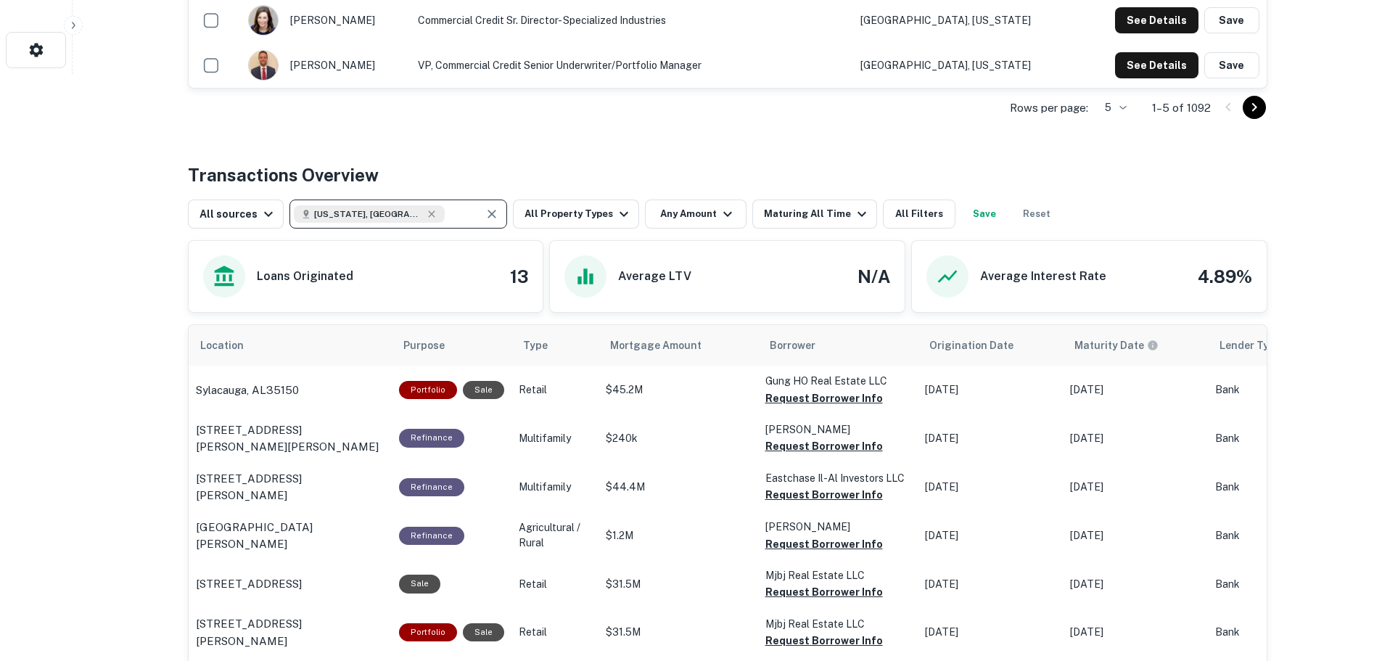
scroll to position [435, 0]
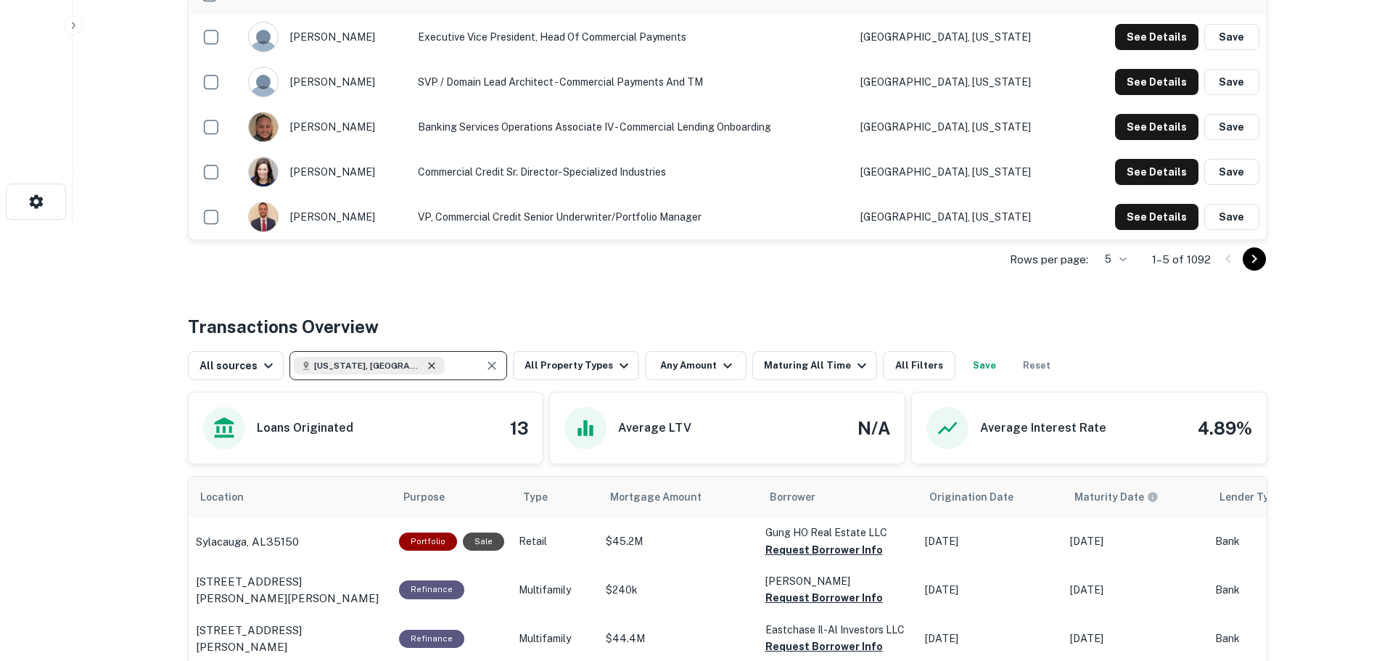
click at [426, 366] on icon at bounding box center [432, 366] width 12 height 12
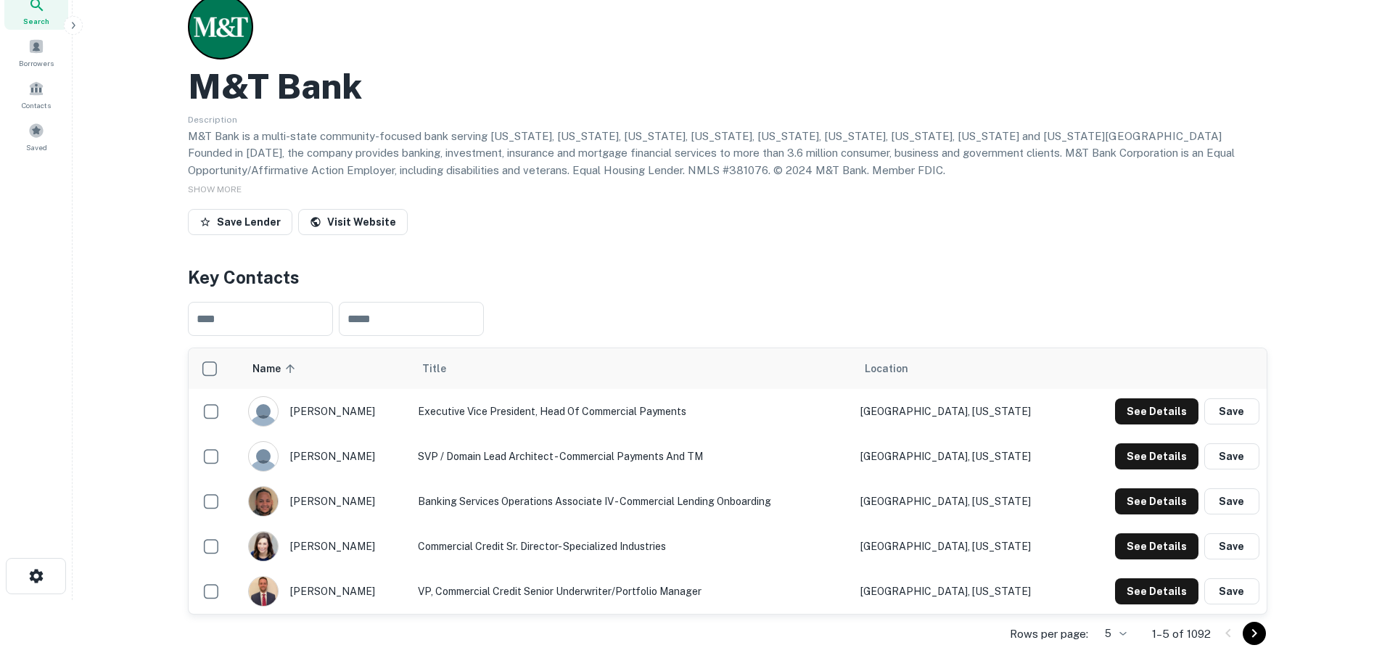
scroll to position [0, 0]
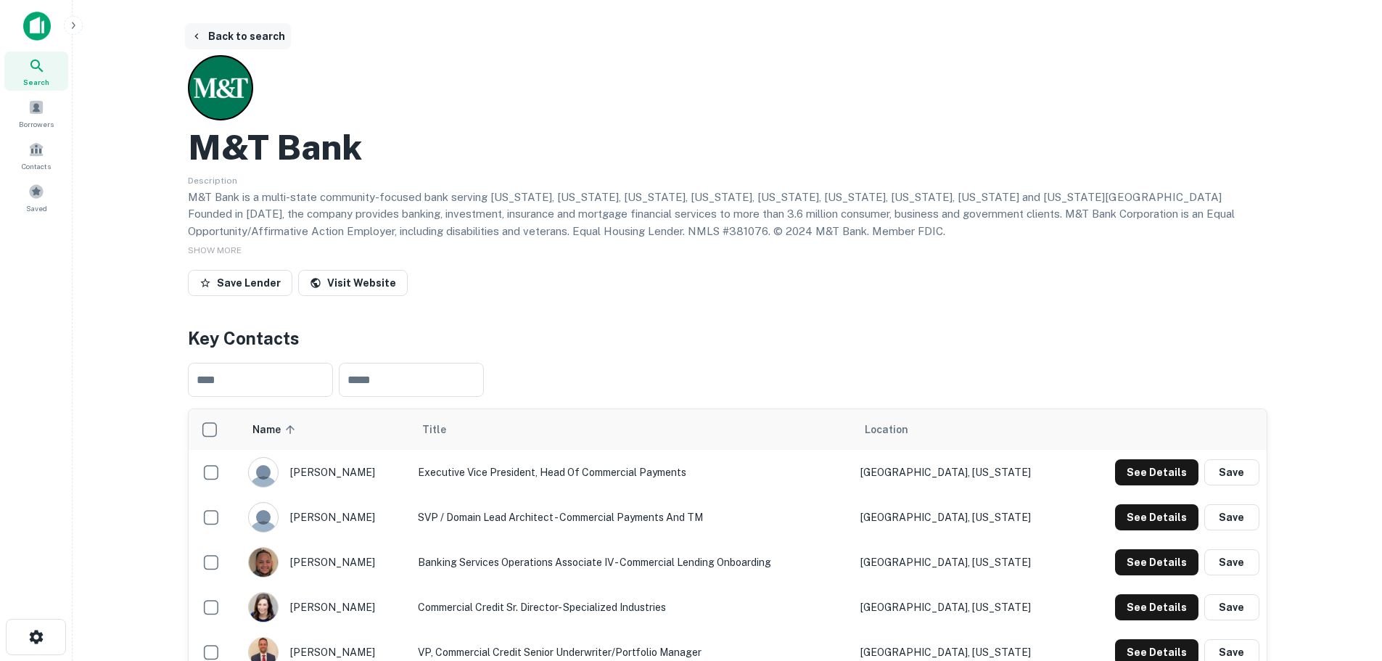
click at [201, 39] on icon "button" at bounding box center [197, 36] width 12 height 12
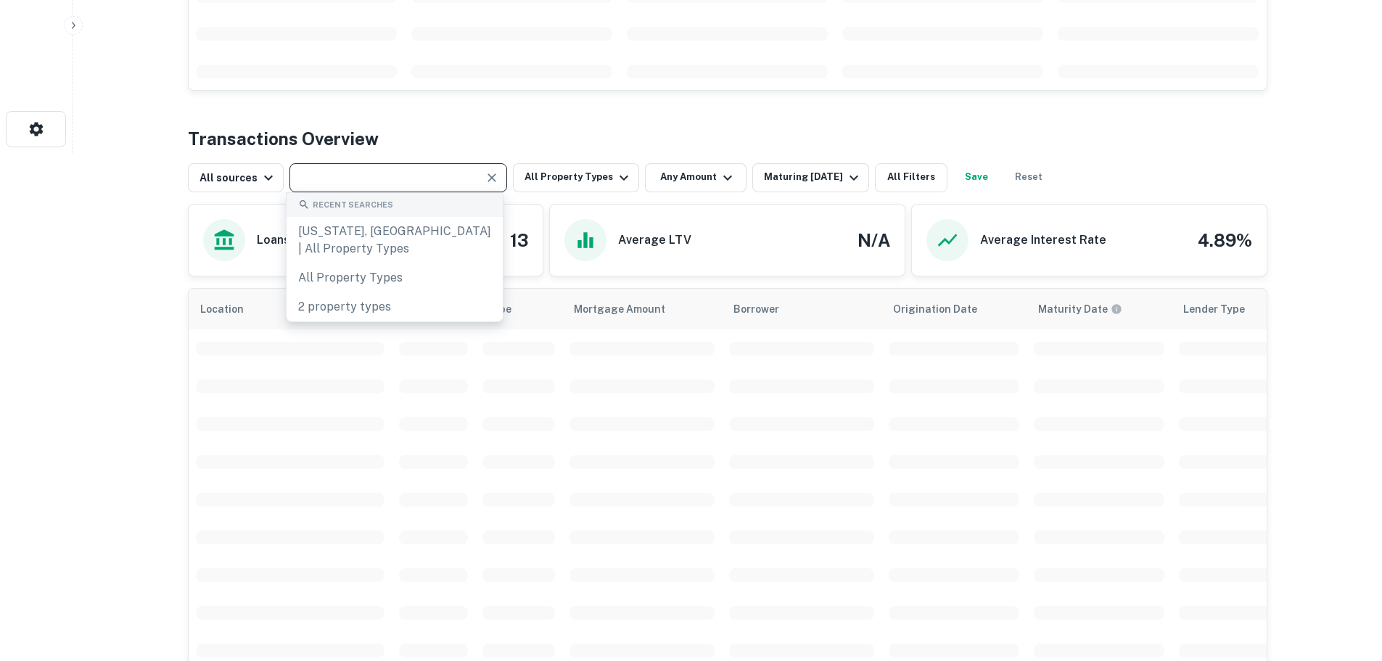
click at [363, 184] on input "text" at bounding box center [386, 178] width 185 height 20
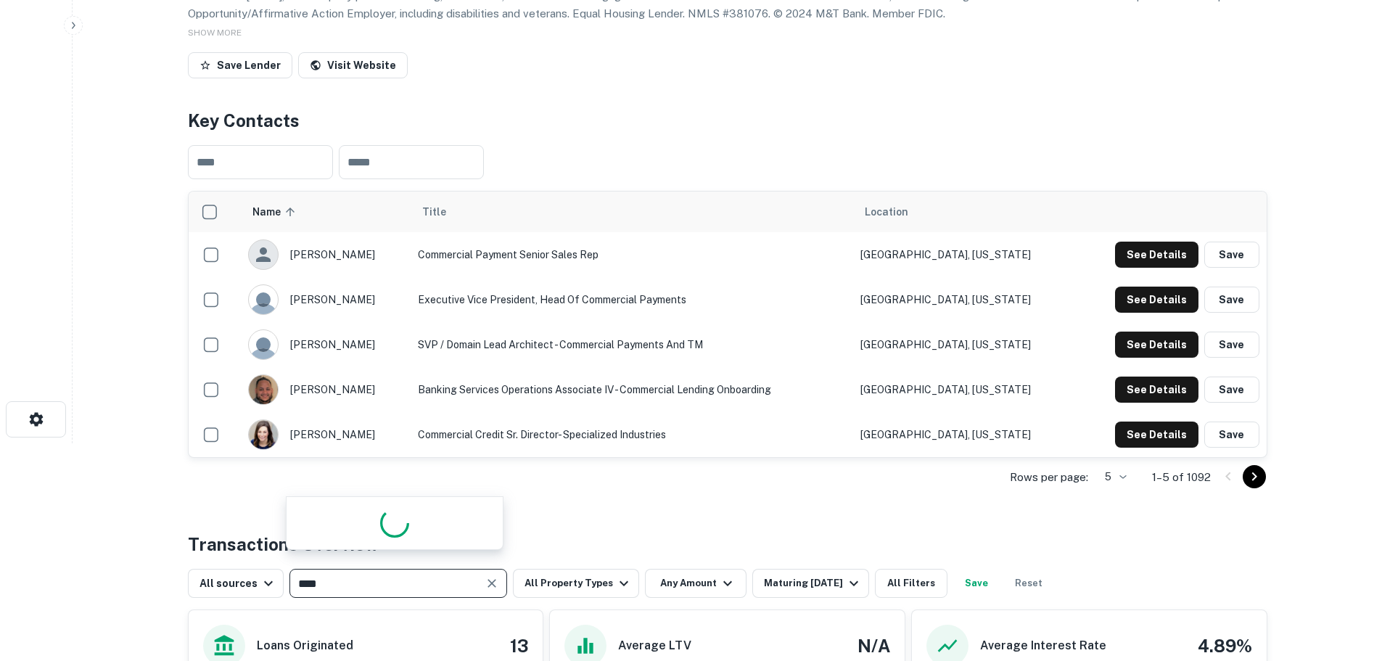
scroll to position [0, 0]
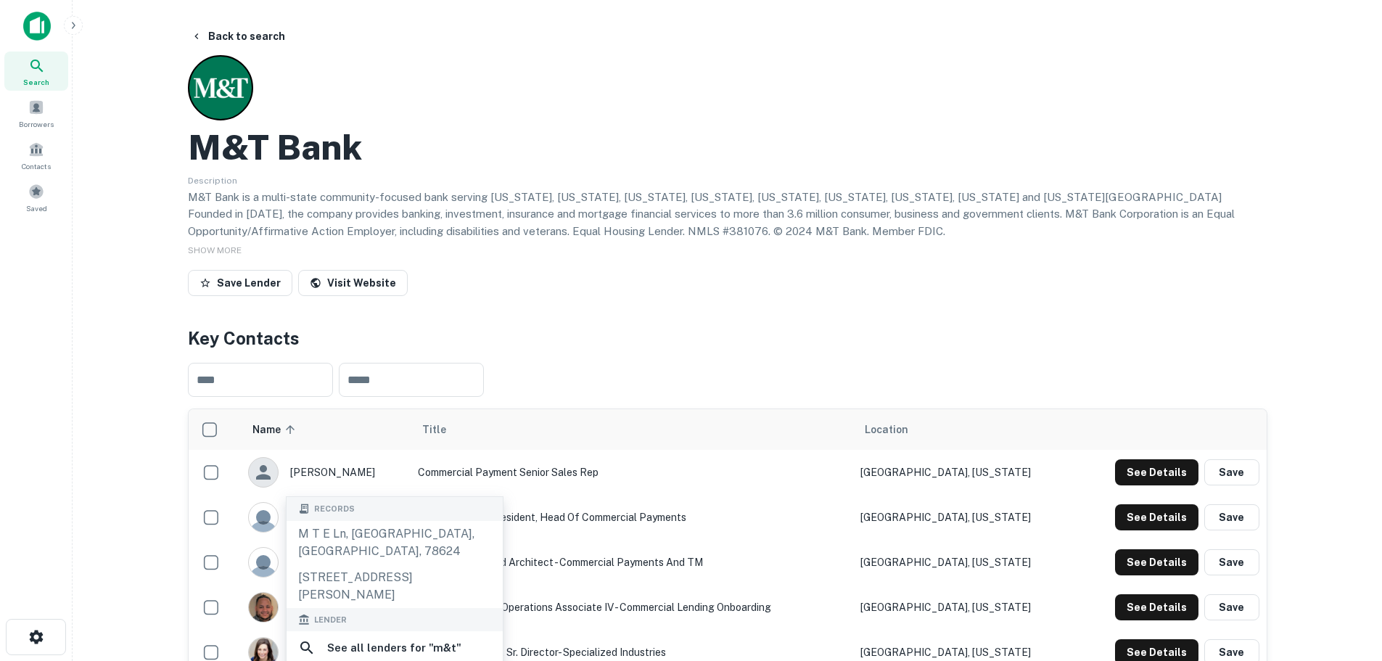
type input "***"
click at [52, 86] on div "Search" at bounding box center [36, 71] width 64 height 39
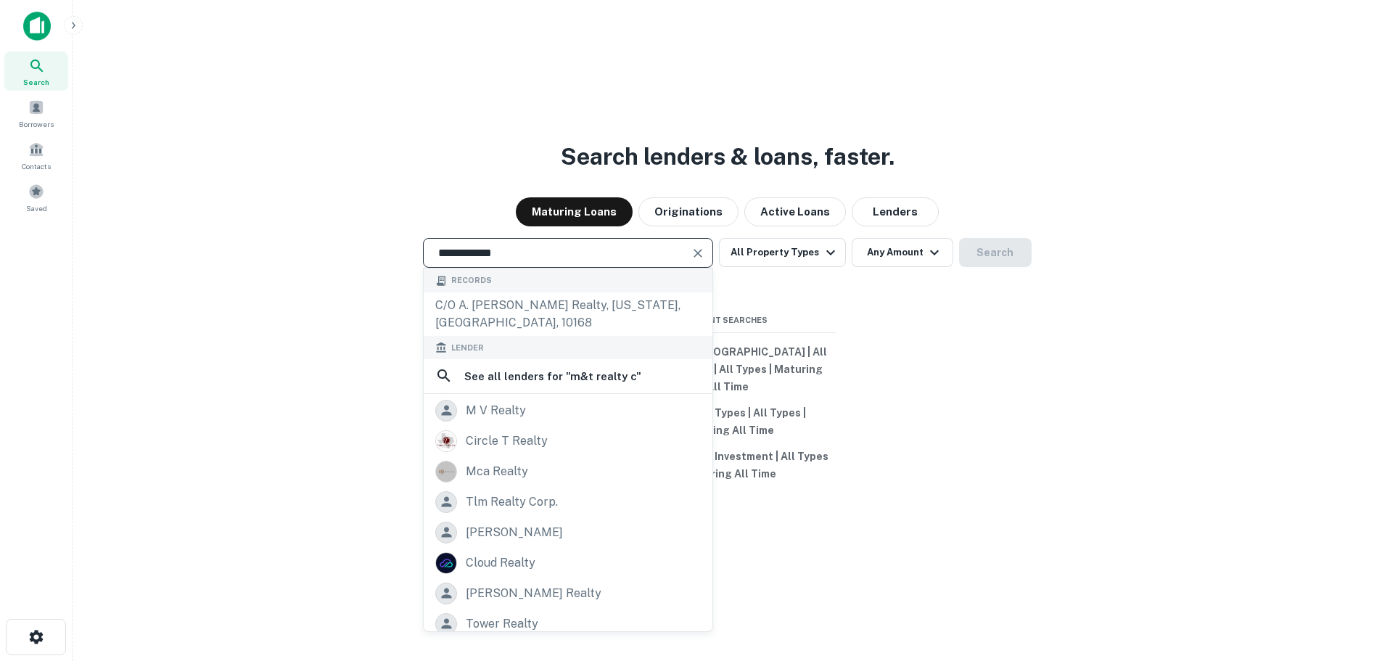
type input "**********"
